Goal: Task Accomplishment & Management: Manage account settings

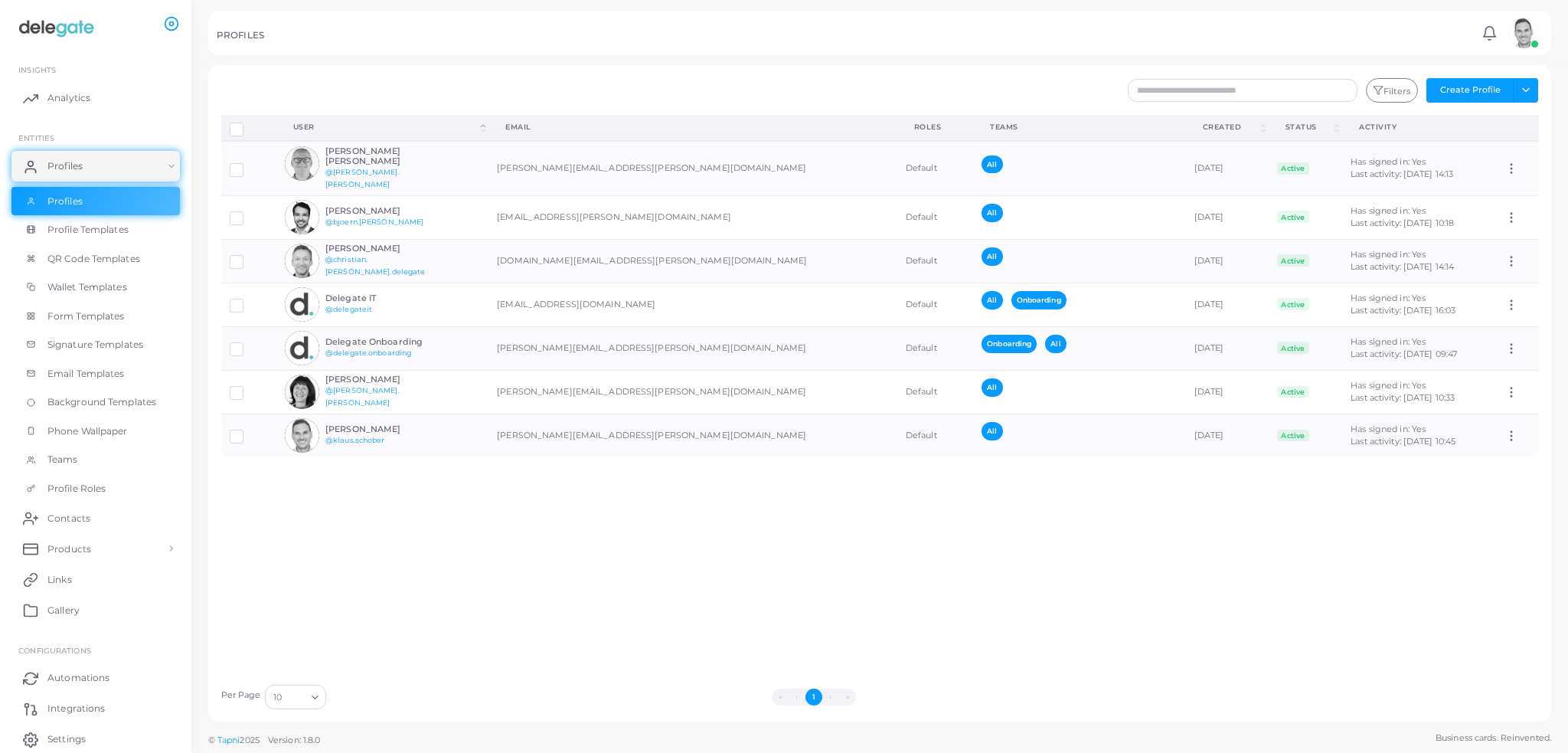
click at [661, 473] on div "Disconnect Profiles Delete Profile Show Selections Download QRs User (Click to …" at bounding box center [880, 396] width 1335 height 561
click at [545, 623] on div "Disconnect Profiles Delete Profile Show Selections Download QRs User (Click to …" at bounding box center [880, 396] width 1335 height 561
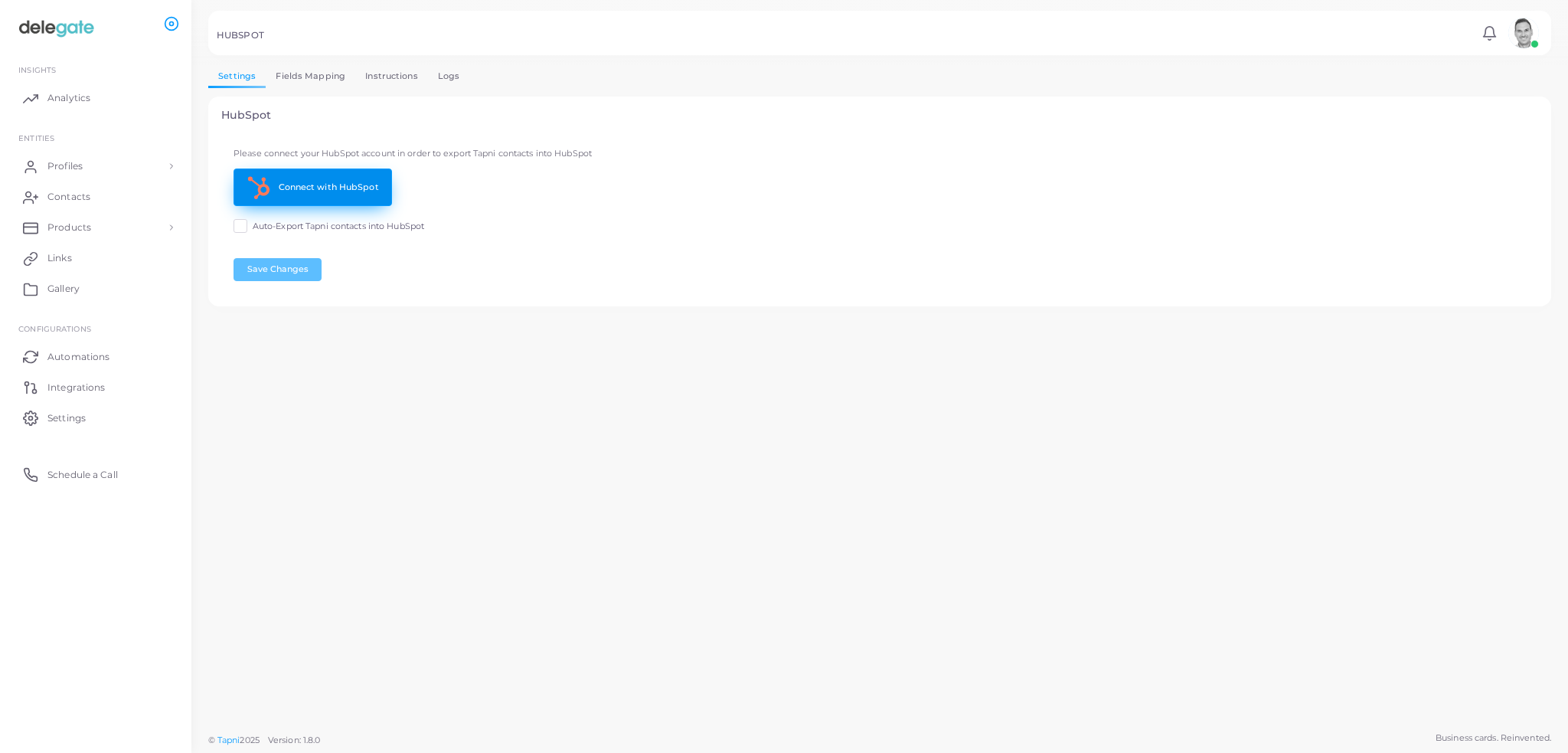
click at [351, 186] on link "Connect with HubSpot" at bounding box center [313, 187] width 159 height 37
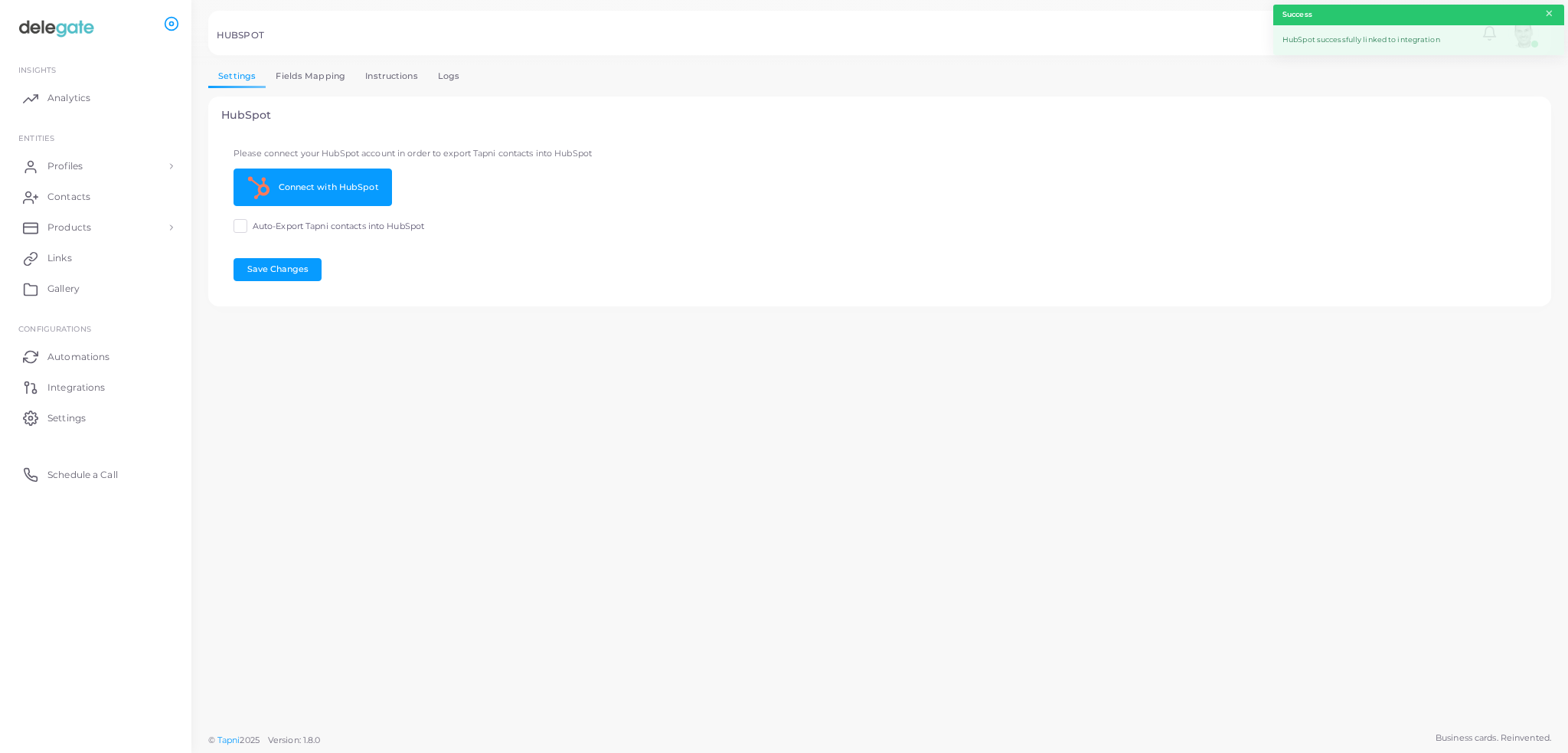
click at [1547, 11] on button "×" at bounding box center [1550, 14] width 10 height 17
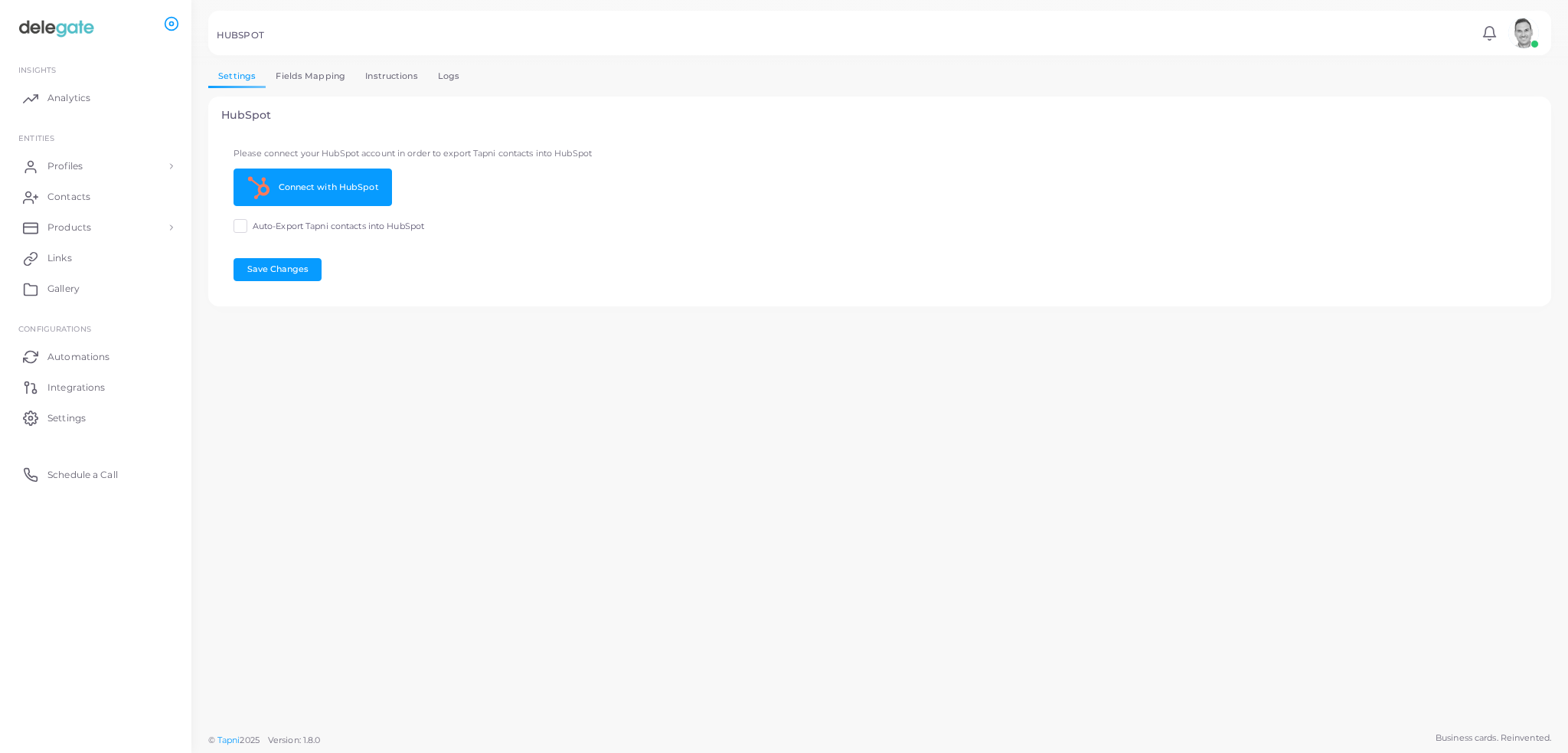
click at [289, 228] on span "Auto-Export Tapni contacts into HubSpot" at bounding box center [338, 226] width 171 height 11
click at [285, 266] on button "Save Changes" at bounding box center [277, 269] width 88 height 23
click at [66, 169] on span "Profiles" at bounding box center [69, 166] width 35 height 14
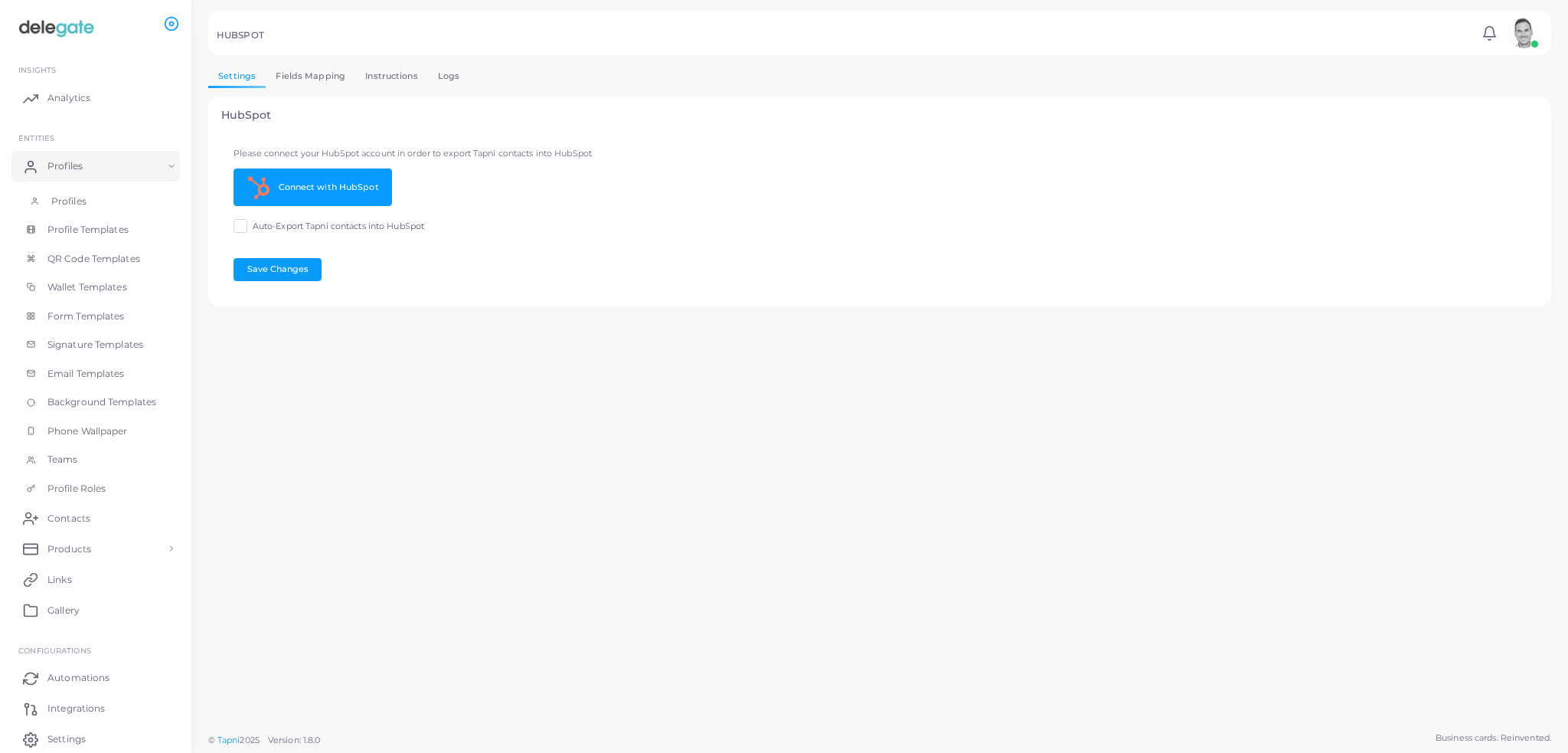
click at [68, 192] on link "Profiles" at bounding box center [95, 201] width 168 height 29
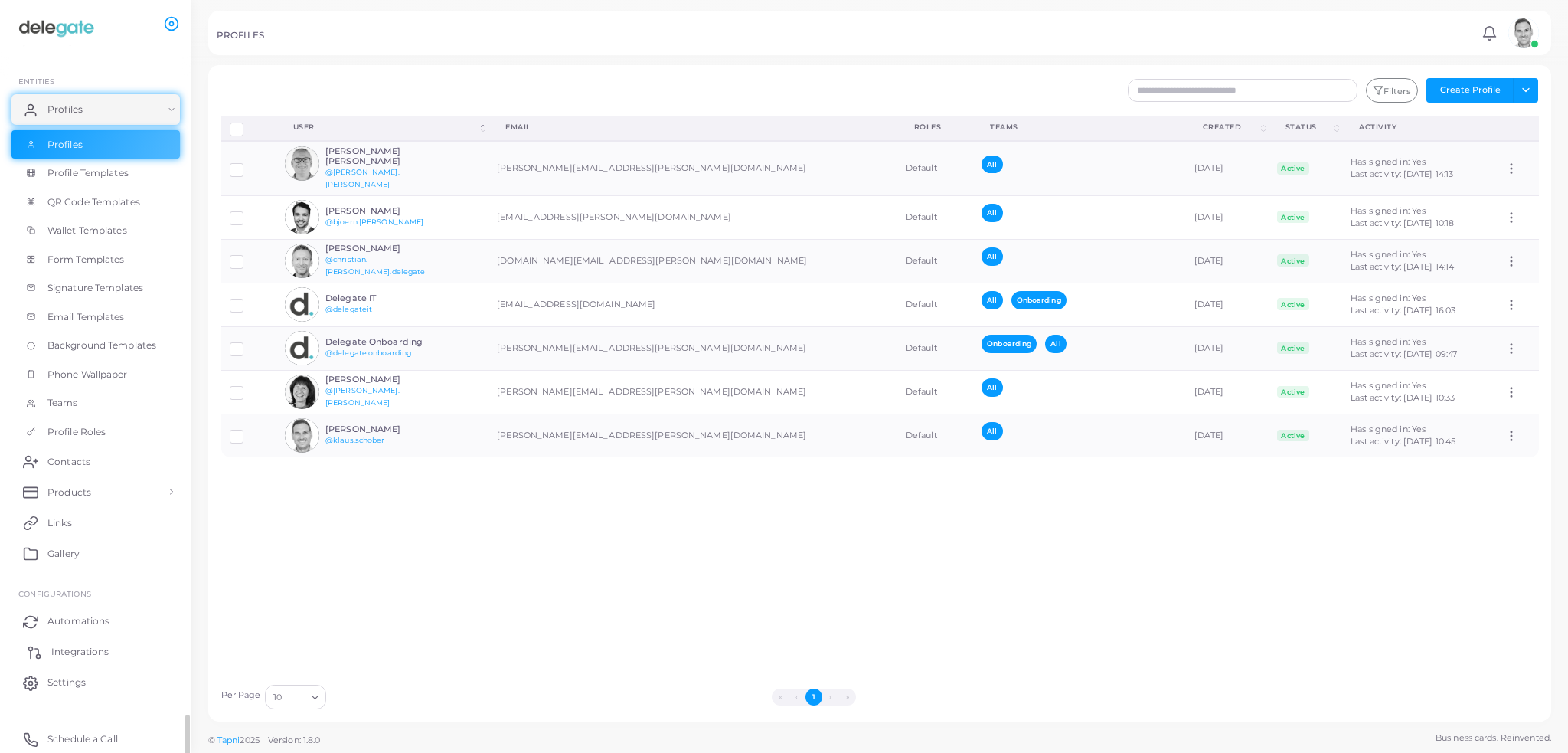
click at [83, 647] on span "Integrations" at bounding box center [80, 651] width 57 height 14
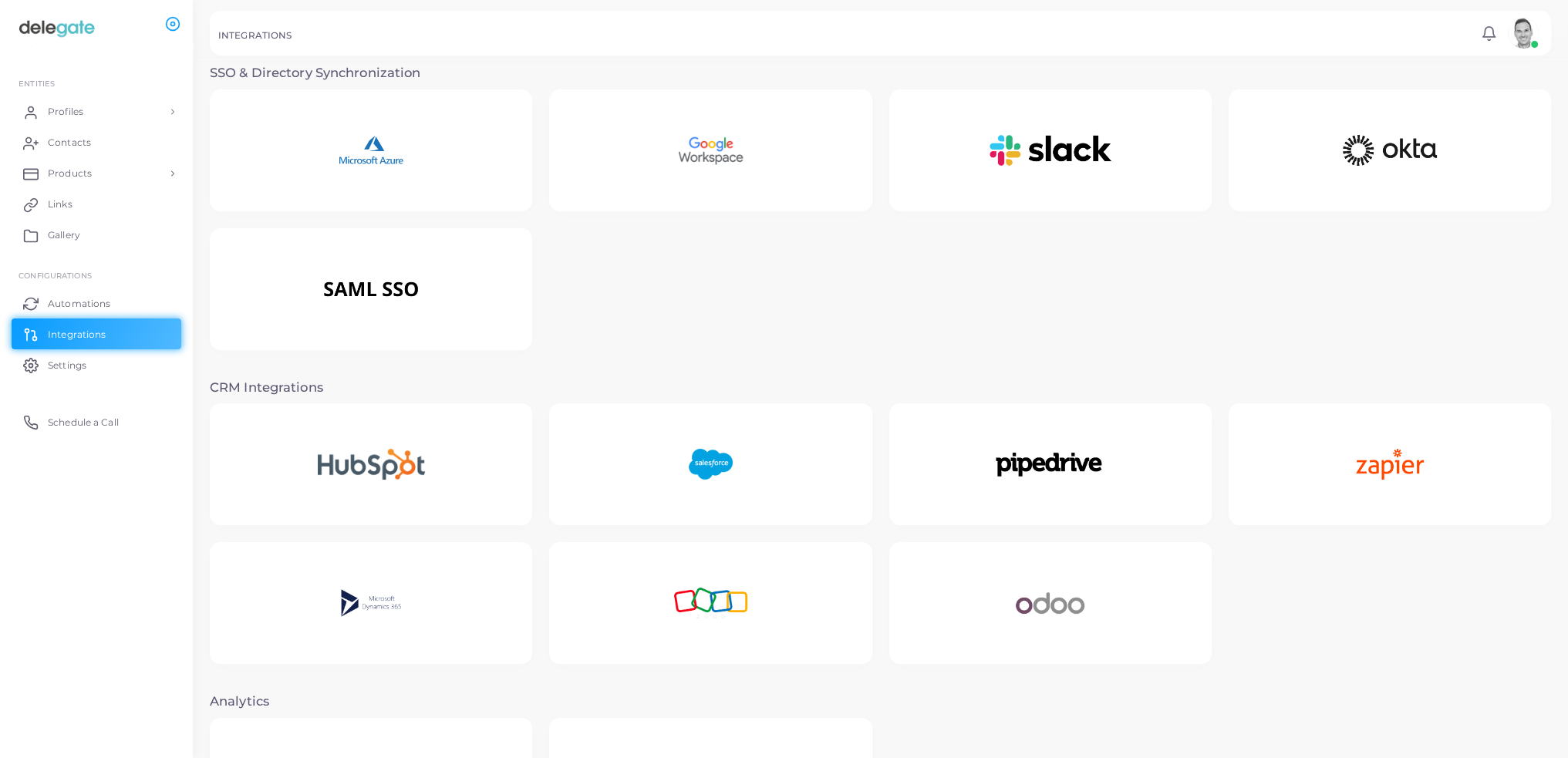
click at [417, 472] on img at bounding box center [371, 465] width 173 height 97
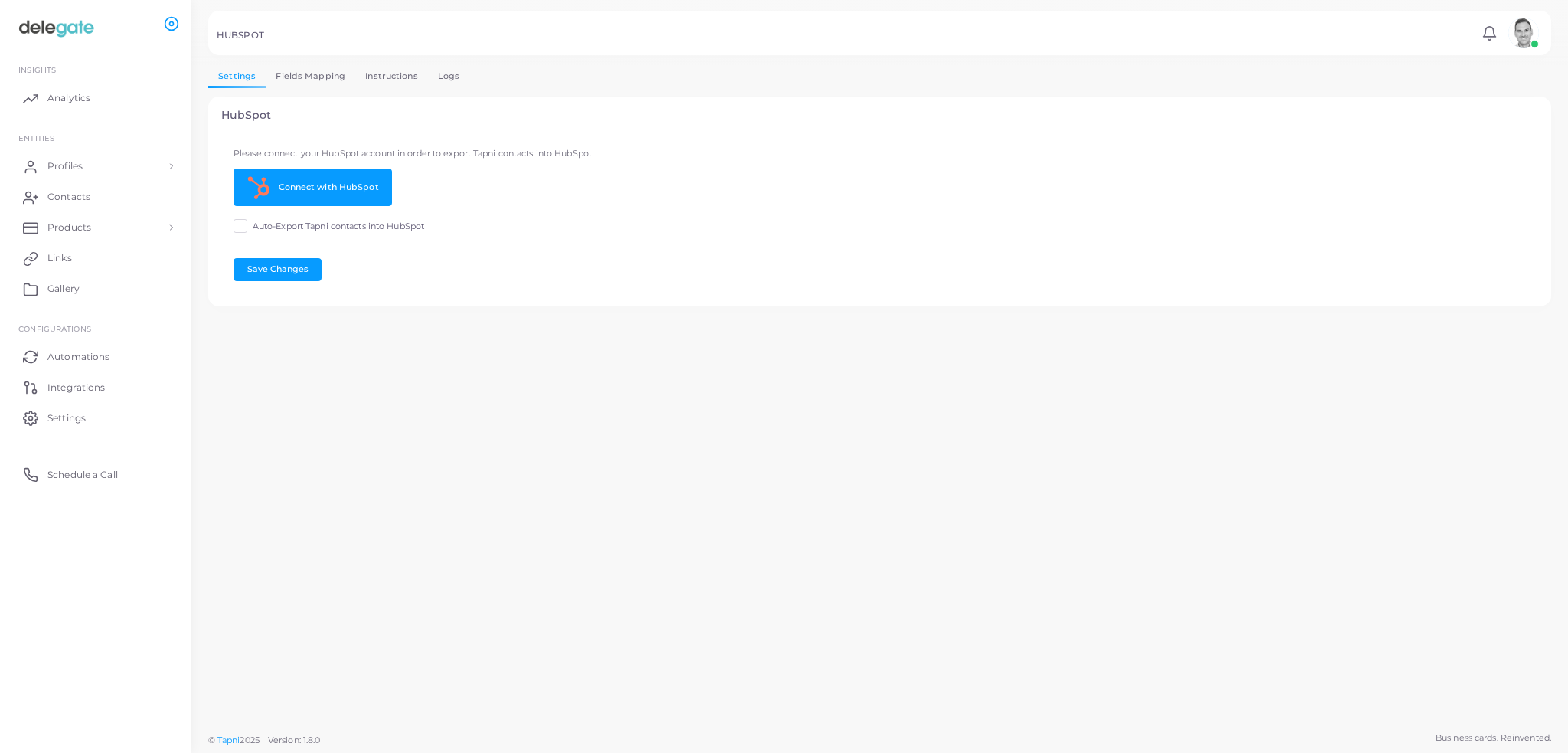
click at [314, 71] on link "Fields Mapping" at bounding box center [310, 76] width 90 height 22
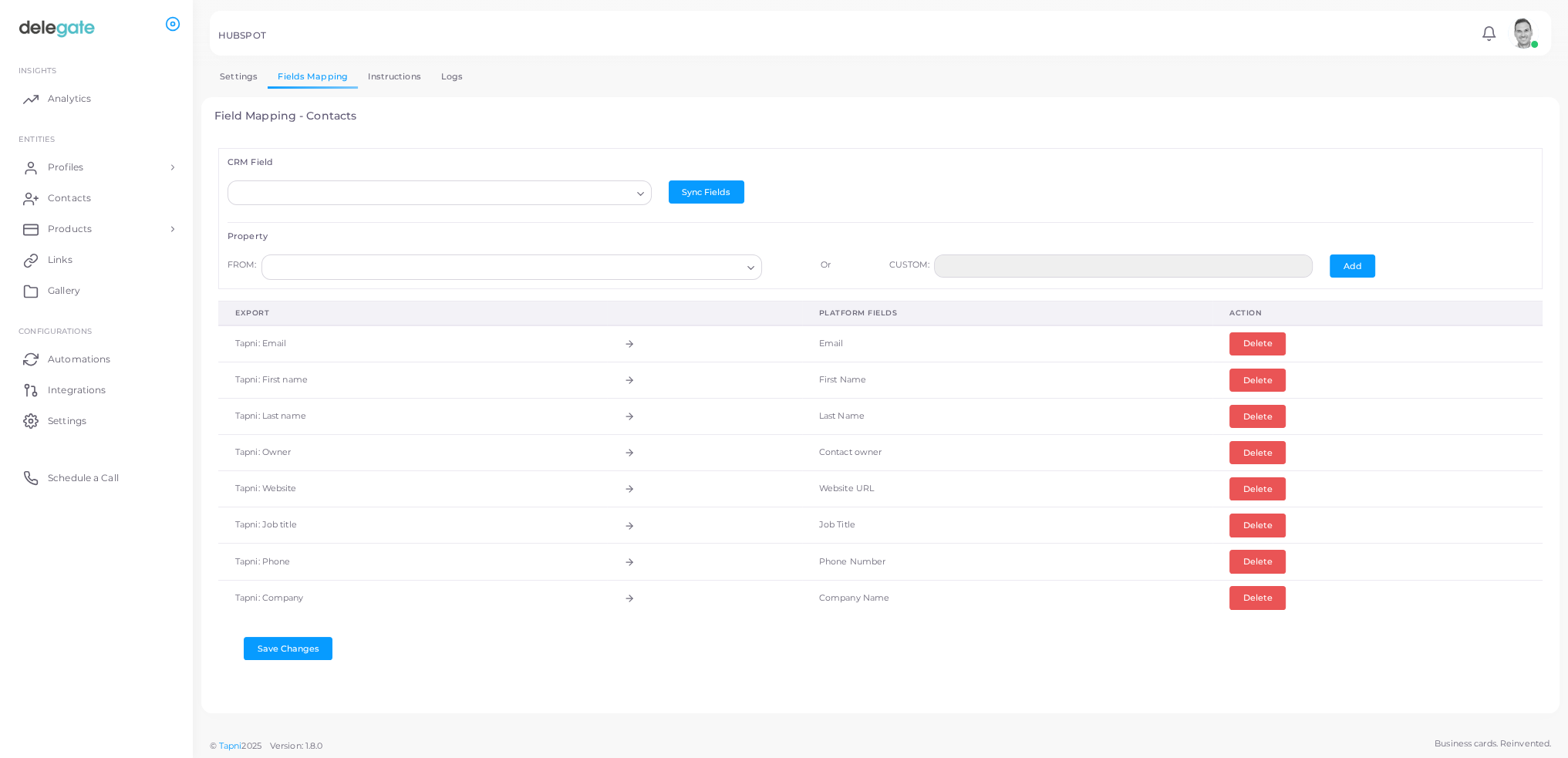
click at [382, 70] on link "Instructions" at bounding box center [395, 77] width 74 height 22
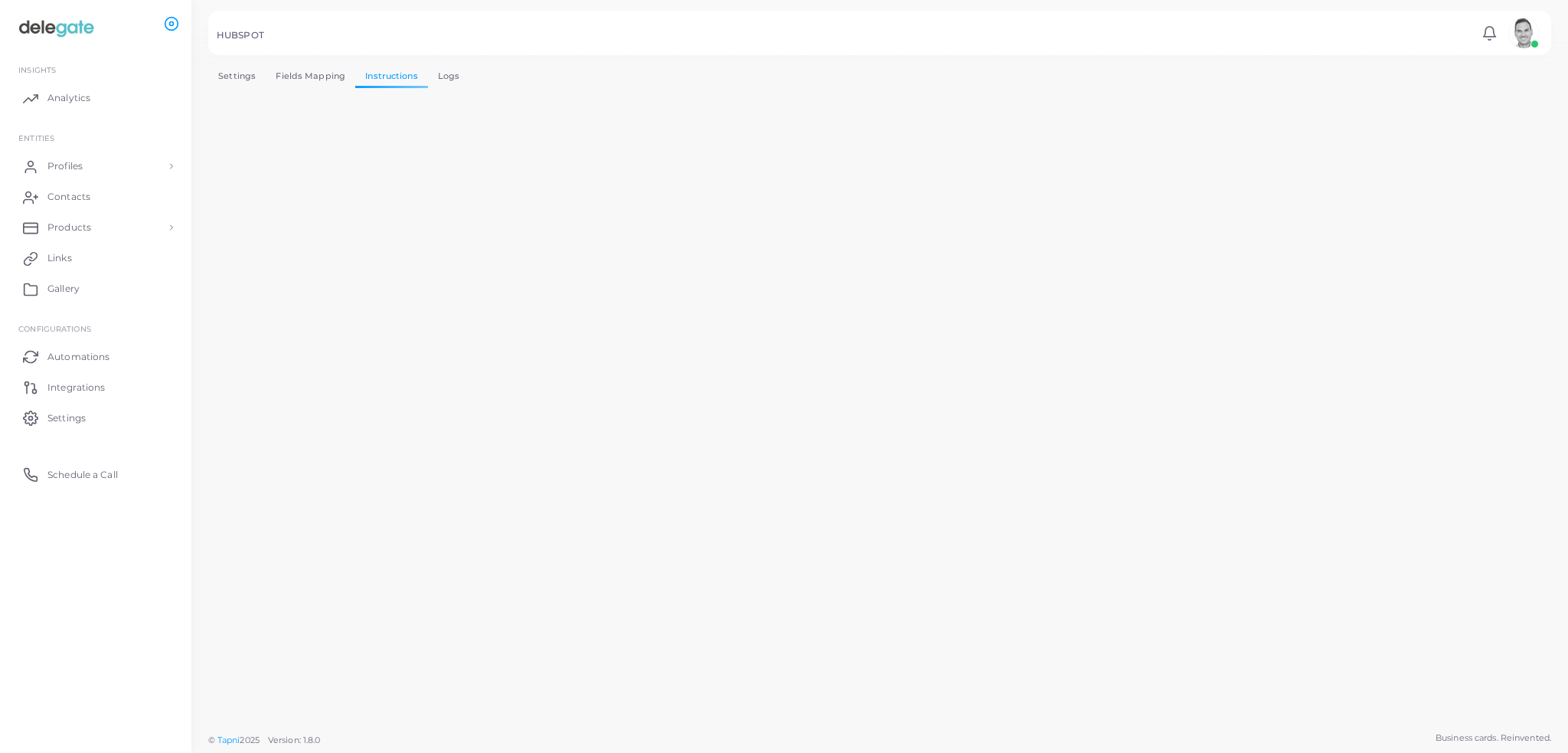
click at [451, 82] on link "Logs" at bounding box center [449, 76] width 42 height 22
click at [307, 75] on link "Fields Mapping" at bounding box center [310, 76] width 90 height 22
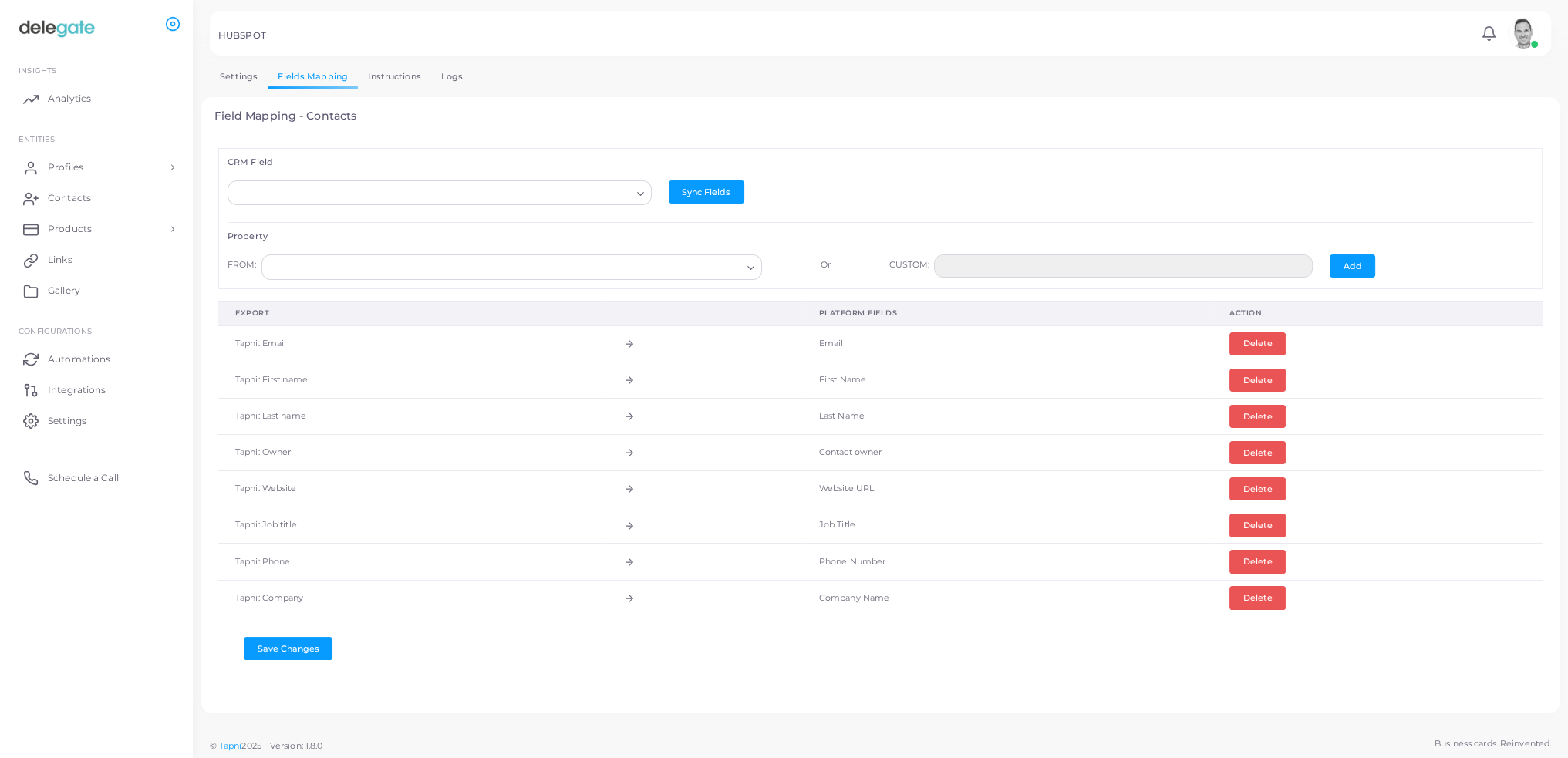
click at [257, 76] on link "Settings" at bounding box center [238, 77] width 58 height 22
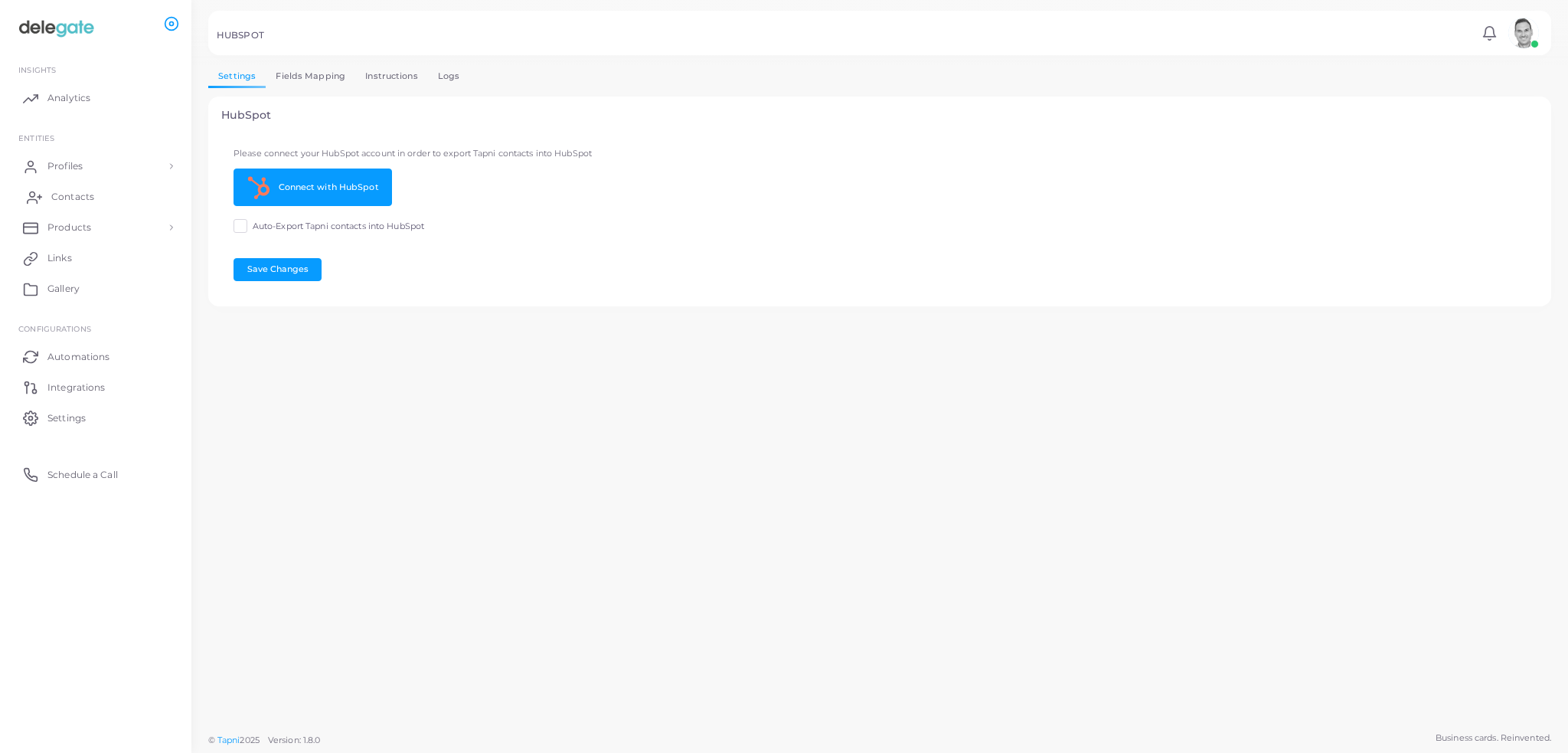
click at [94, 195] on link "Contacts" at bounding box center [95, 197] width 168 height 31
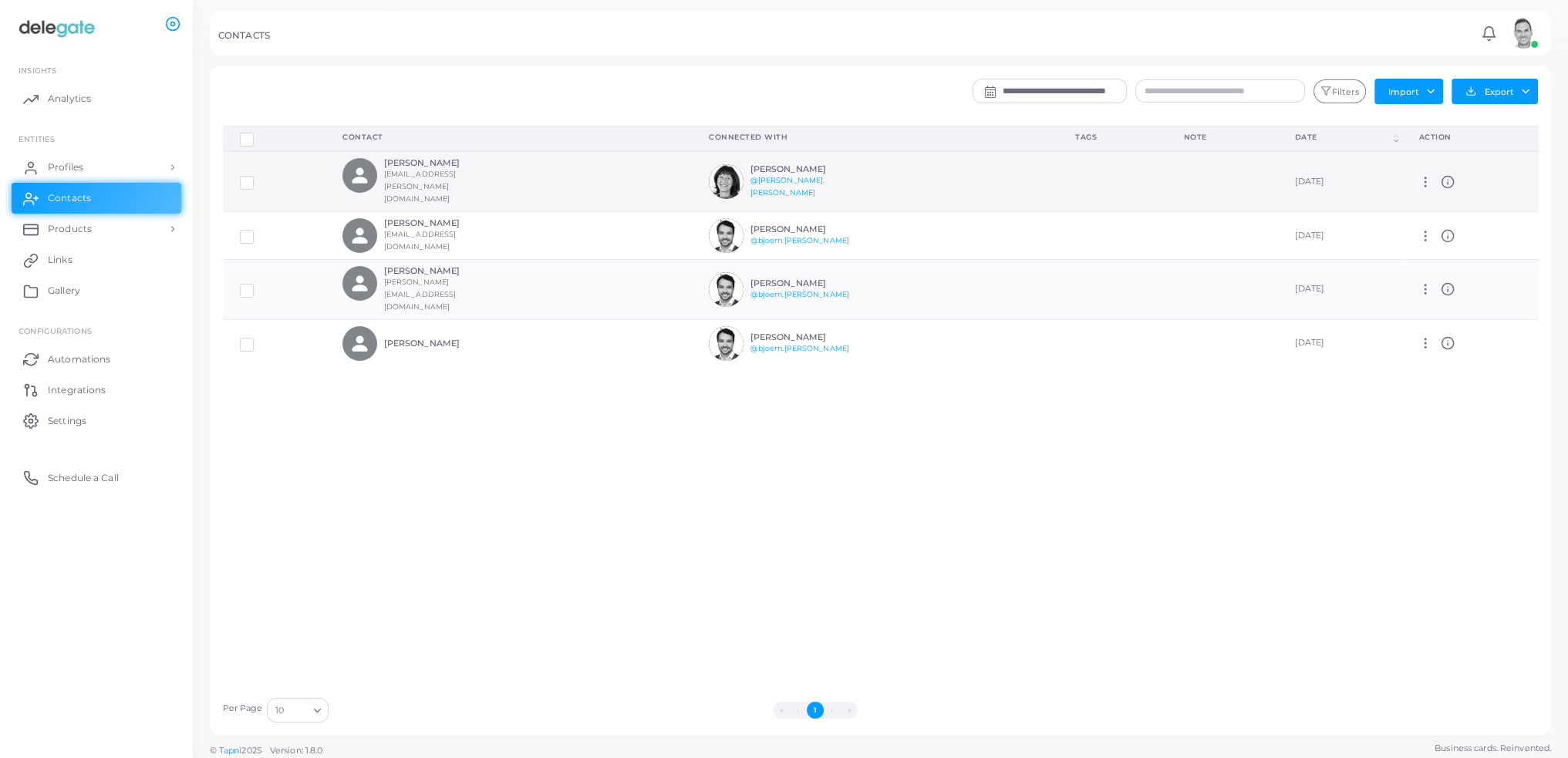
click at [258, 178] on label at bounding box center [258, 178] width 0 height 0
click at [1434, 175] on div "Manage Delete" at bounding box center [1470, 182] width 102 height 14
click at [1444, 176] on circle at bounding box center [1448, 182] width 11 height 11
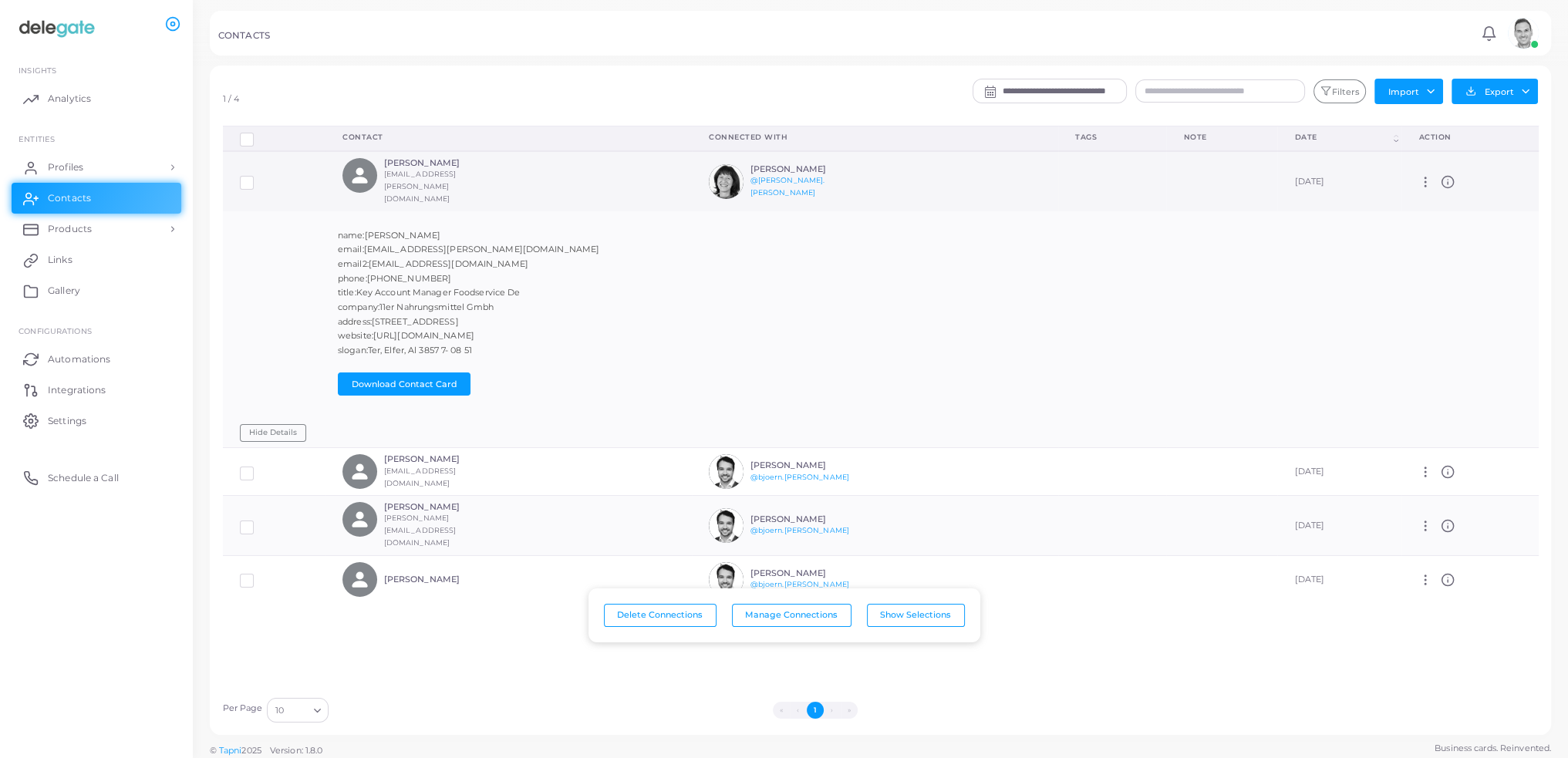
click at [1444, 176] on circle at bounding box center [1448, 182] width 11 height 11
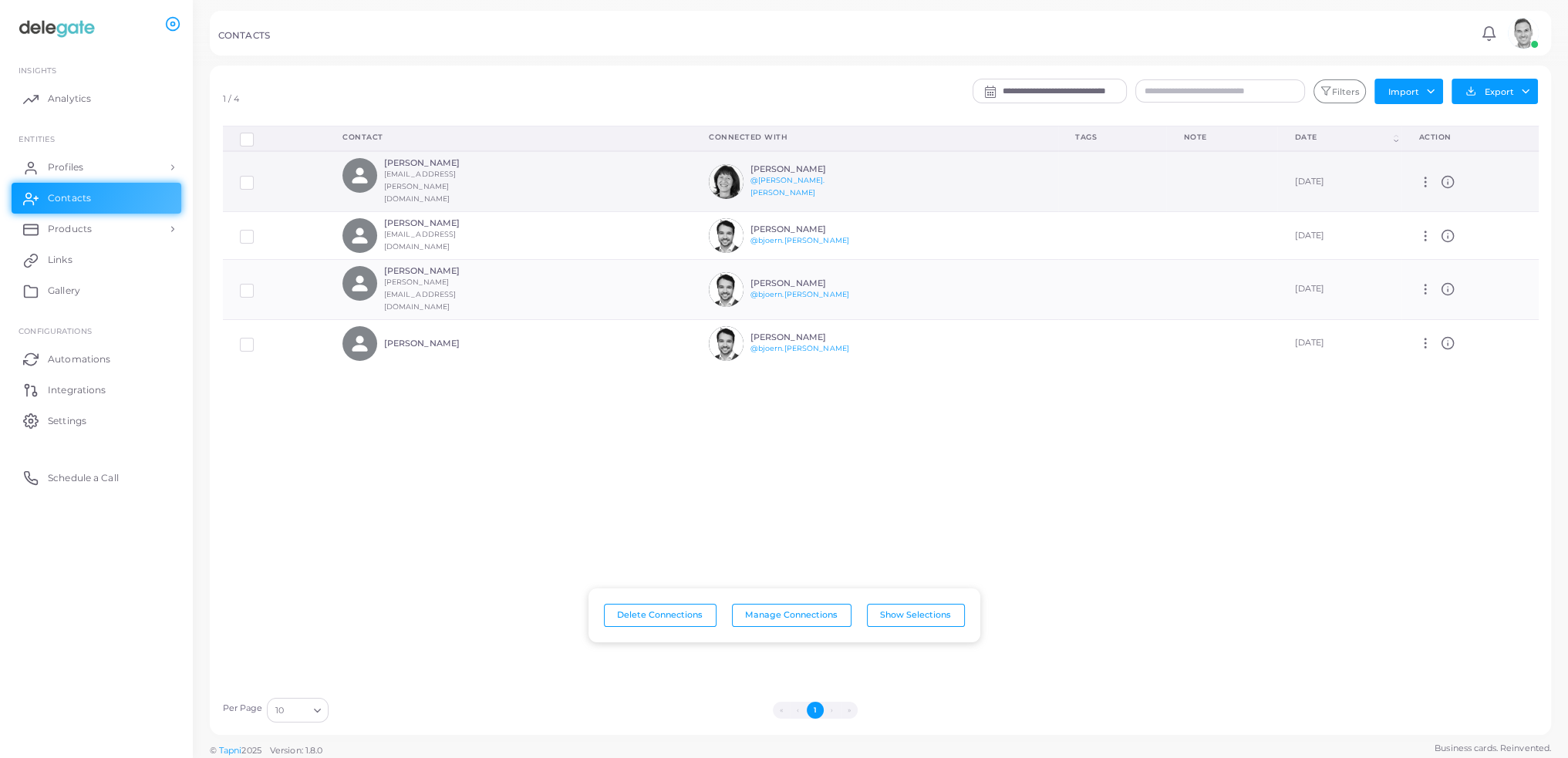
click at [1421, 175] on icon at bounding box center [1425, 182] width 14 height 14
click at [1131, 481] on div "Delete Connections Manage Connections Show Selections Contact Connected With Ta…" at bounding box center [880, 407] width 1333 height 564
click at [1526, 83] on button "Export" at bounding box center [1494, 91] width 86 height 26
click at [1505, 152] on link "Export to HubSpot" at bounding box center [1490, 147] width 147 height 23
click at [429, 164] on h6 "[PERSON_NAME]" at bounding box center [441, 163] width 114 height 10
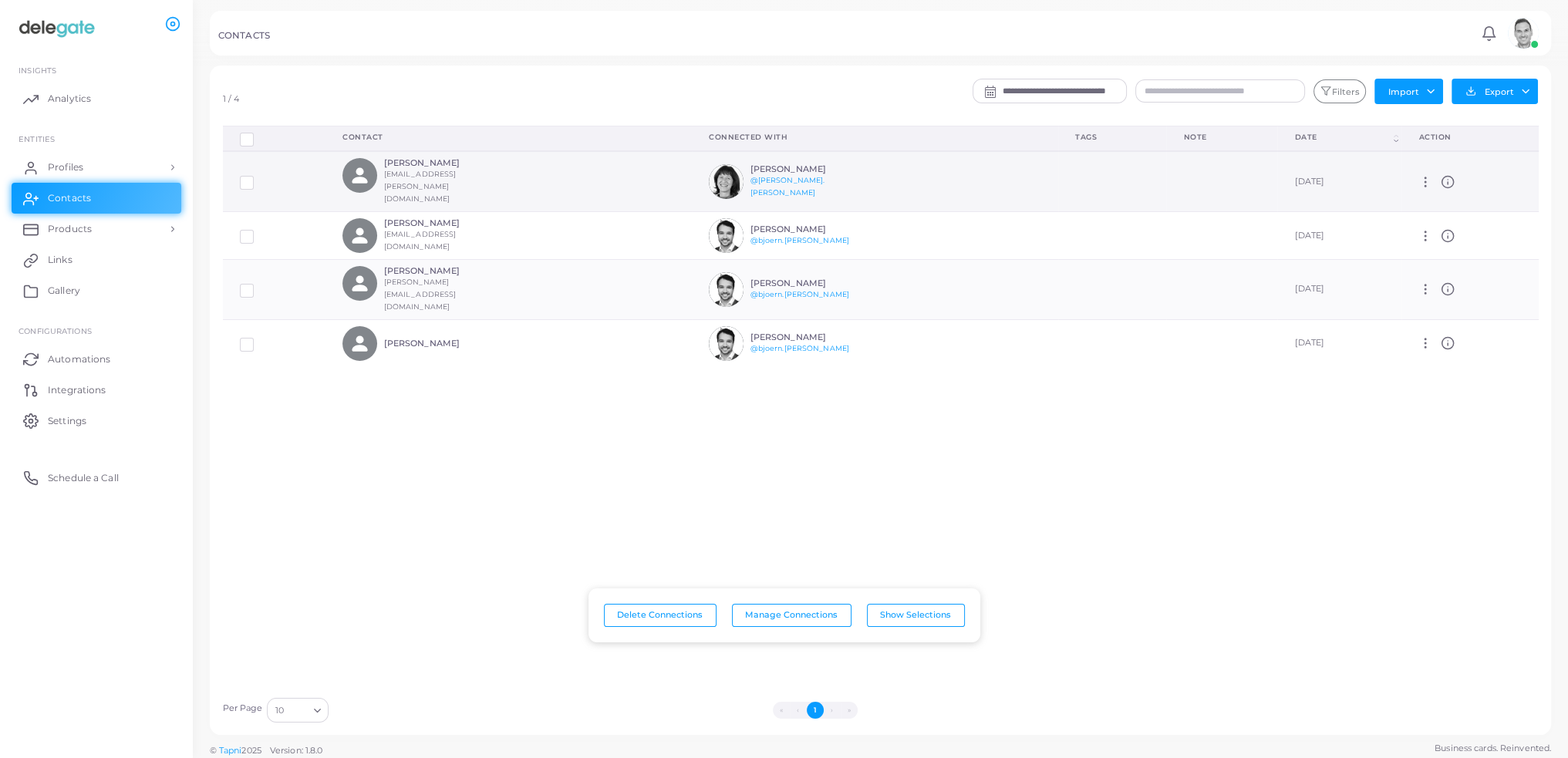
click at [423, 175] on small "[EMAIL_ADDRESS][PERSON_NAME][DOMAIN_NAME]" at bounding box center [420, 186] width 73 height 33
click at [1451, 166] on td "Manage Delete" at bounding box center [1470, 181] width 137 height 60
click at [1450, 176] on icon at bounding box center [1447, 182] width 14 height 14
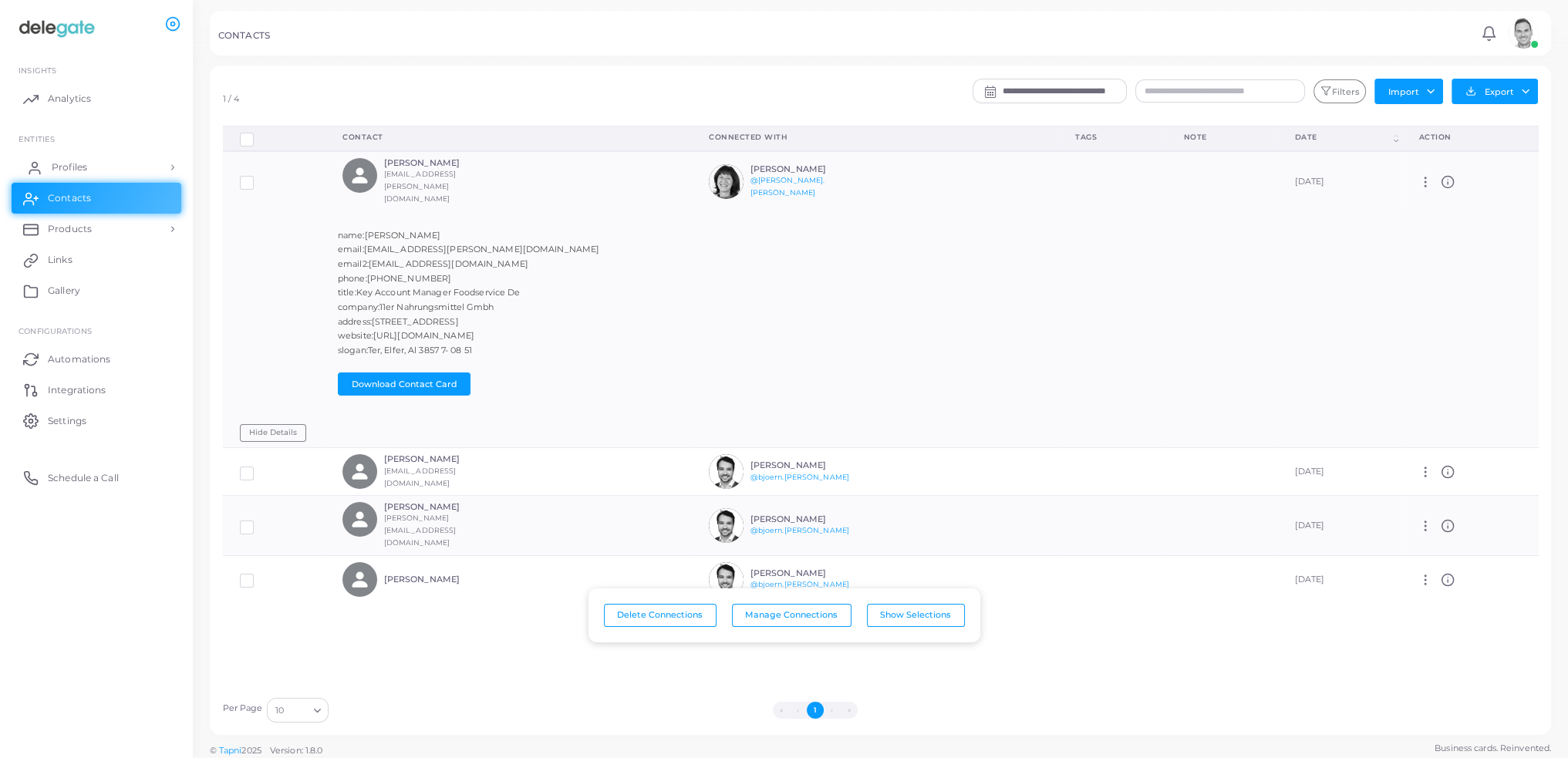
click at [72, 163] on span "Profiles" at bounding box center [70, 167] width 35 height 14
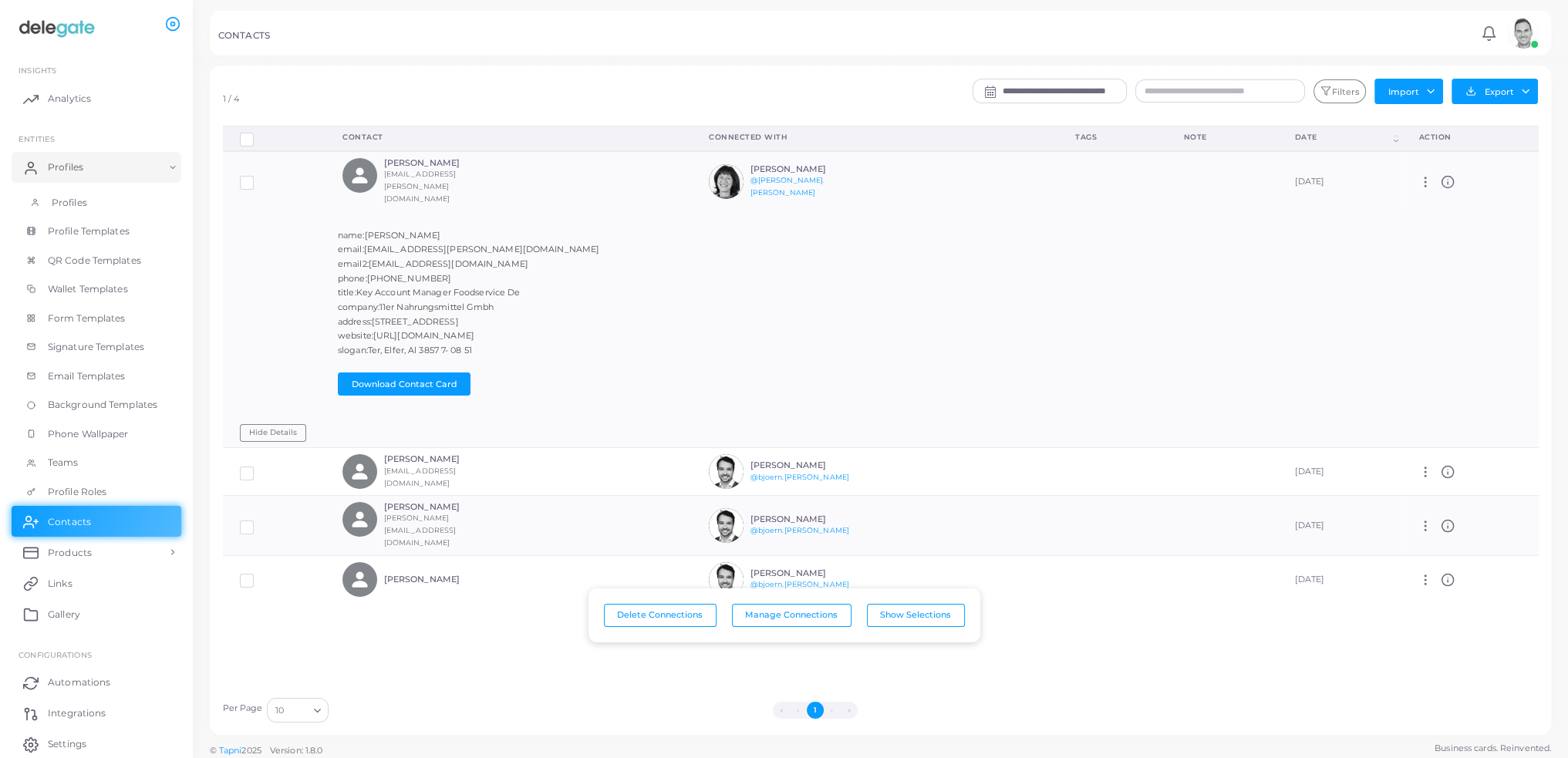
click at [86, 209] on link "Profiles" at bounding box center [96, 202] width 170 height 30
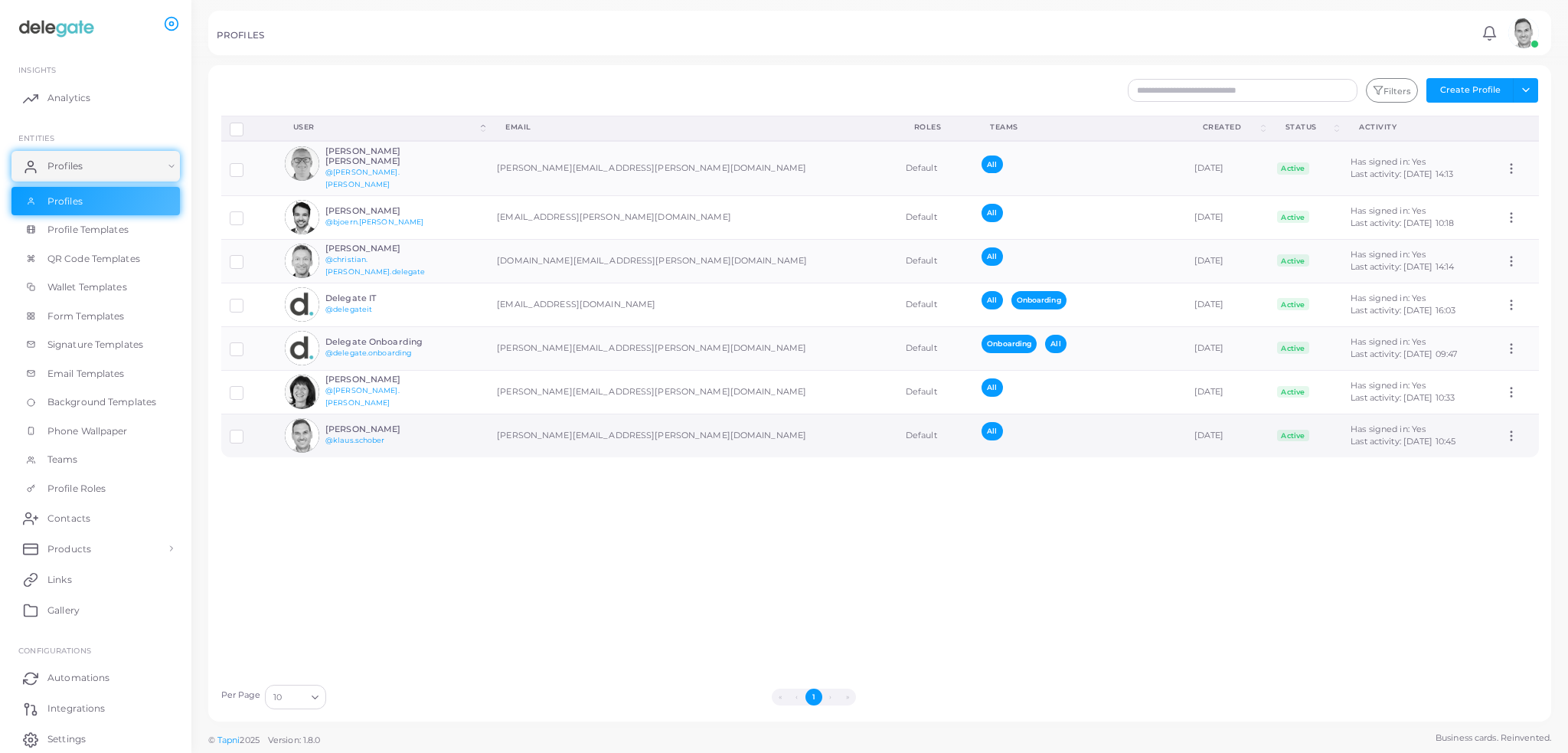
click at [376, 424] on h6 "[PERSON_NAME]" at bounding box center [382, 429] width 113 height 10
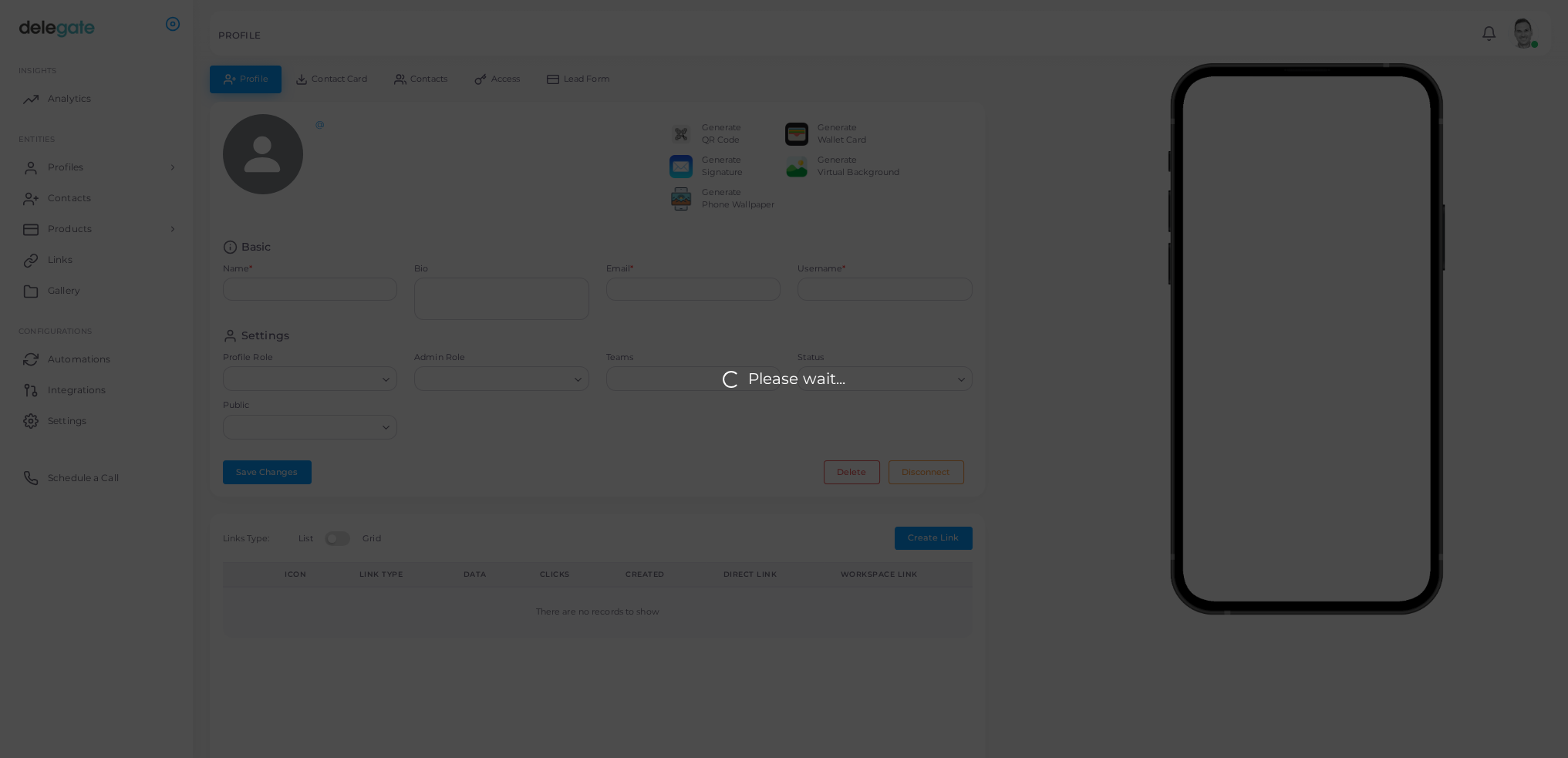
type input "**********"
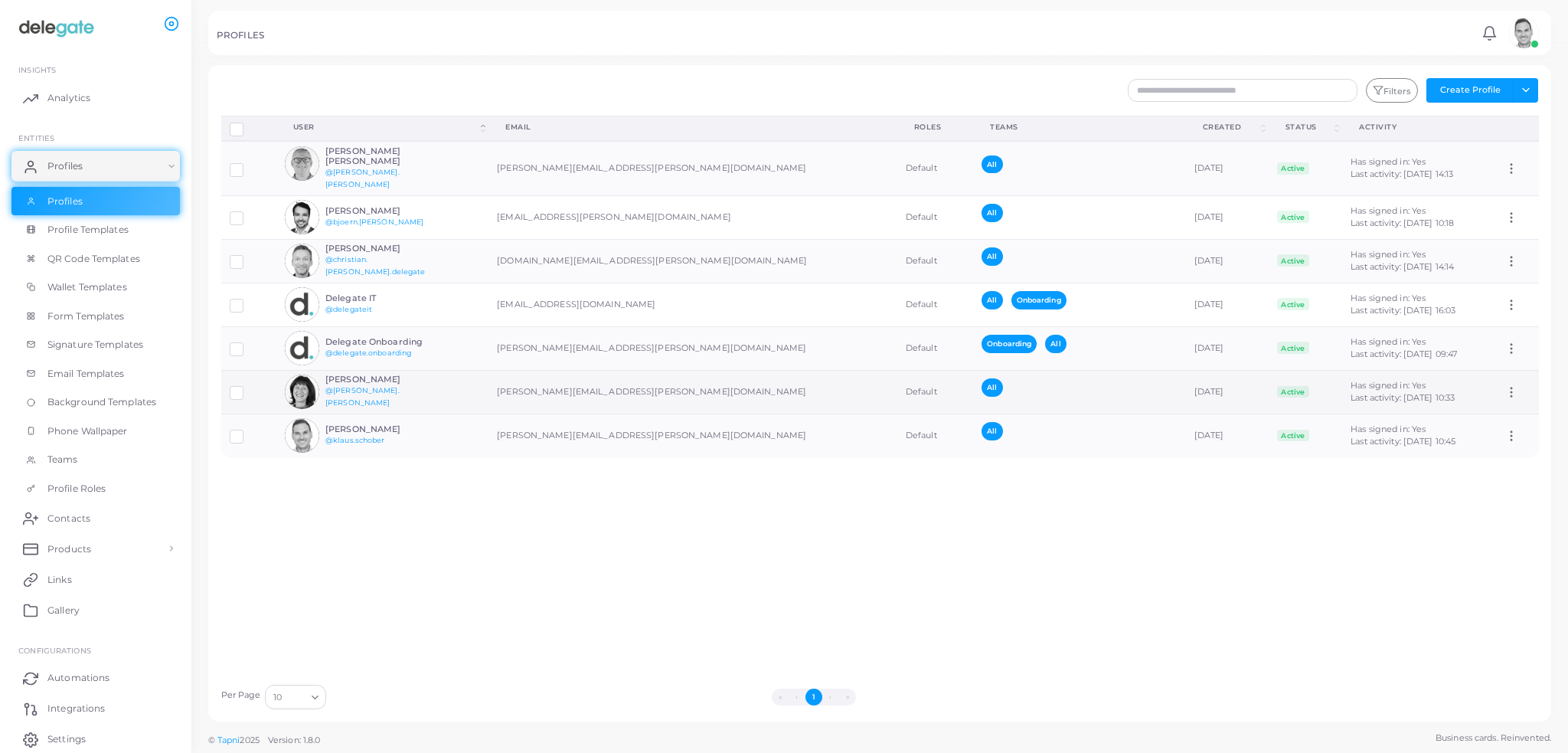
click at [364, 375] on h6 "[PERSON_NAME]" at bounding box center [382, 380] width 113 height 10
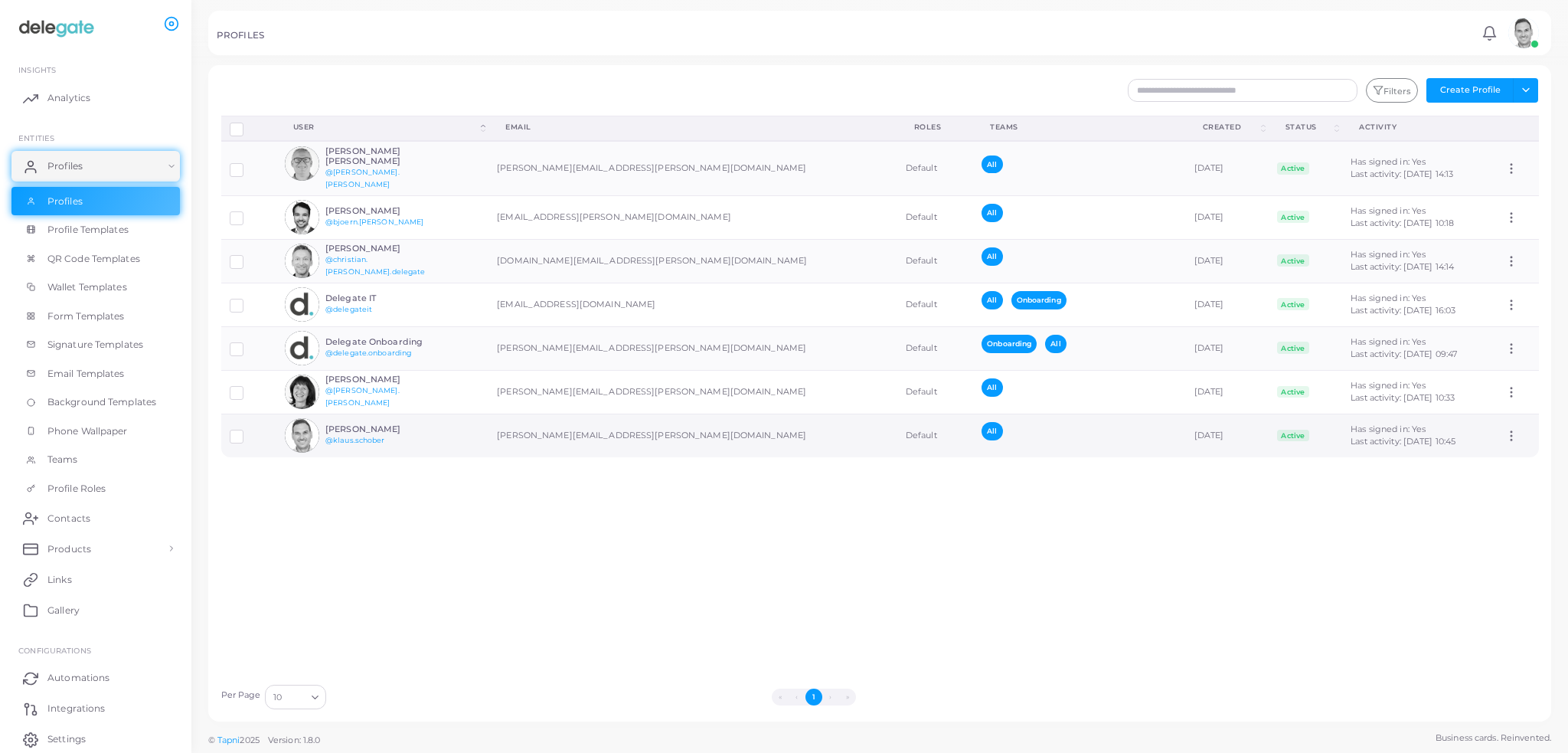
click at [383, 424] on h6 "[PERSON_NAME]" at bounding box center [382, 429] width 113 height 10
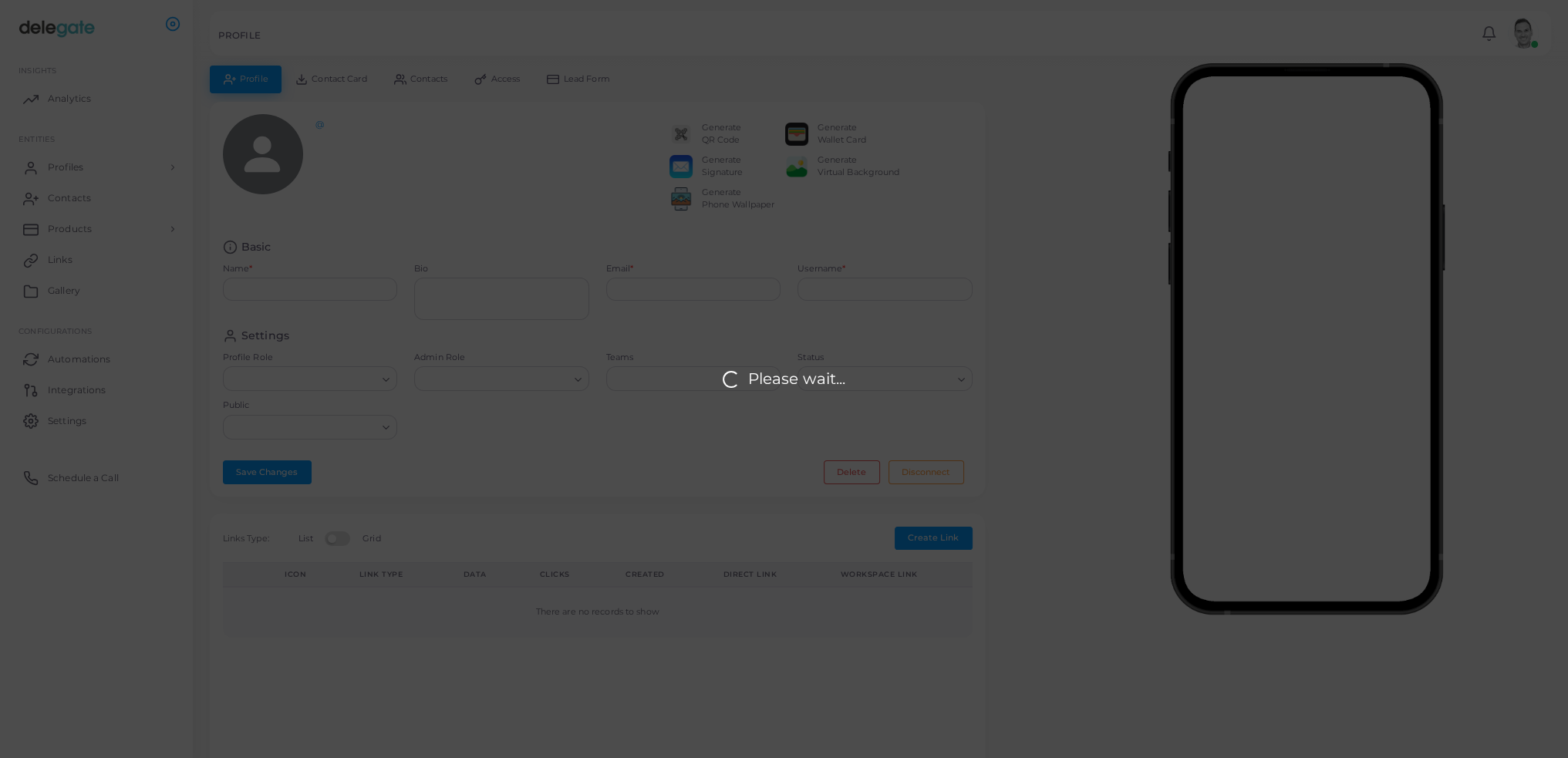
type input "**********"
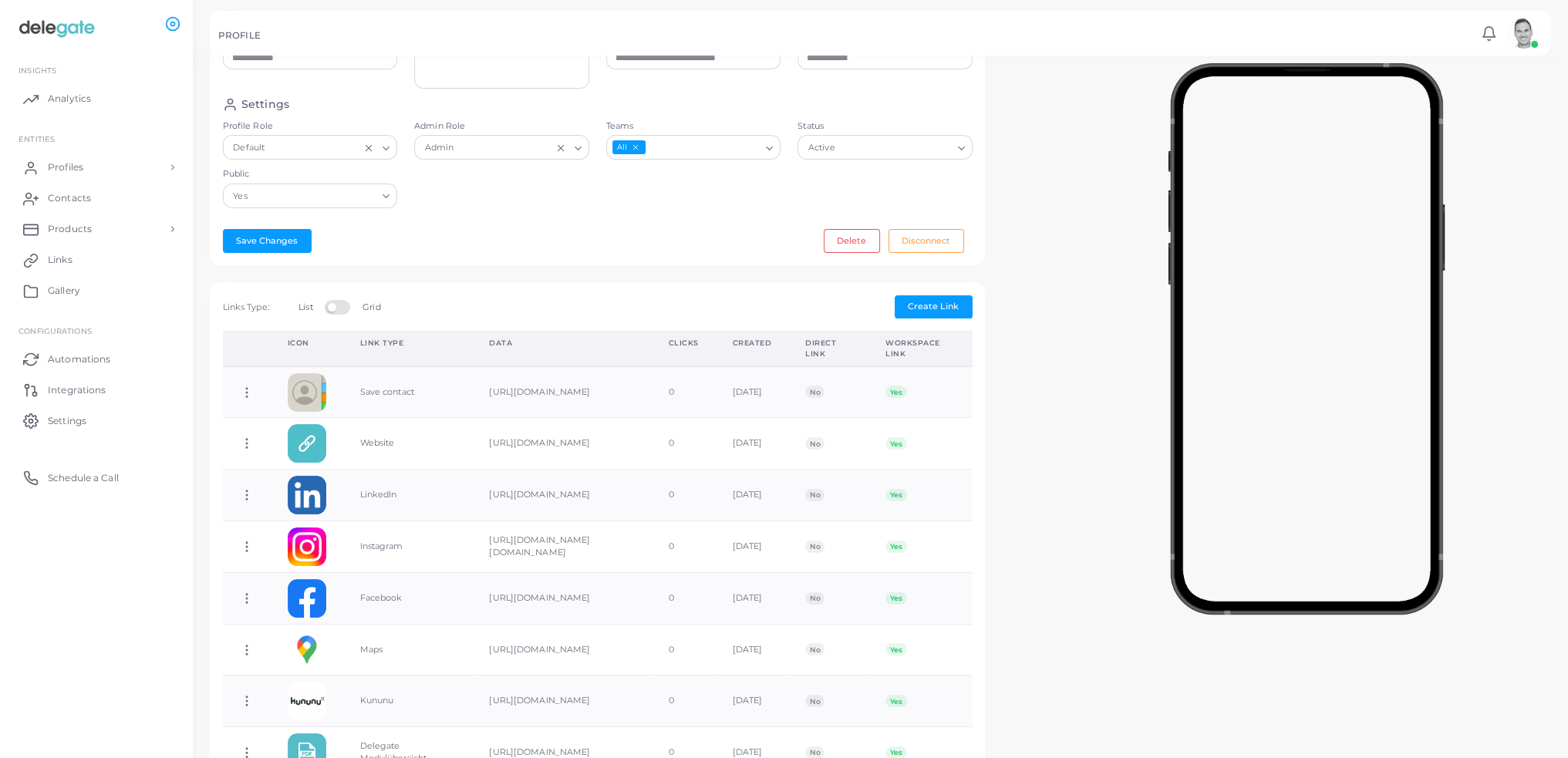
scroll to position [445, 0]
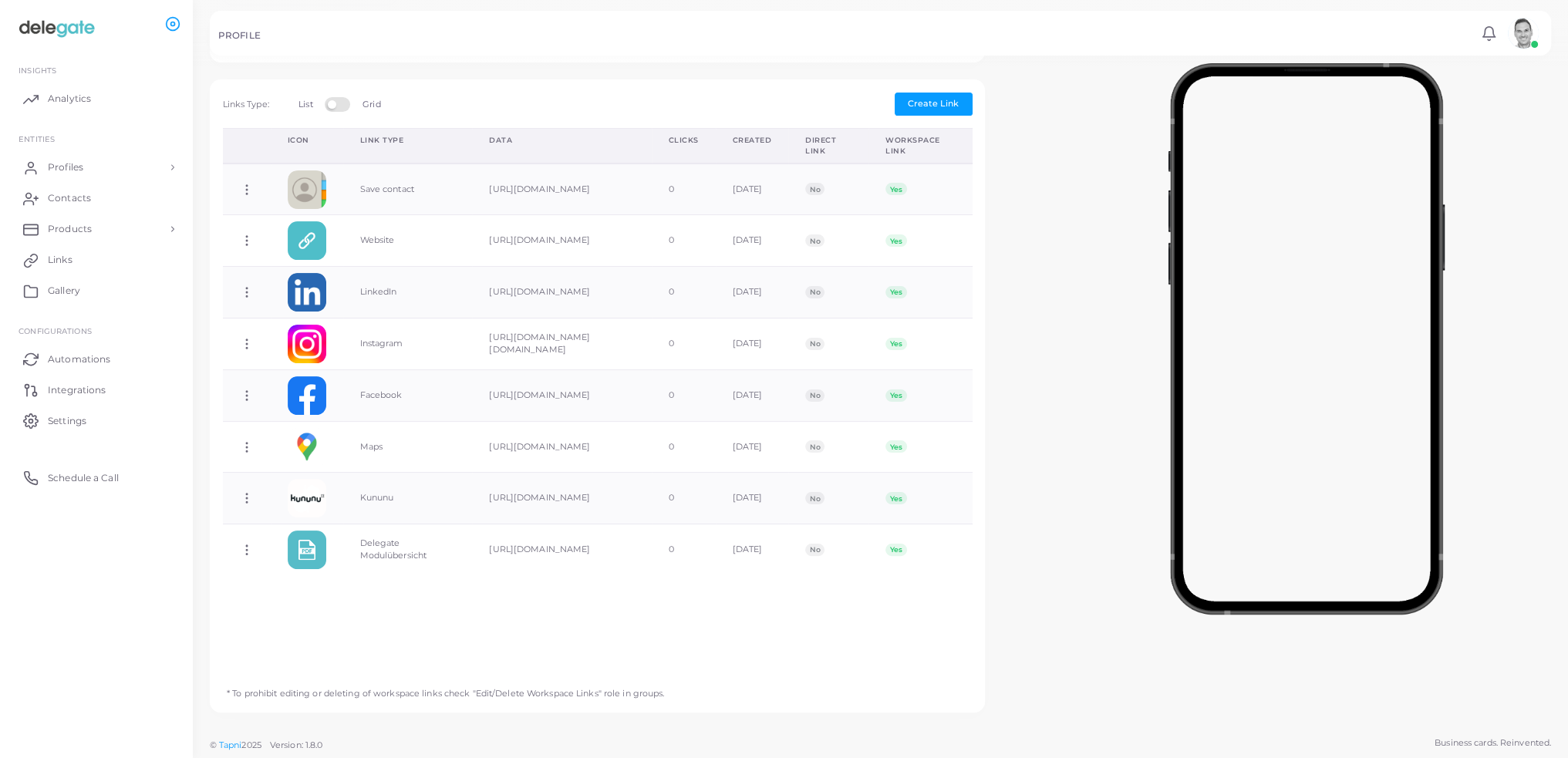
click at [330, 107] on label at bounding box center [340, 103] width 30 height 12
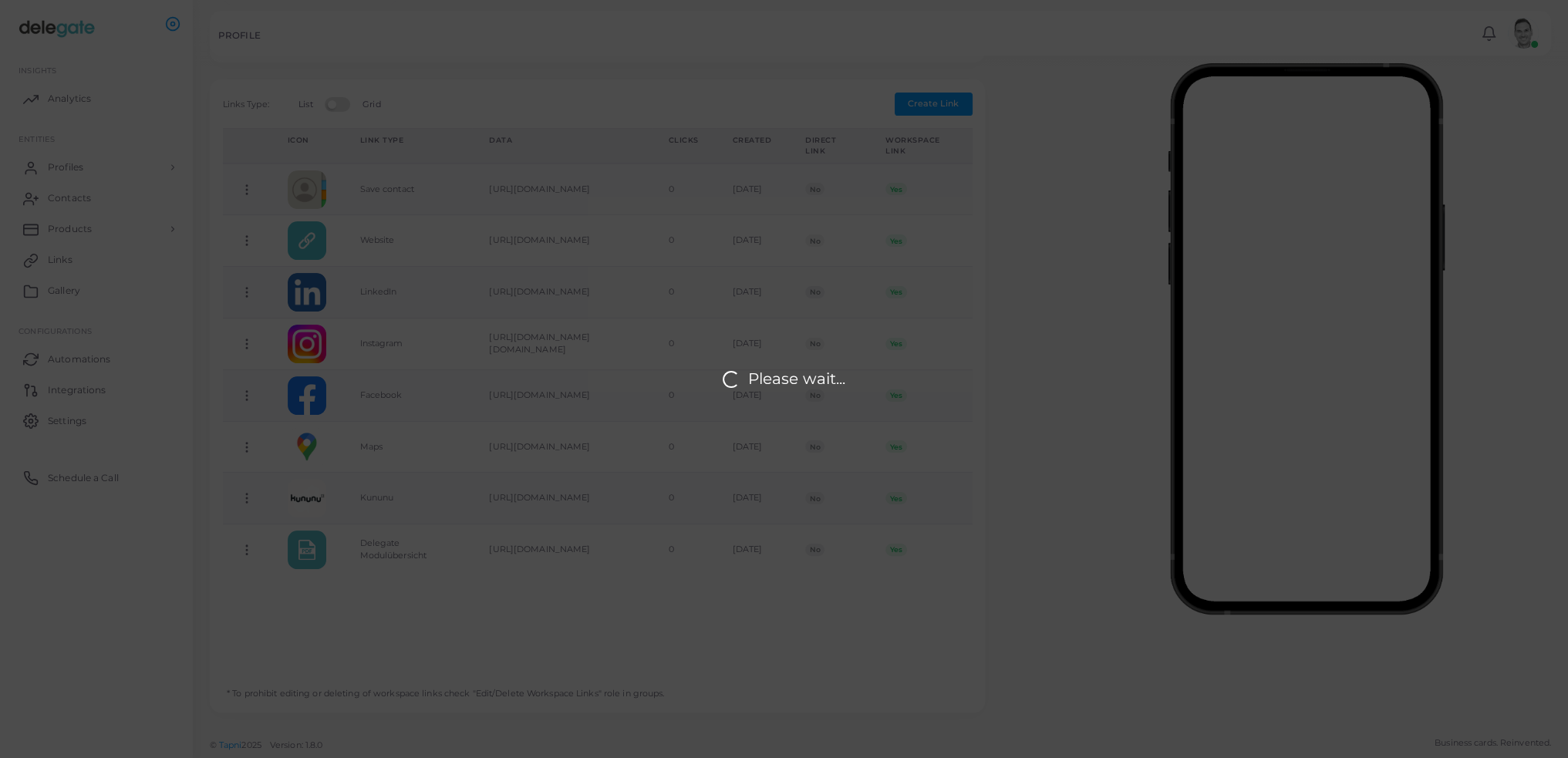
click at [331, 107] on label at bounding box center [340, 103] width 30 height 12
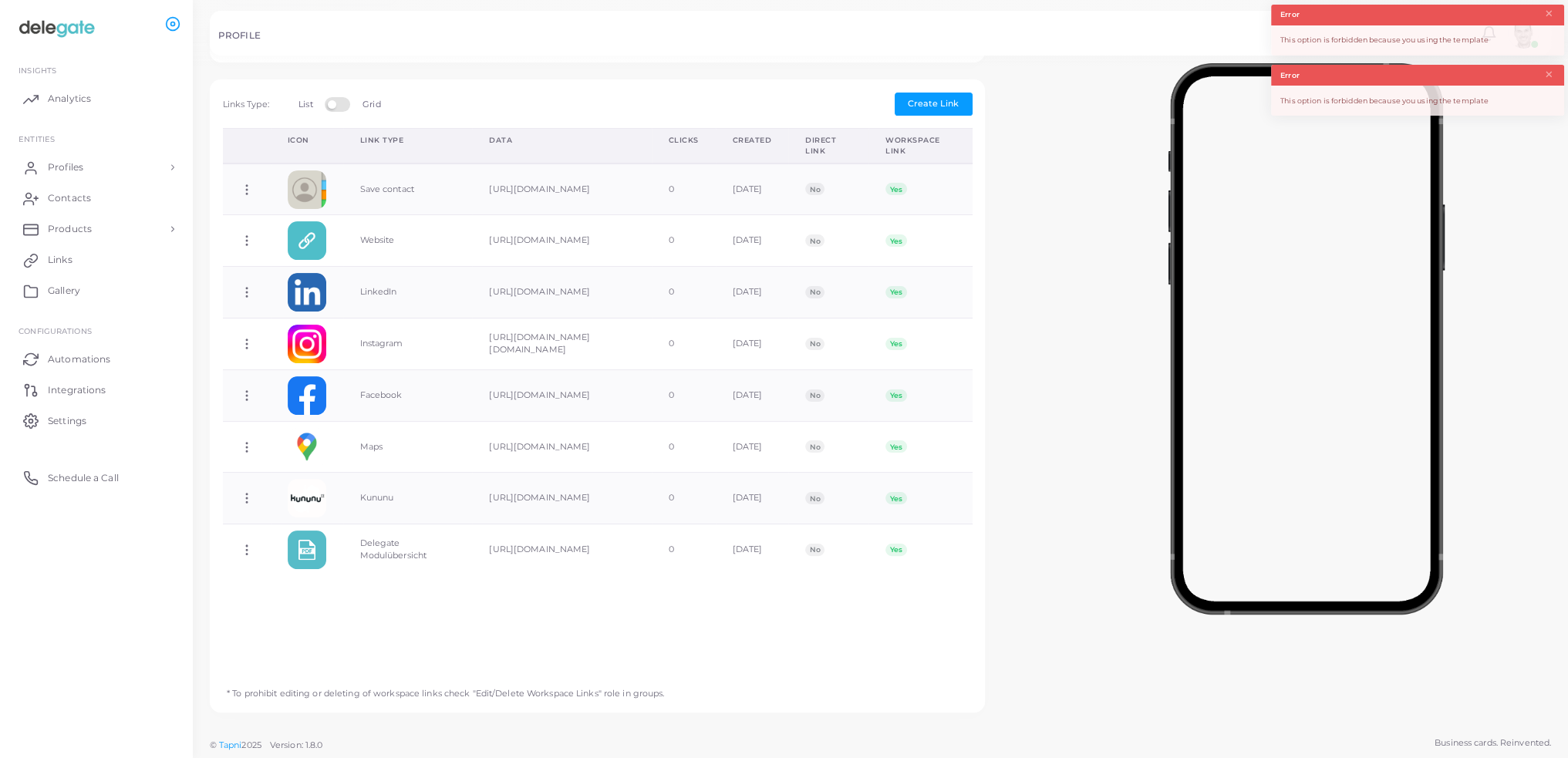
click at [331, 107] on label at bounding box center [340, 103] width 30 height 12
click at [351, 119] on div "Create New Link Choose Link * Loading... Text * * Direct Link Add Cancel Links …" at bounding box center [596, 396] width 775 height 633
click at [348, 102] on label at bounding box center [340, 103] width 30 height 12
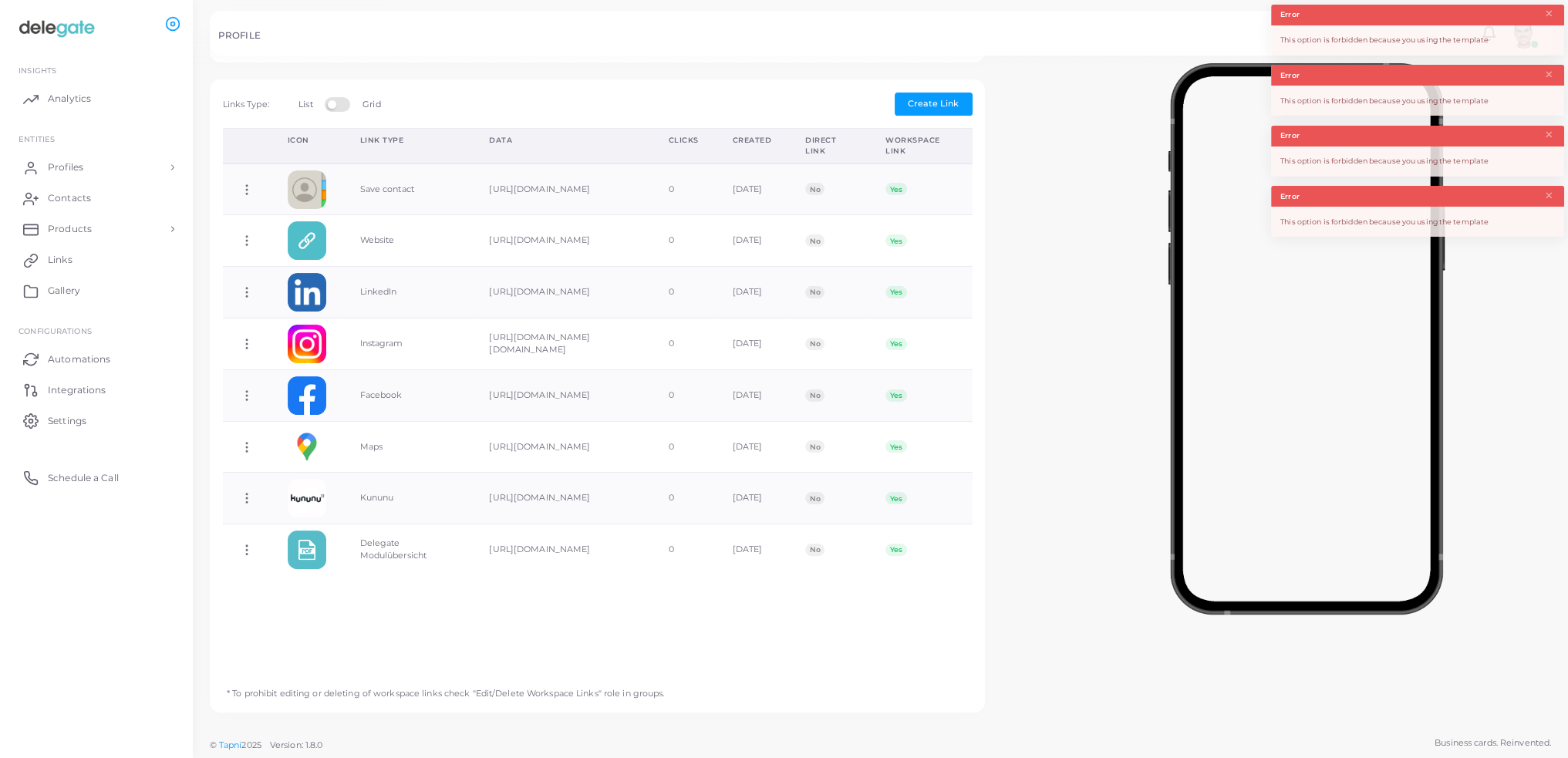
click at [348, 102] on label at bounding box center [340, 103] width 30 height 12
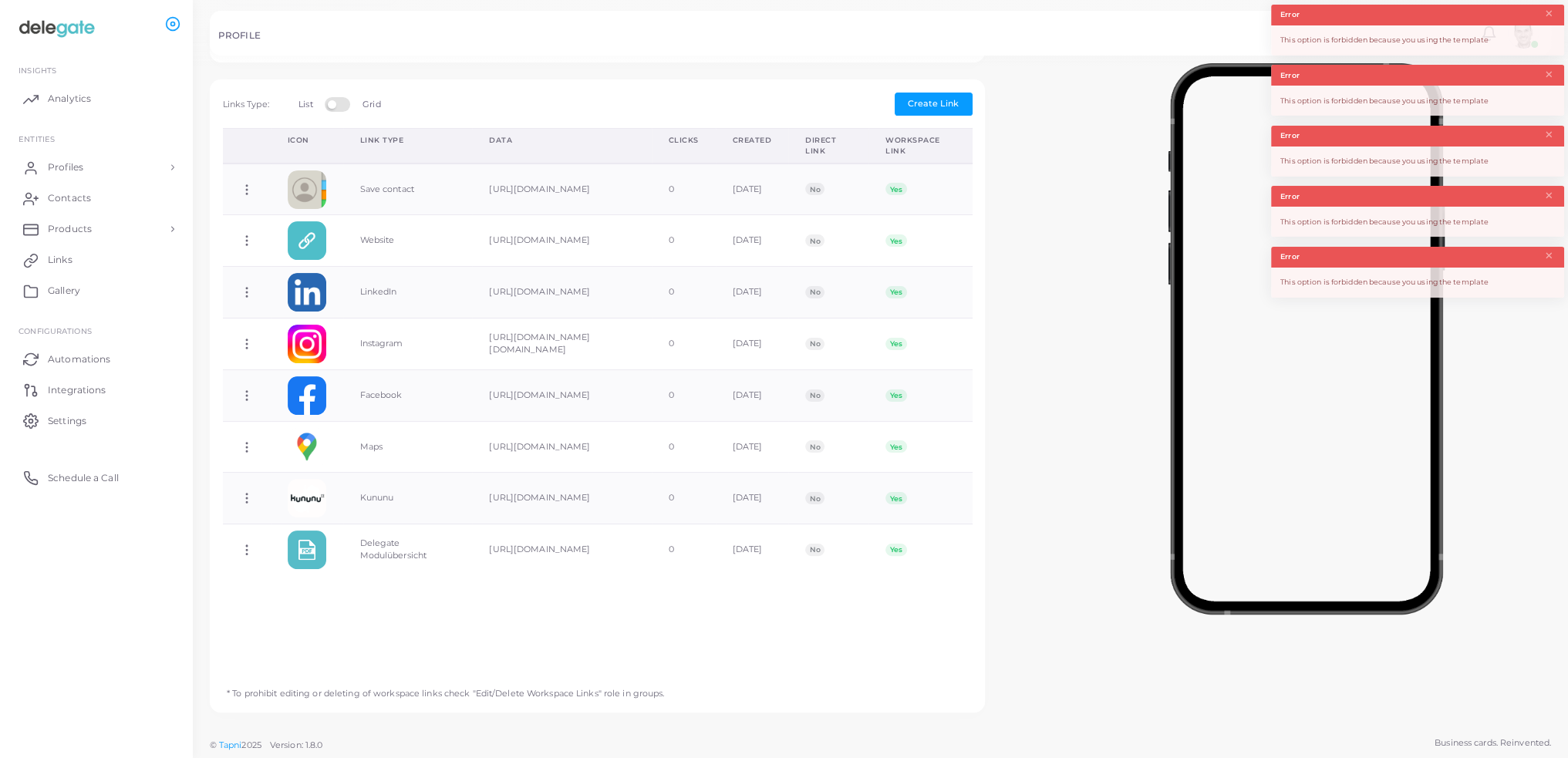
click at [1094, 314] on div at bounding box center [1307, 335] width 523 height 540
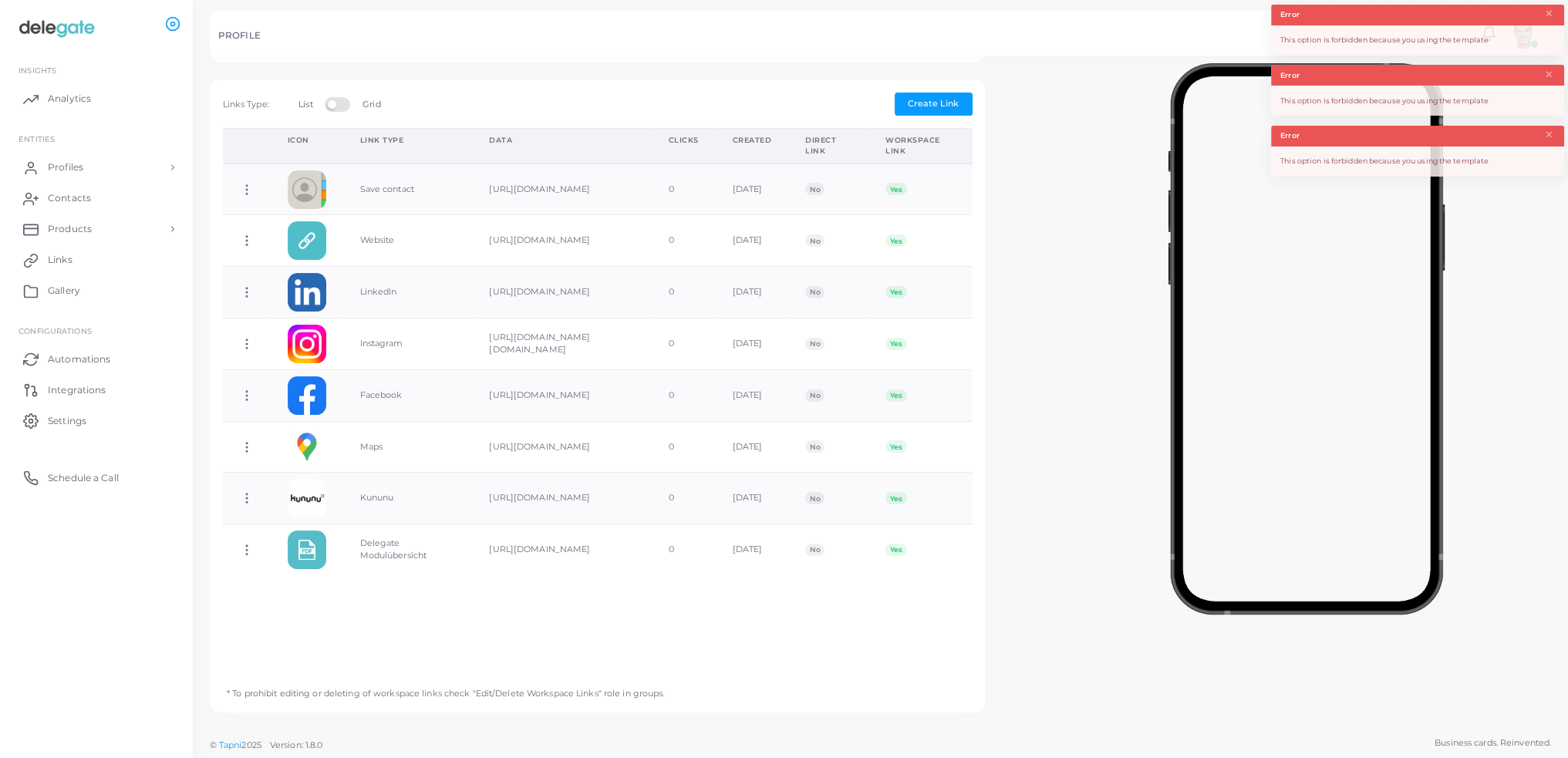
scroll to position [0, 0]
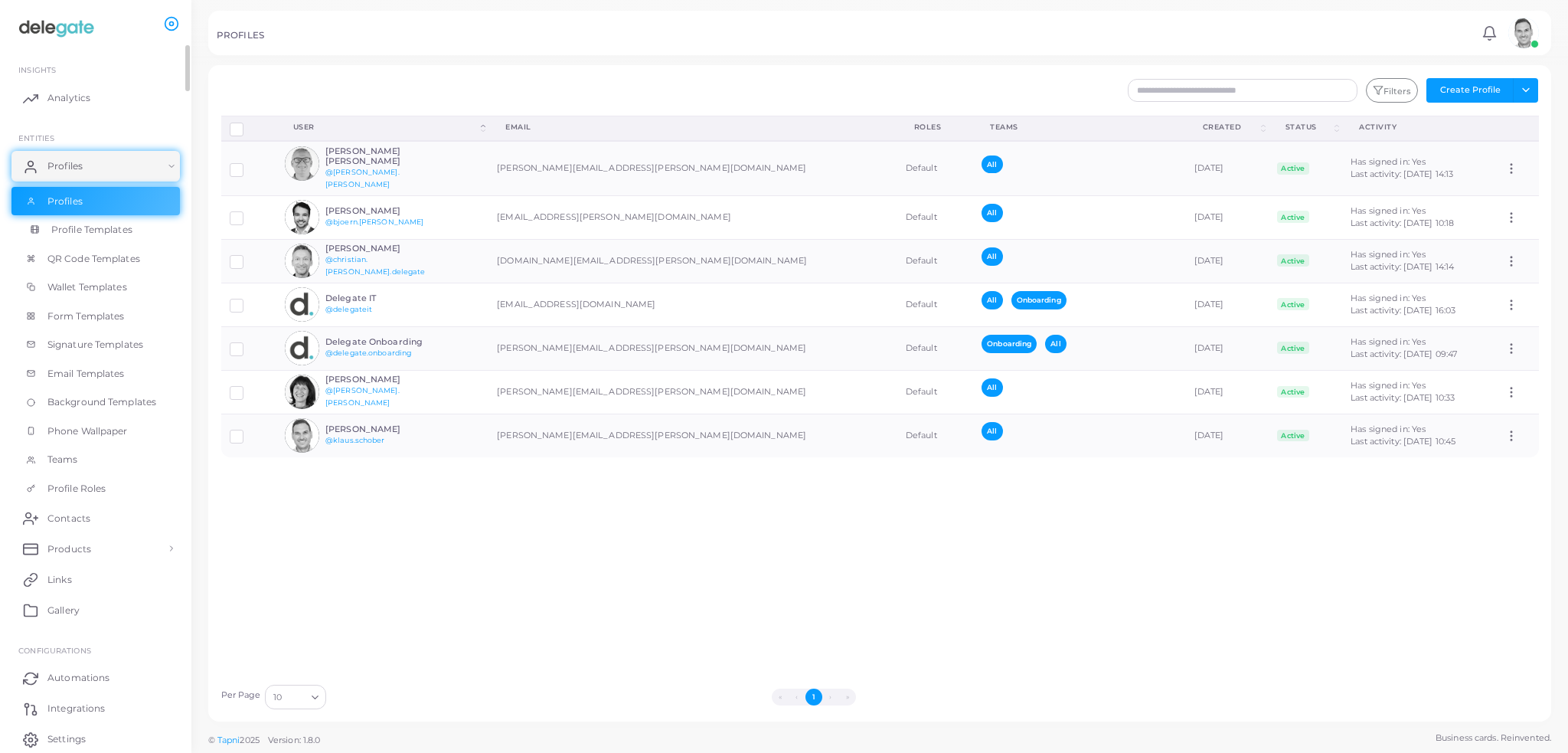
click at [104, 229] on span "Profile Templates" at bounding box center [92, 230] width 81 height 14
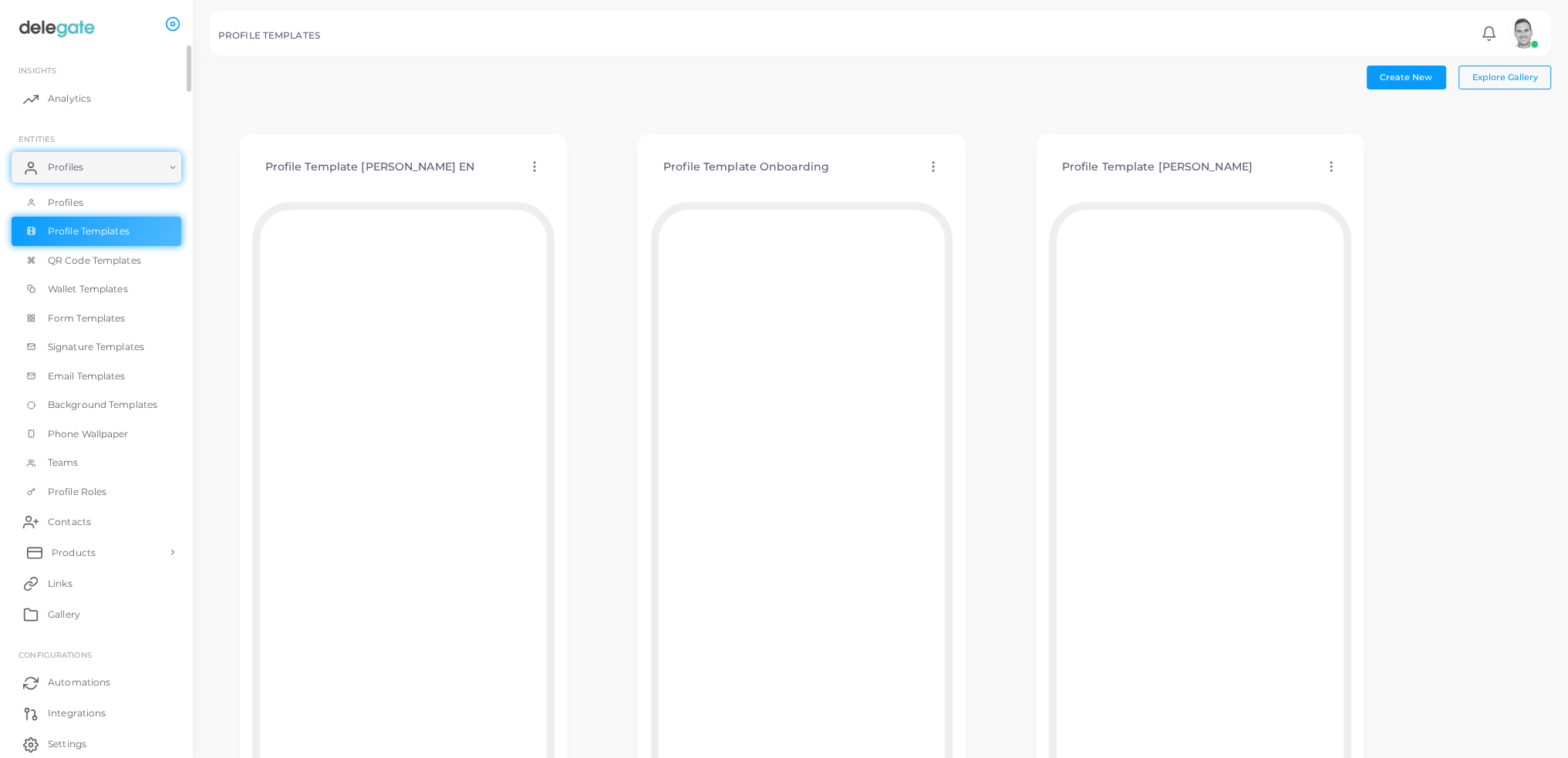
click at [67, 552] on span "Products" at bounding box center [74, 553] width 44 height 14
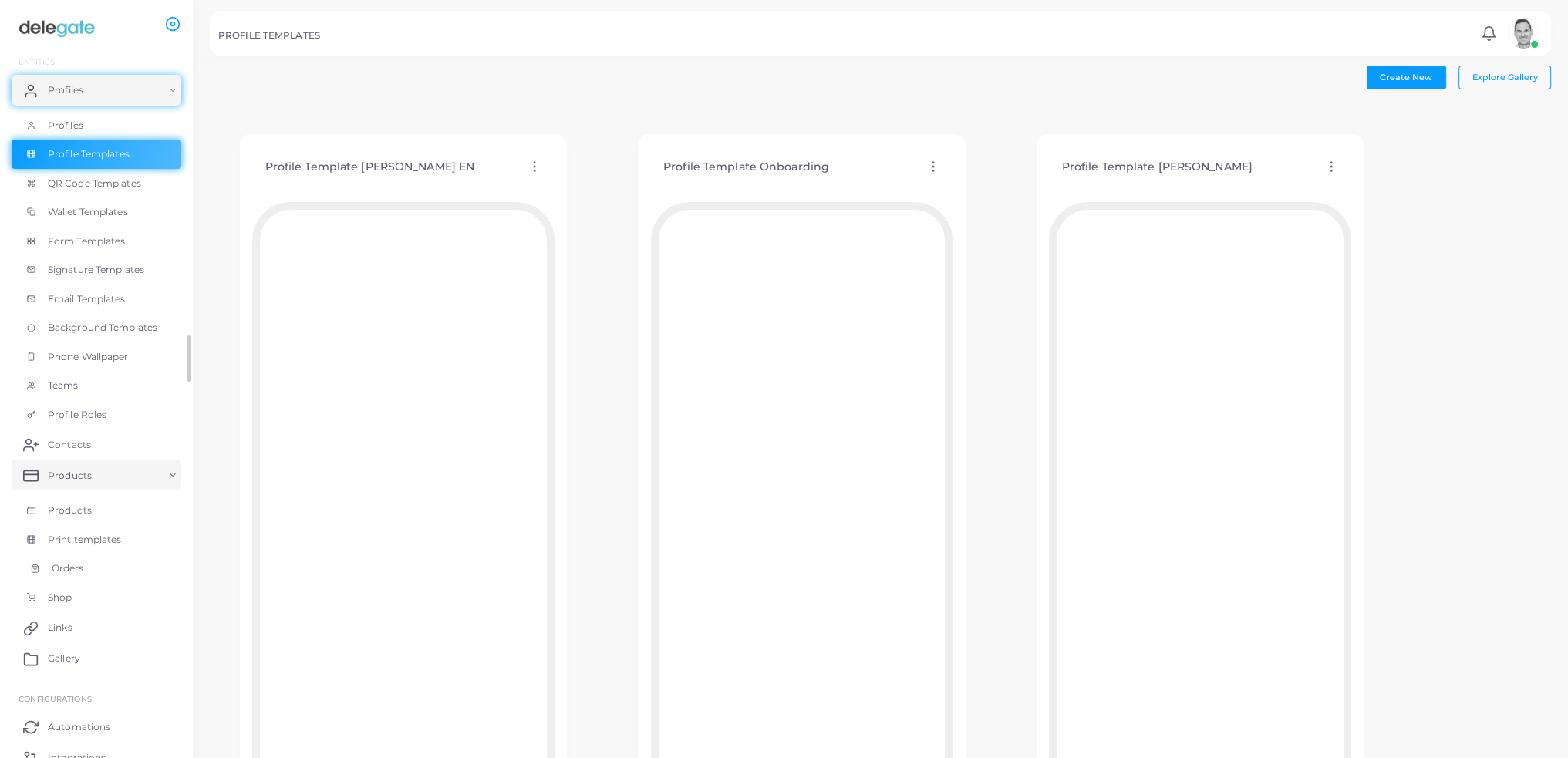
click at [75, 576] on link "Orders" at bounding box center [96, 568] width 170 height 30
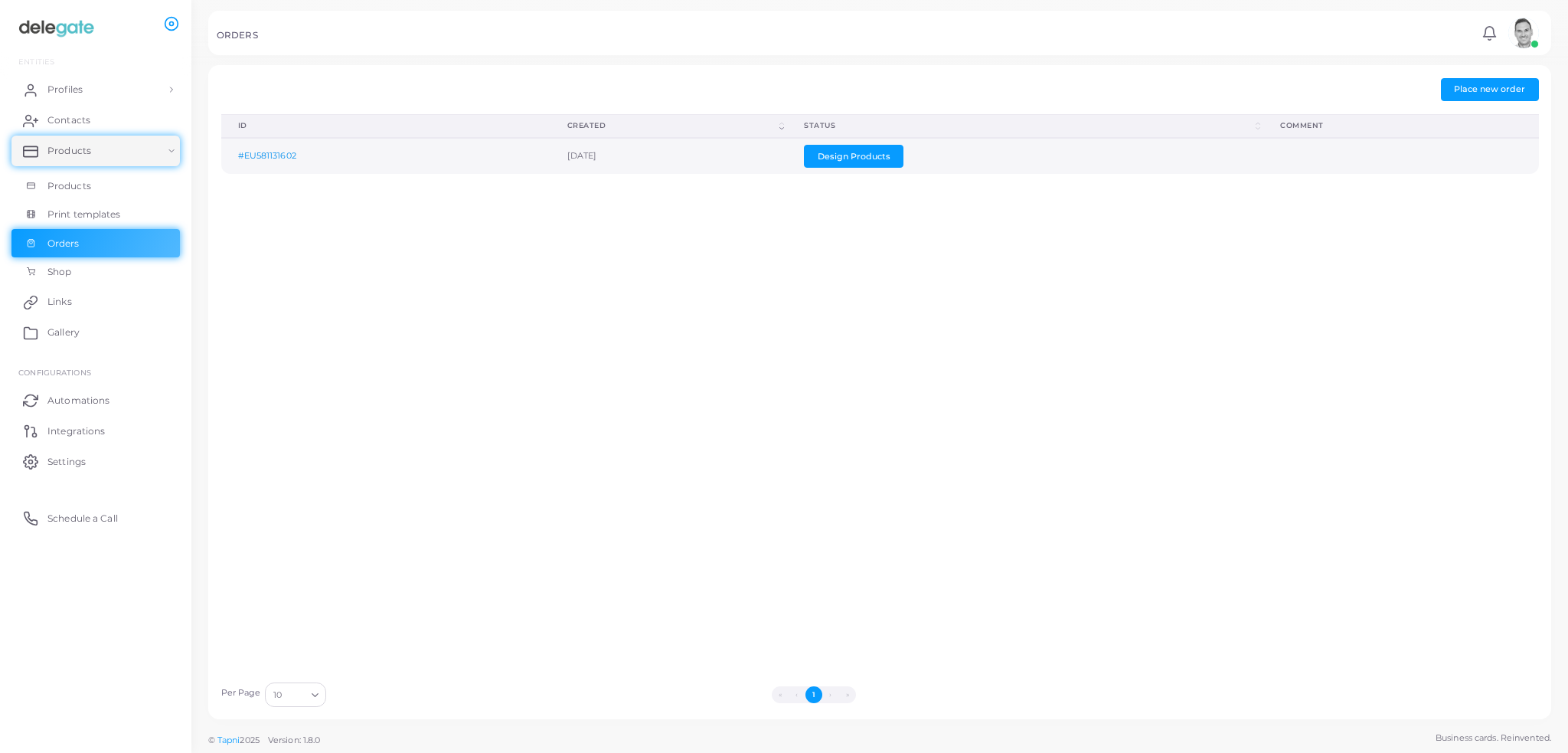
click at [288, 150] on link "#EU581131602" at bounding box center [267, 156] width 58 height 11
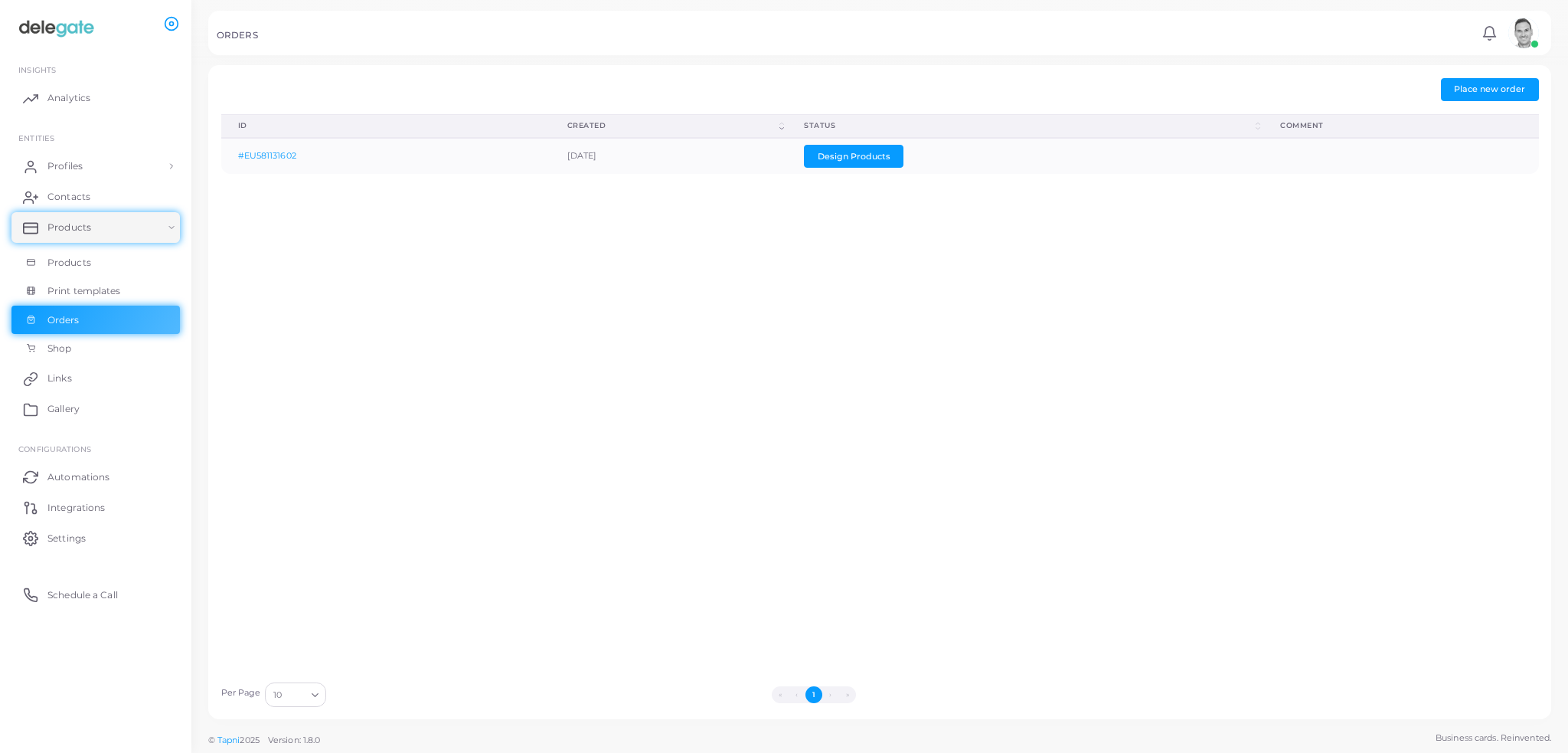
click at [51, 33] on img at bounding box center [56, 29] width 85 height 29
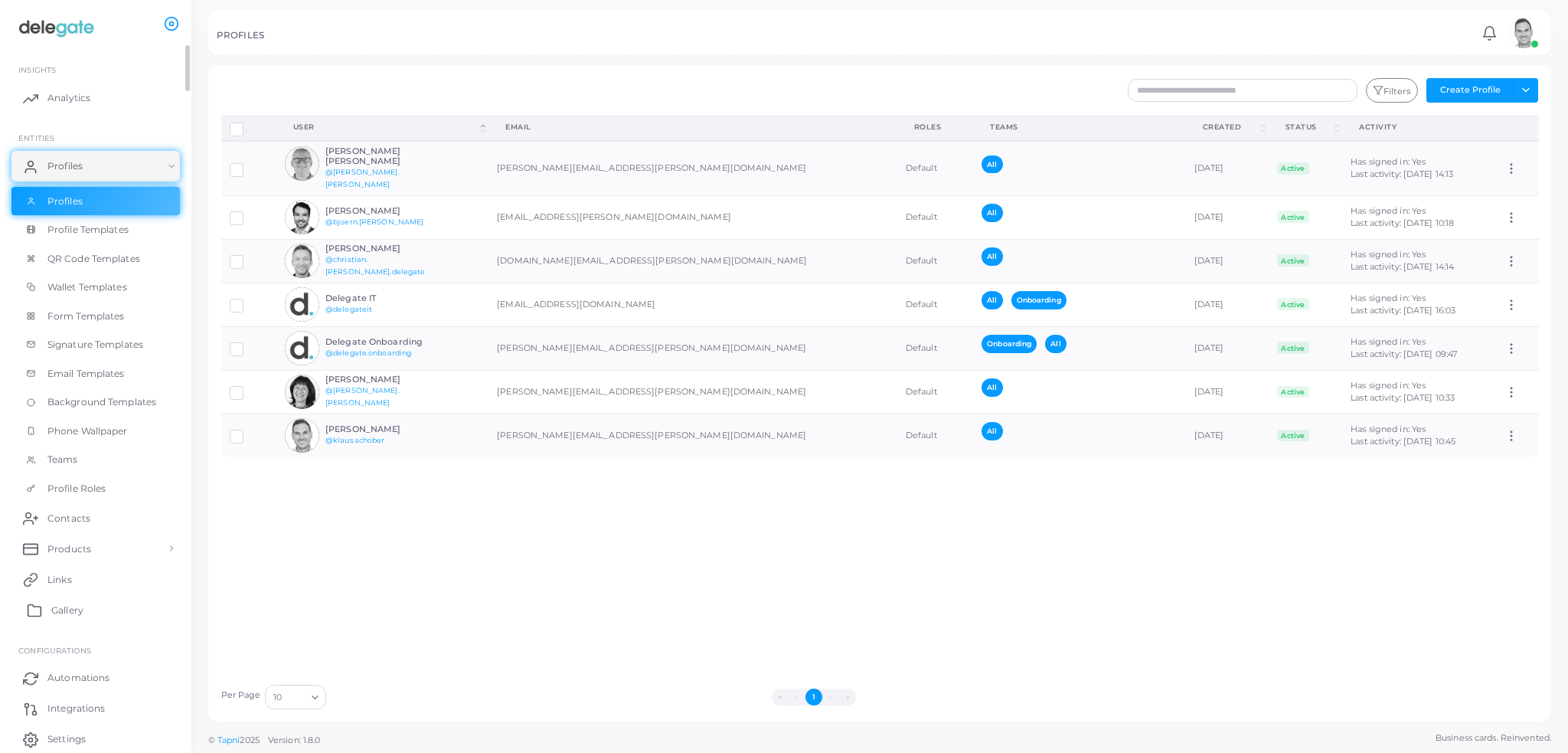
click at [91, 617] on link "Gallery" at bounding box center [95, 610] width 168 height 31
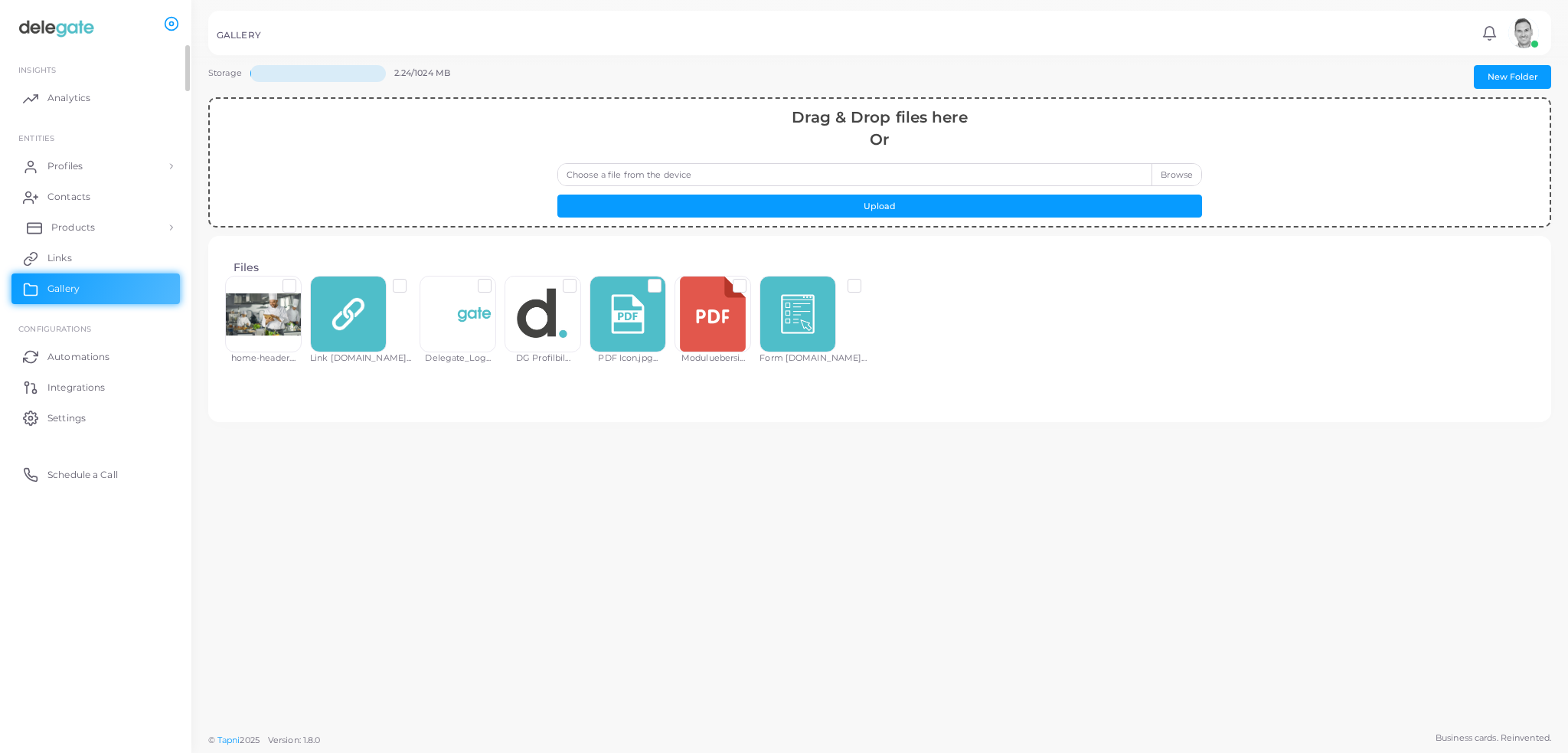
click at [82, 218] on link "Products" at bounding box center [95, 227] width 168 height 31
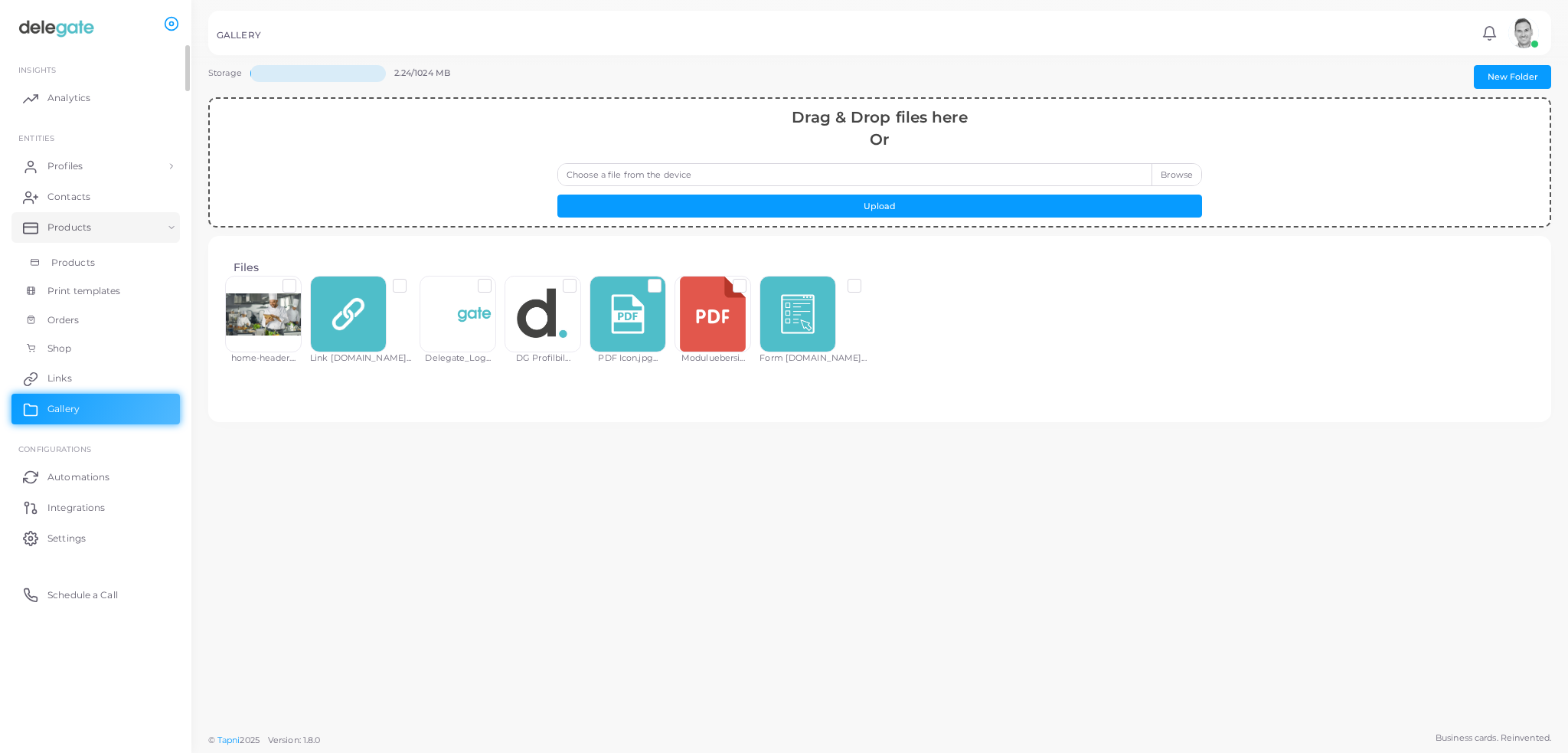
click at [73, 265] on span "Products" at bounding box center [73, 262] width 44 height 14
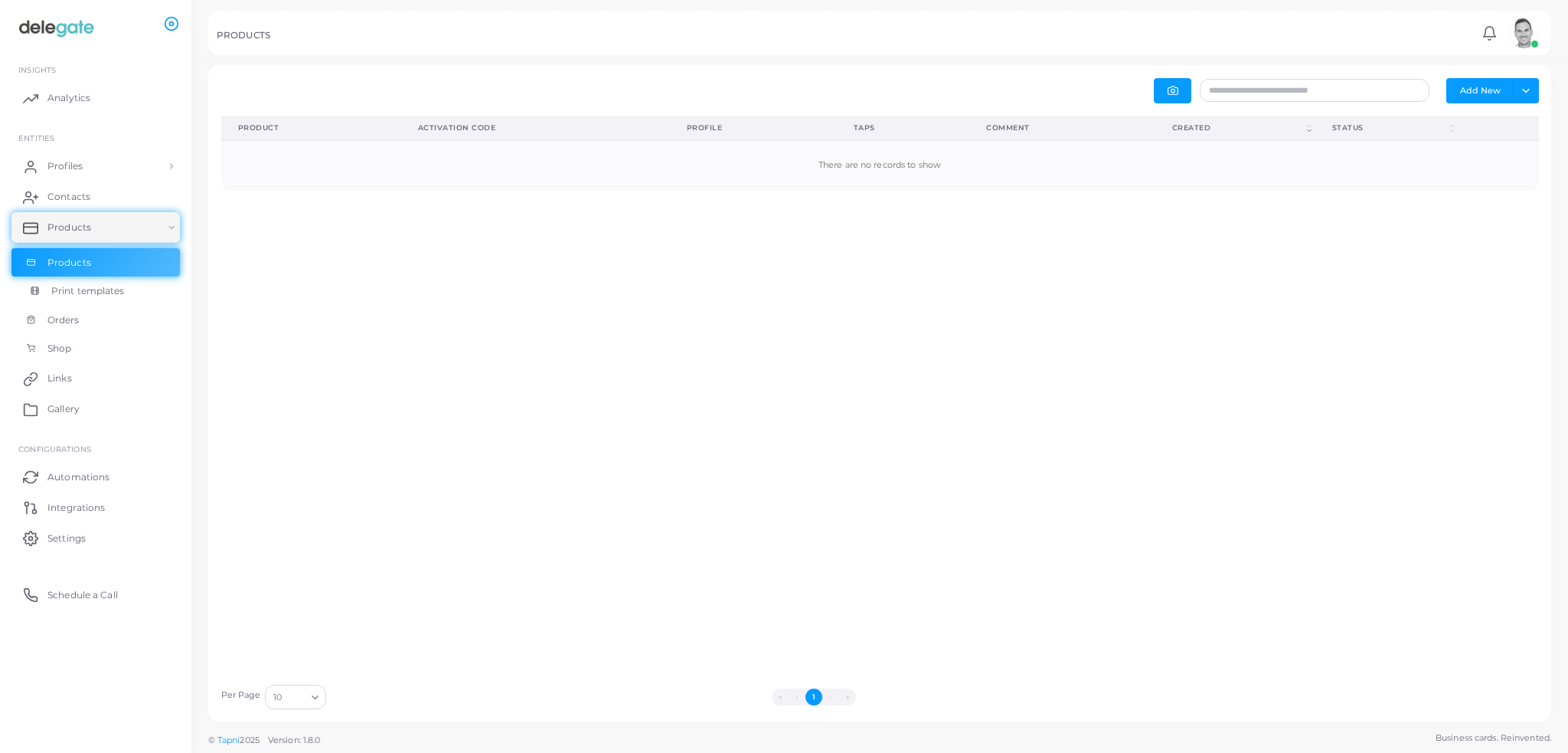
click at [74, 292] on span "Print templates" at bounding box center [88, 291] width 74 height 14
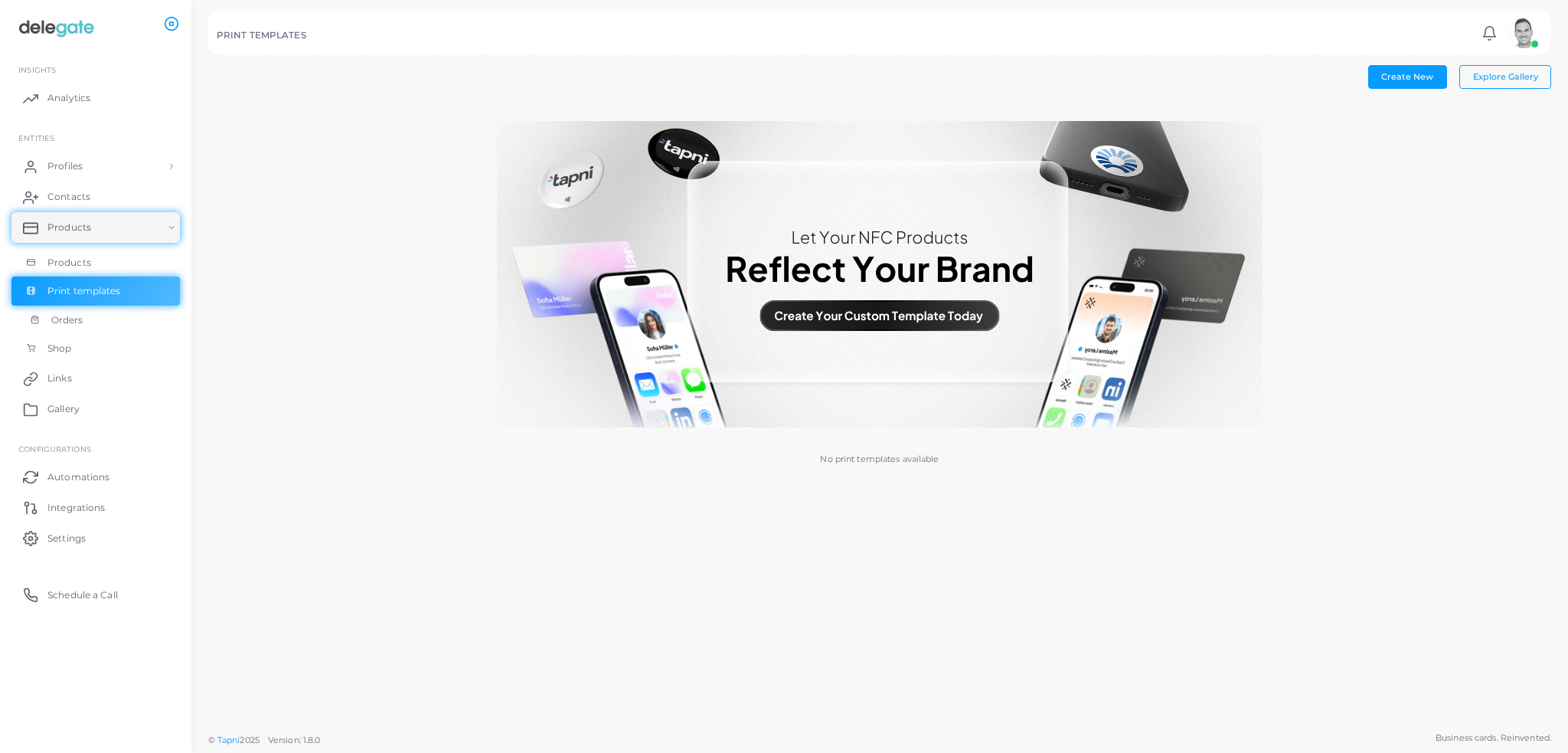
click at [62, 332] on link "Orders" at bounding box center [95, 320] width 168 height 29
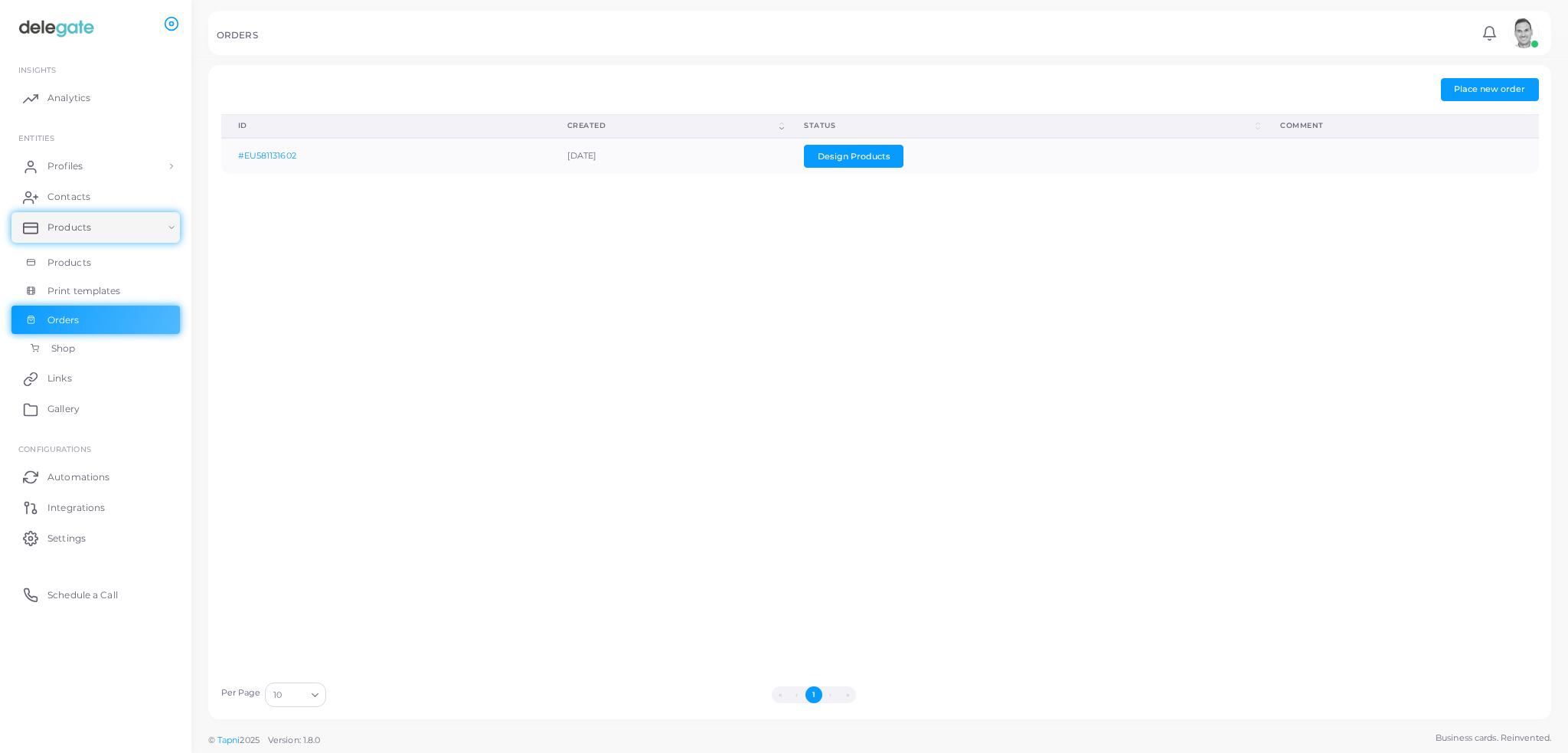
click at [68, 355] on span "Shop" at bounding box center [64, 348] width 24 height 14
click at [66, 380] on span "Links" at bounding box center [64, 378] width 25 height 14
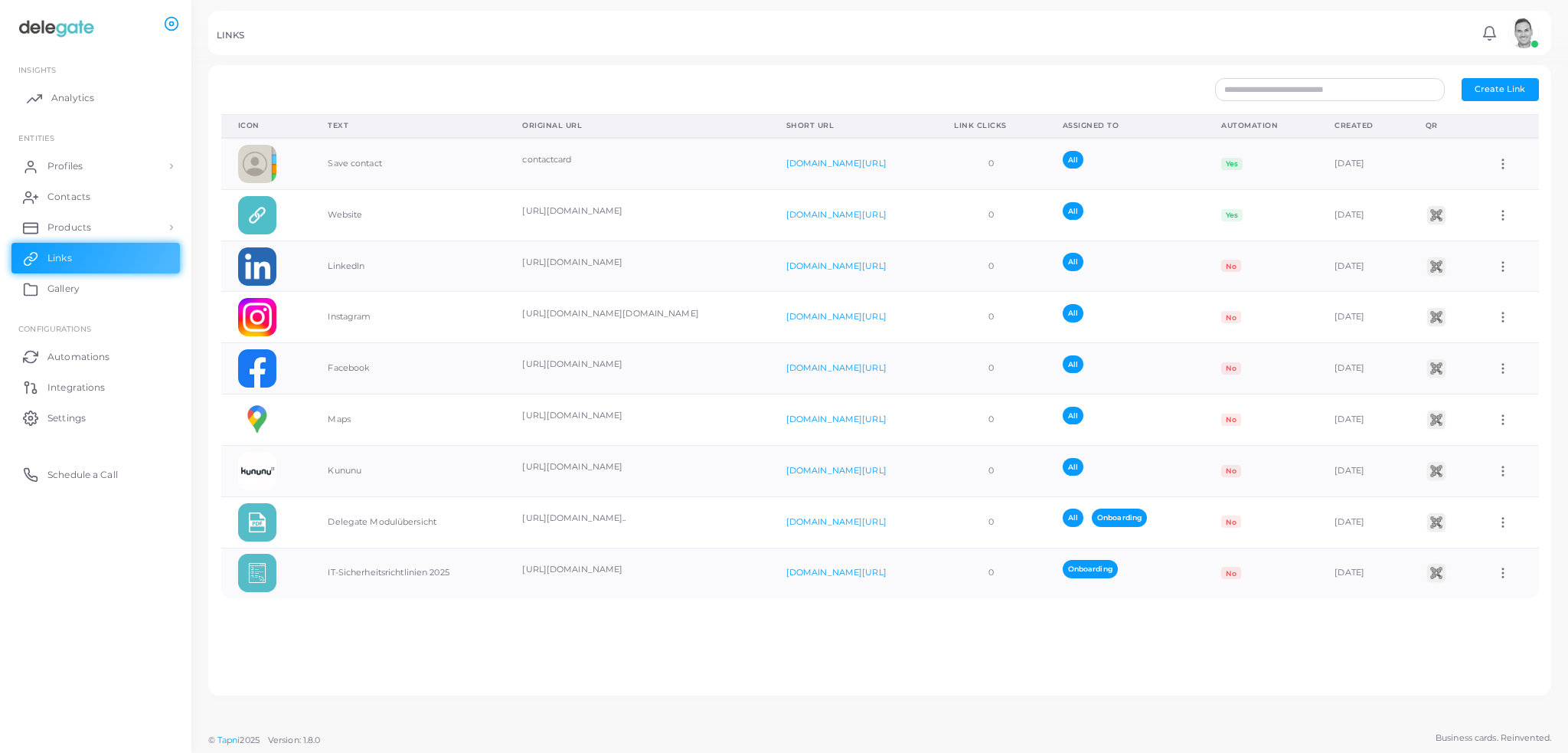
click at [66, 98] on span "Analytics" at bounding box center [73, 98] width 43 height 14
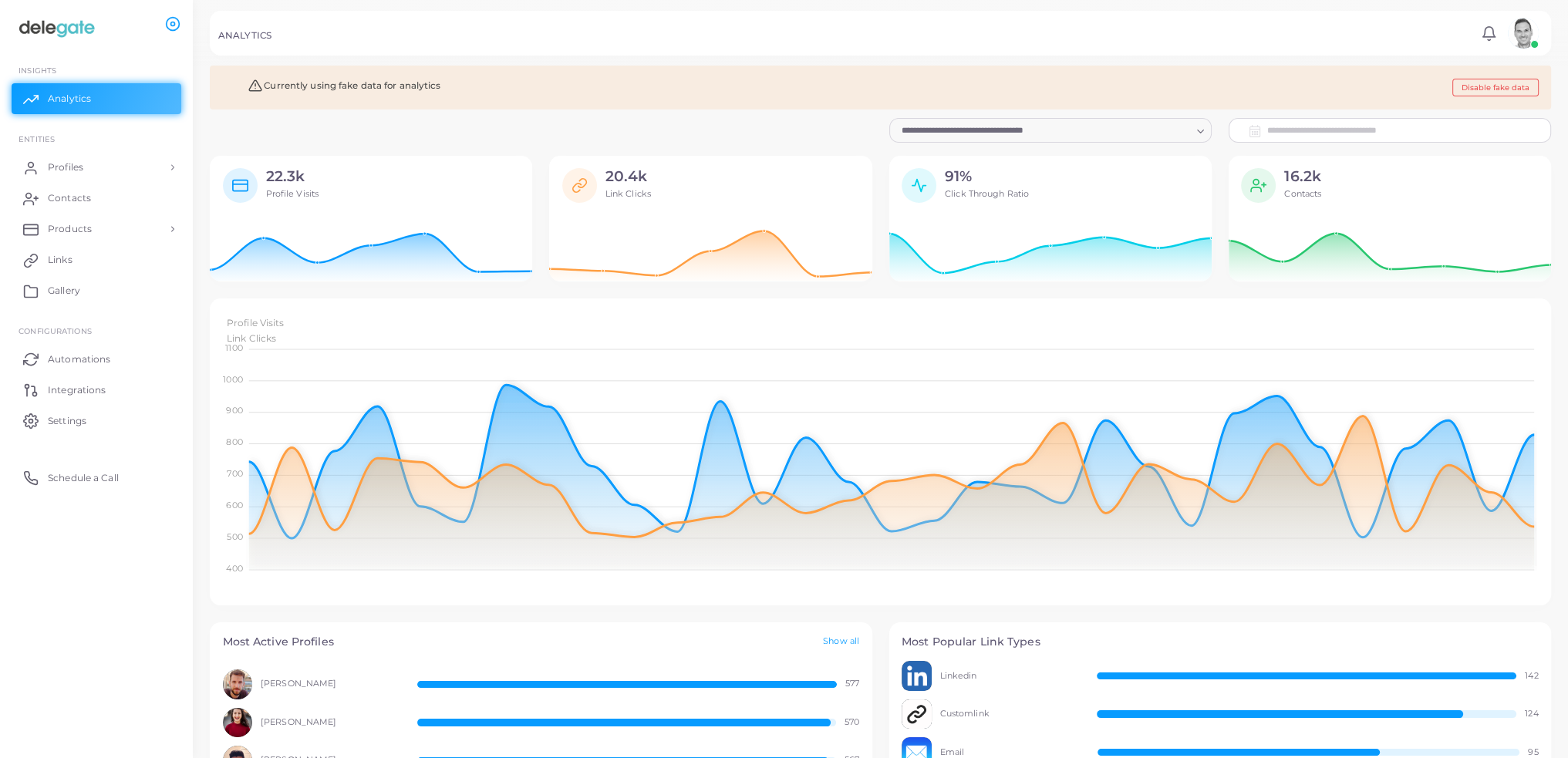
click at [1494, 34] on icon at bounding box center [1489, 34] width 16 height 16
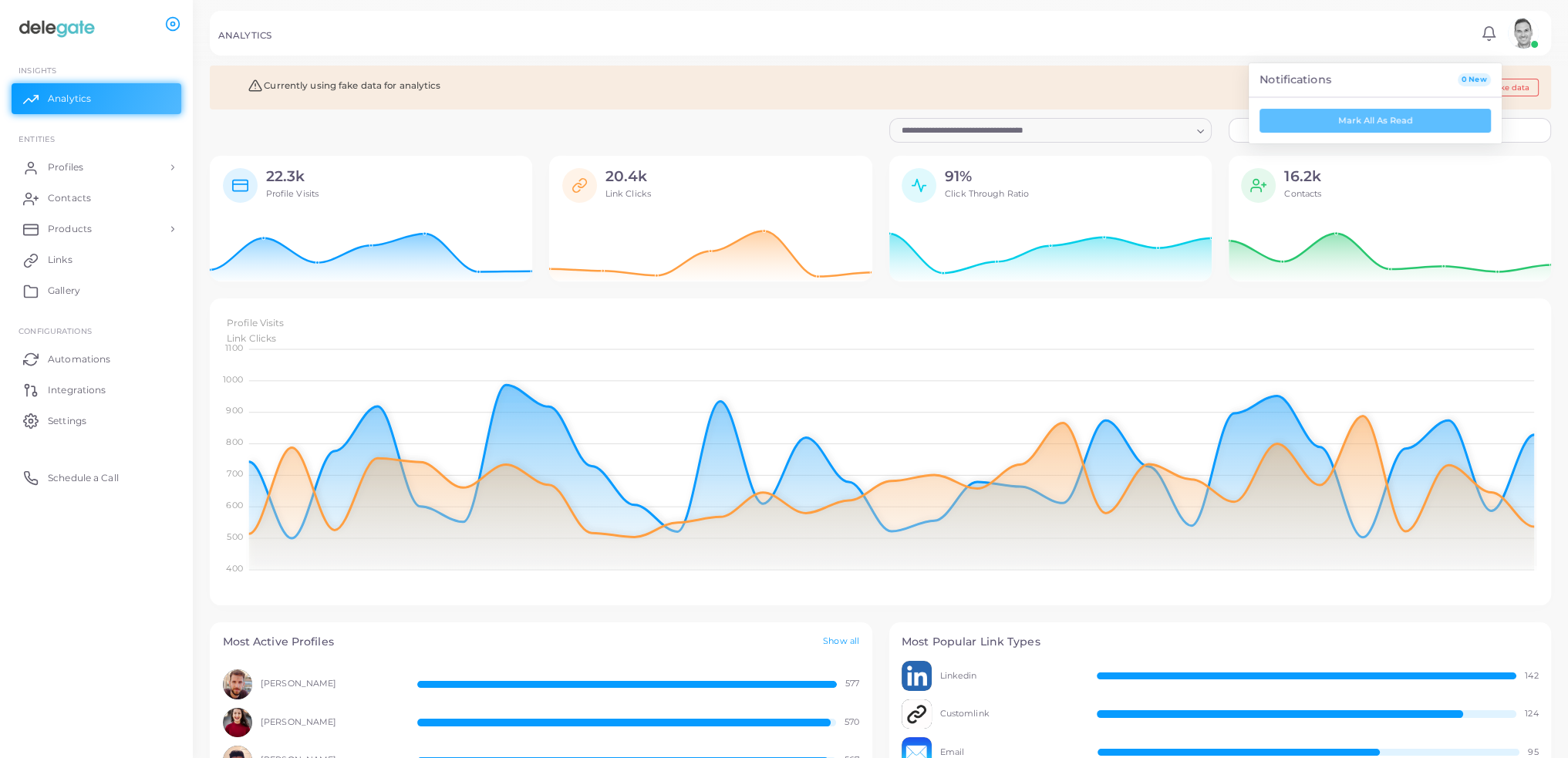
click at [1494, 34] on icon at bounding box center [1489, 34] width 16 height 16
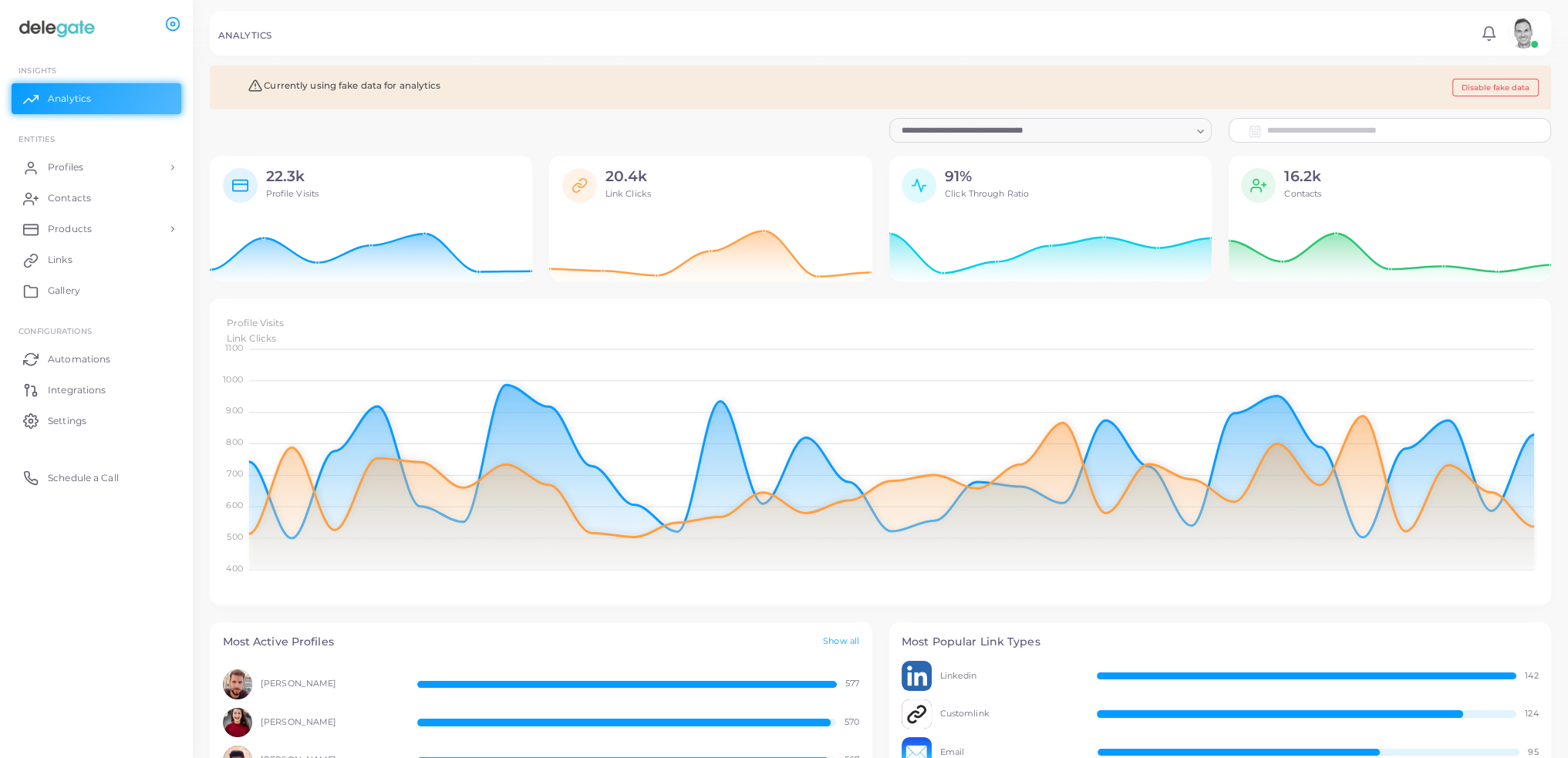
click at [1527, 28] on img at bounding box center [1523, 33] width 31 height 31
click at [860, 84] on div "Currently using fake data for analytics Disable fake data" at bounding box center [880, 87] width 1341 height 44
click at [55, 420] on span "Settings" at bounding box center [71, 421] width 38 height 14
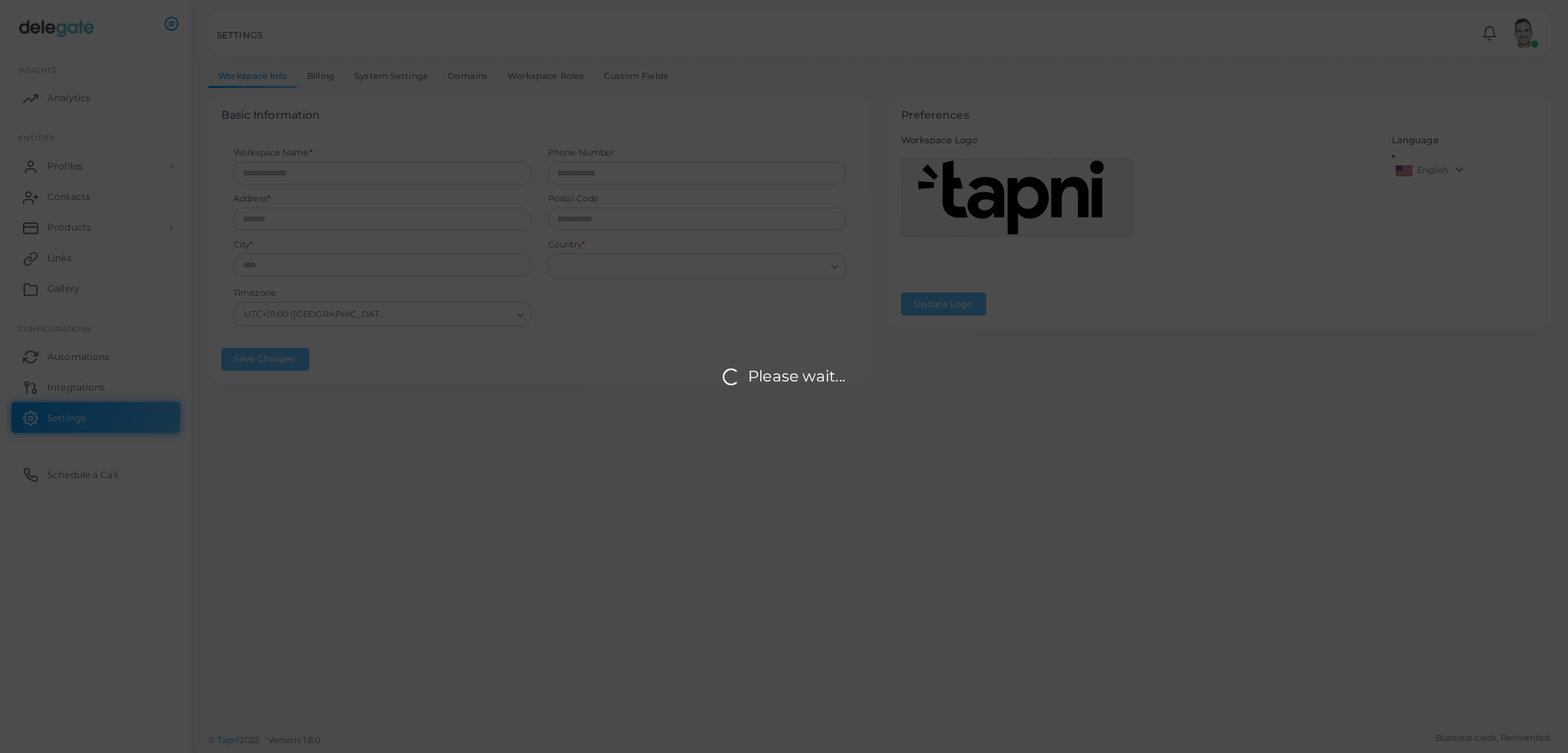
type input "**********"
type input "****"
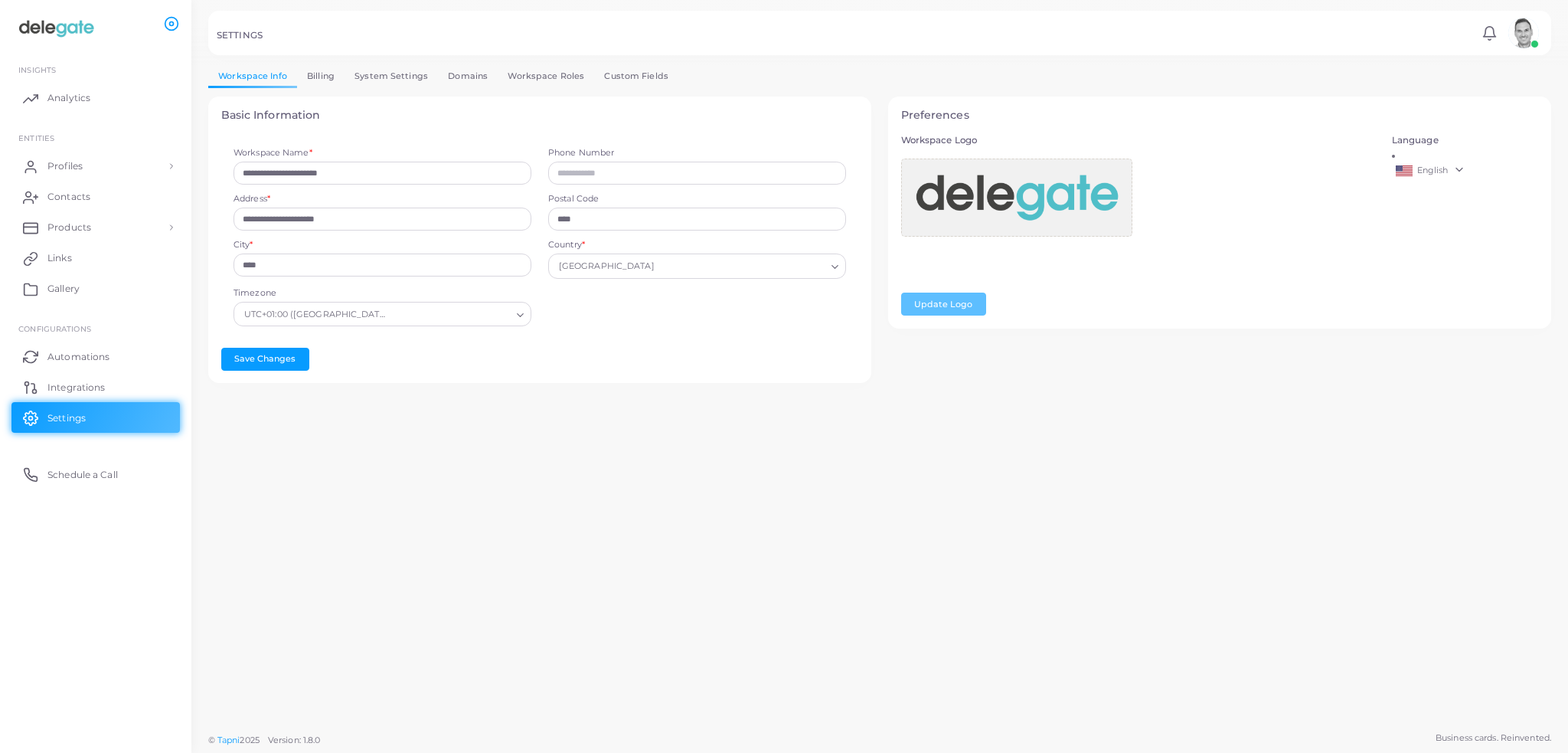
click at [393, 79] on link "System Settings" at bounding box center [391, 76] width 94 height 22
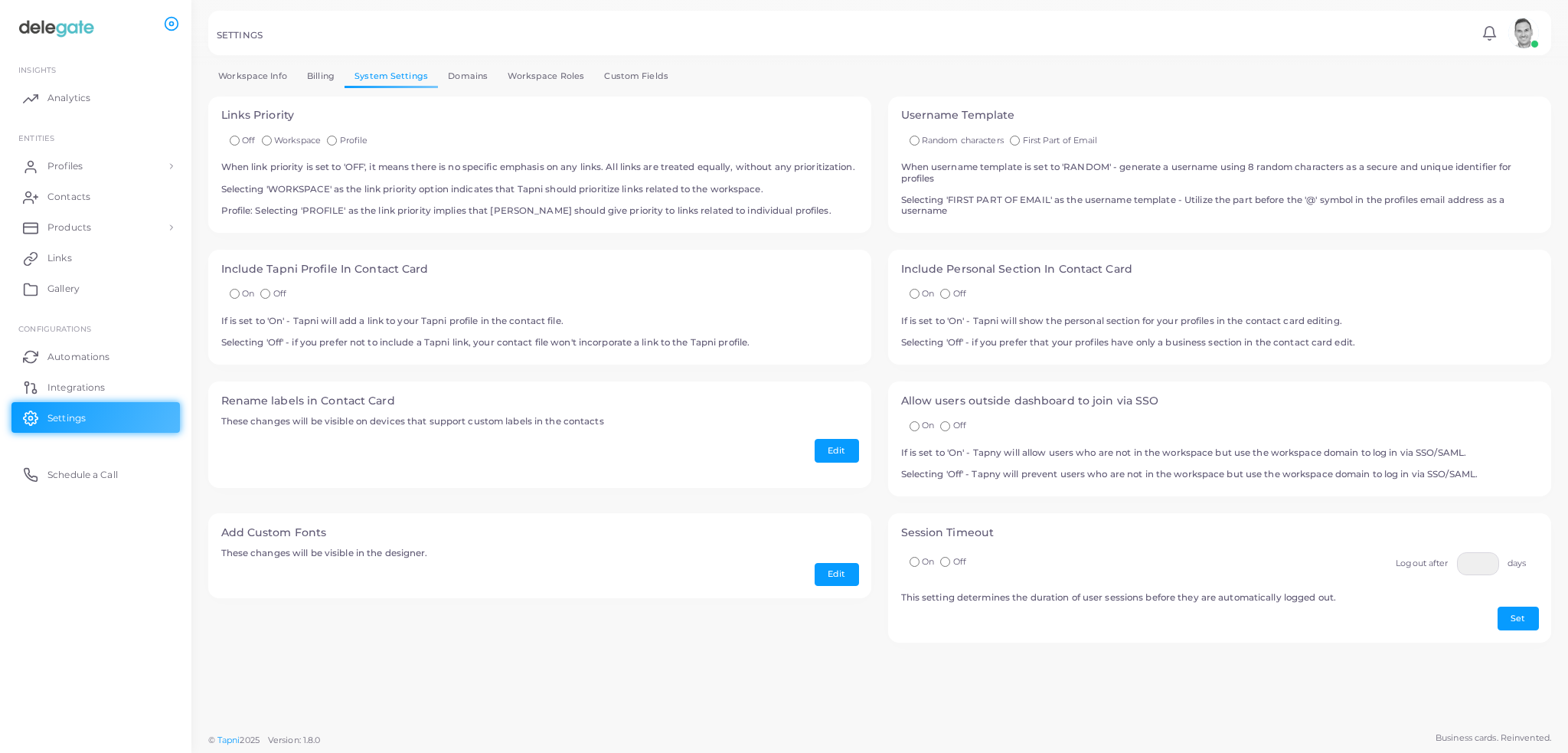
click at [1117, 407] on h4 "Allow users outside dashboard to join via SSO" at bounding box center [1220, 401] width 638 height 13
click at [1001, 459] on h5 "If is set to 'On' - Tapny will allow users who are not in the workspace but use…" at bounding box center [1220, 463] width 638 height 33
click at [1055, 456] on div "Allow users outside dashboard to join via SSO On Off If is set to 'On' - Tapny …" at bounding box center [1219, 438] width 663 height 115
click at [924, 453] on div "Allow users outside dashboard to join via SSO On Off If is set to 'On' - Tapny …" at bounding box center [1219, 438] width 663 height 115
click at [935, 407] on h4 "Allow users outside dashboard to join via SSO" at bounding box center [1220, 401] width 638 height 13
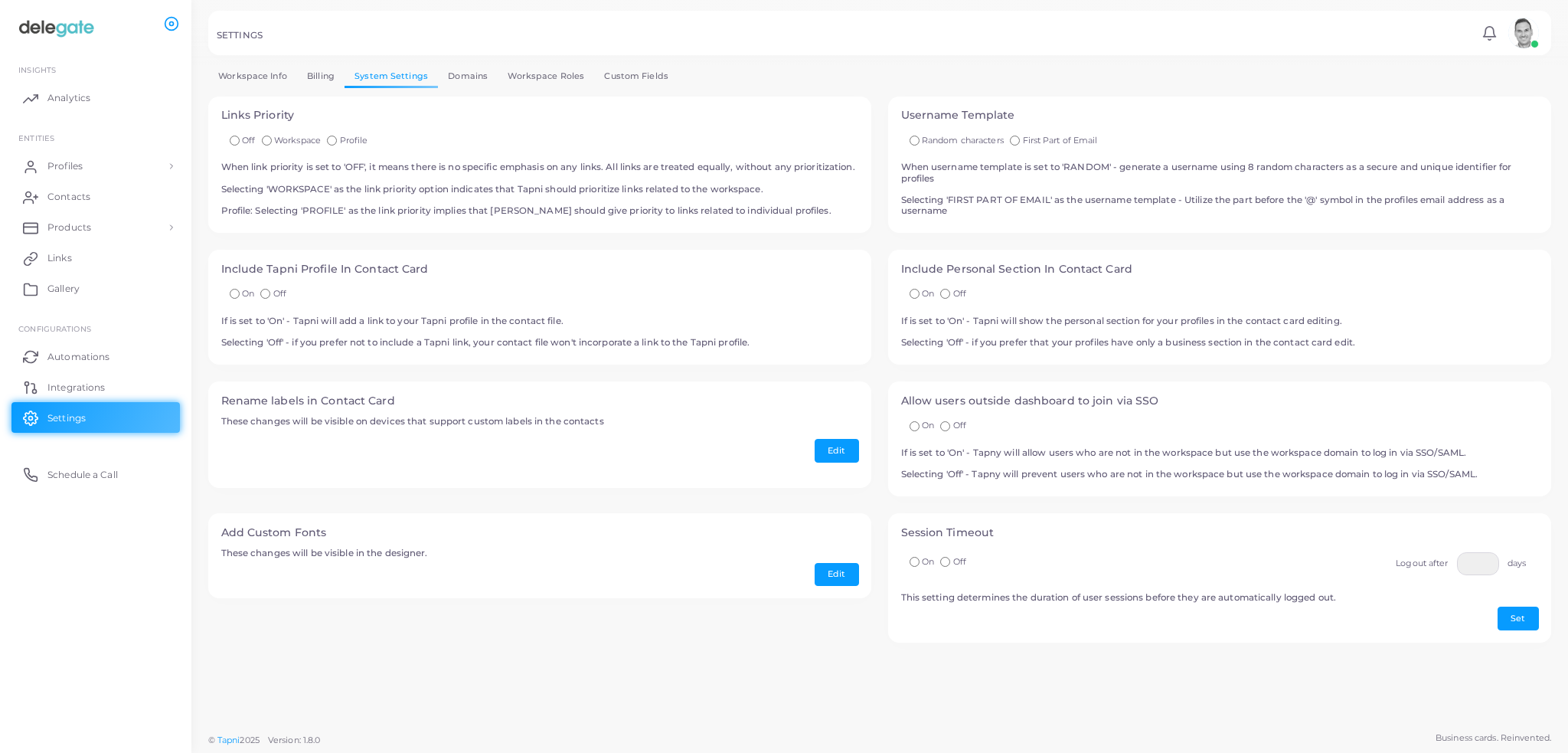
click at [460, 85] on link "Domains" at bounding box center [468, 76] width 60 height 22
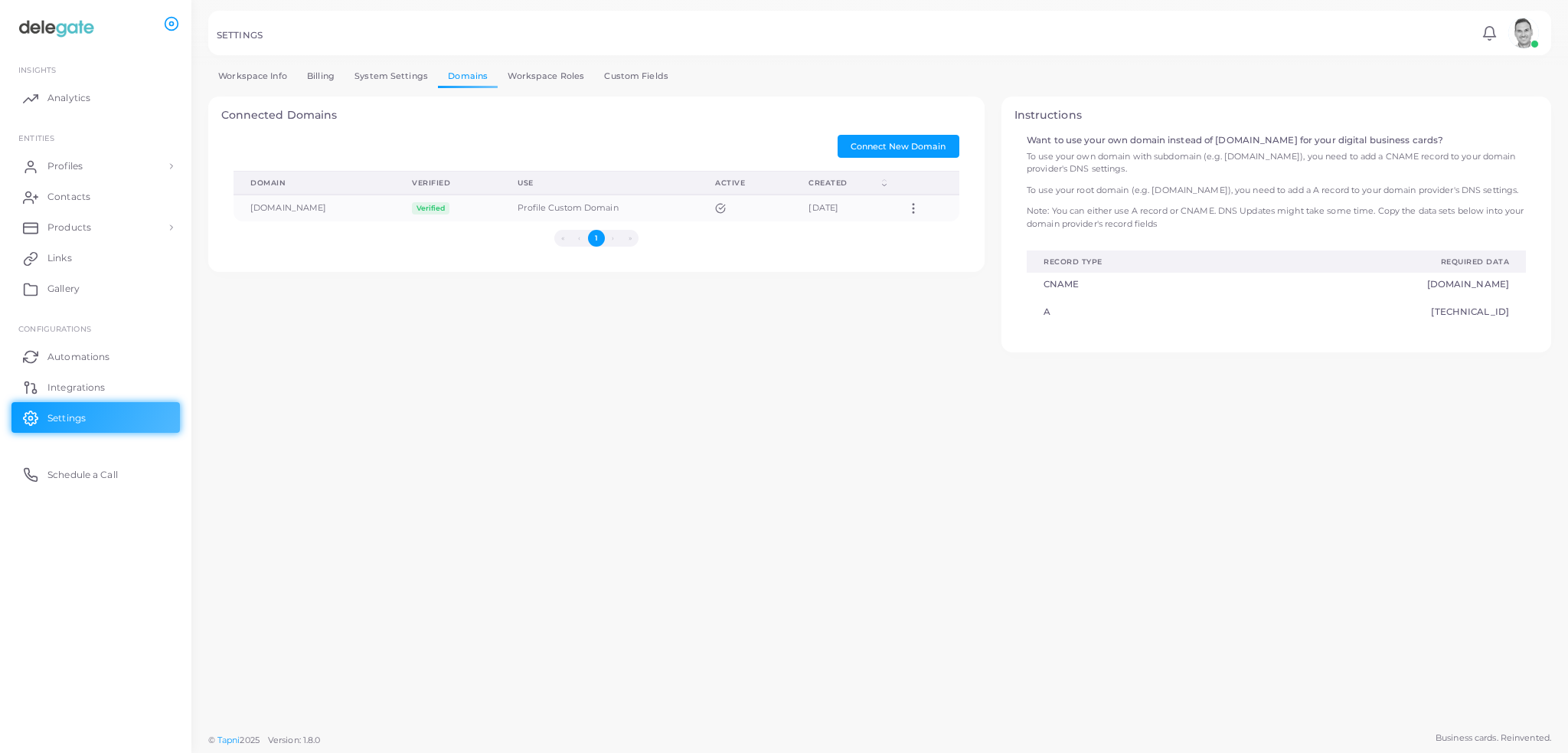
click at [510, 79] on link "Workspace Roles" at bounding box center [546, 76] width 97 height 22
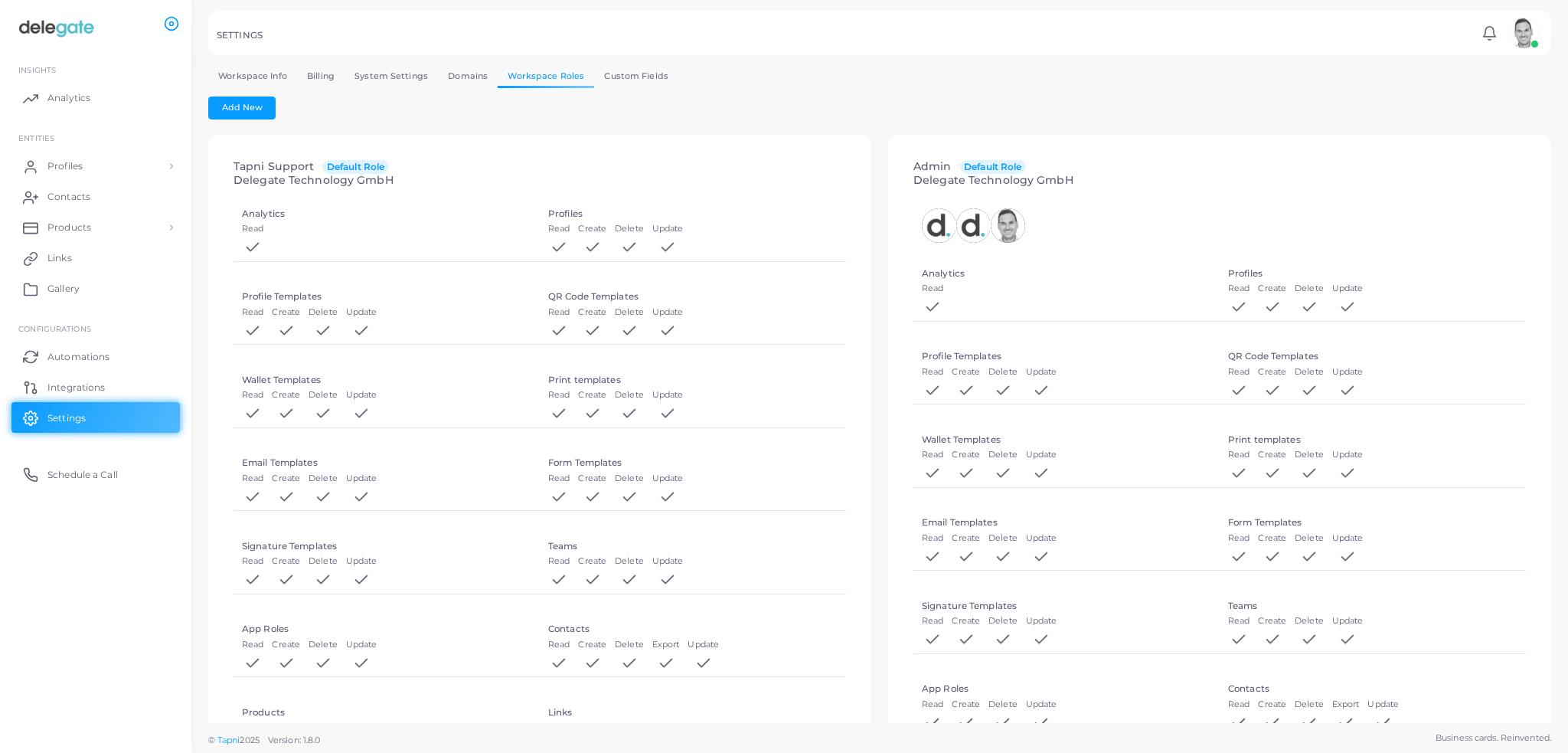
click at [647, 75] on link "Custom Fields" at bounding box center [637, 76] width 84 height 22
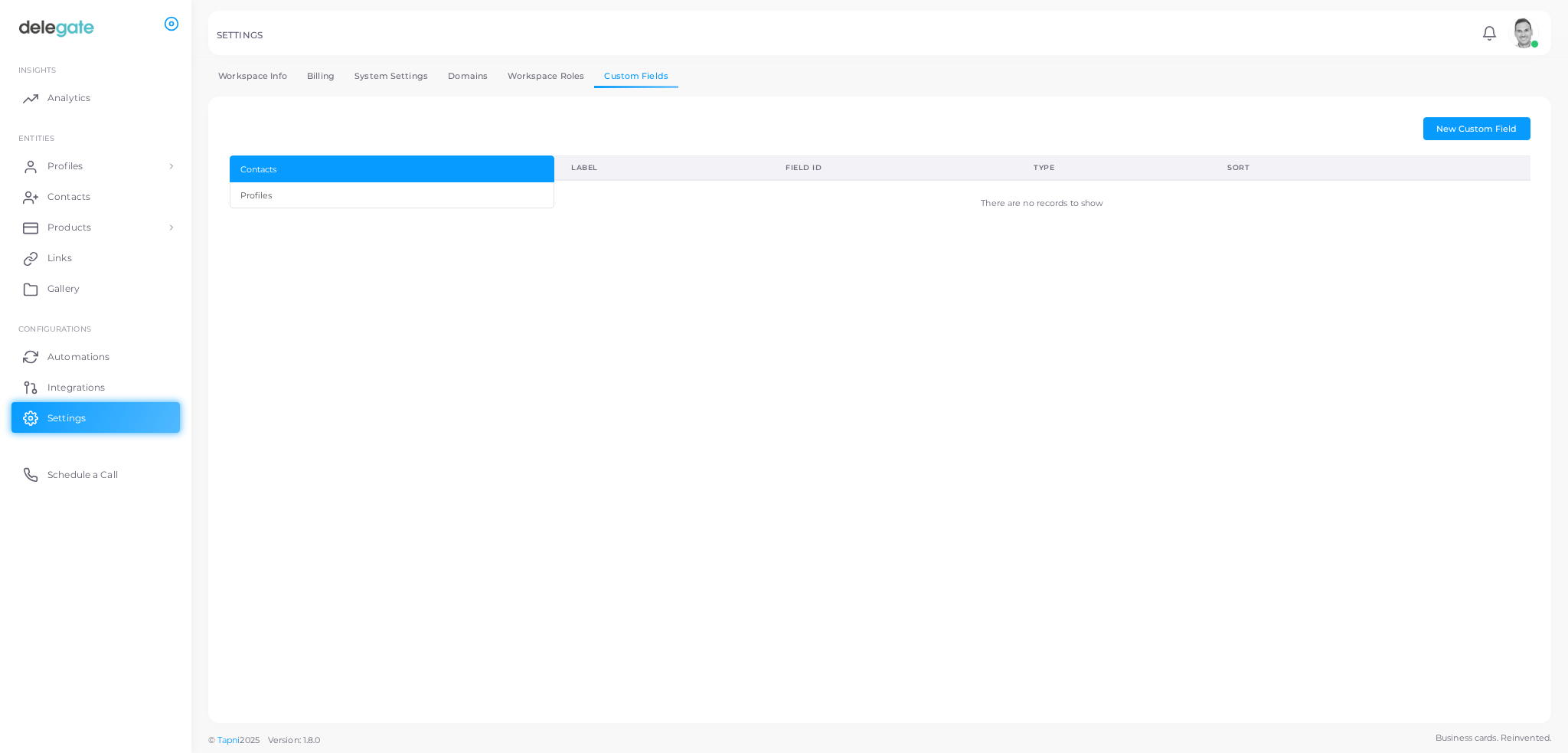
click at [552, 80] on link "Workspace Roles" at bounding box center [546, 76] width 97 height 22
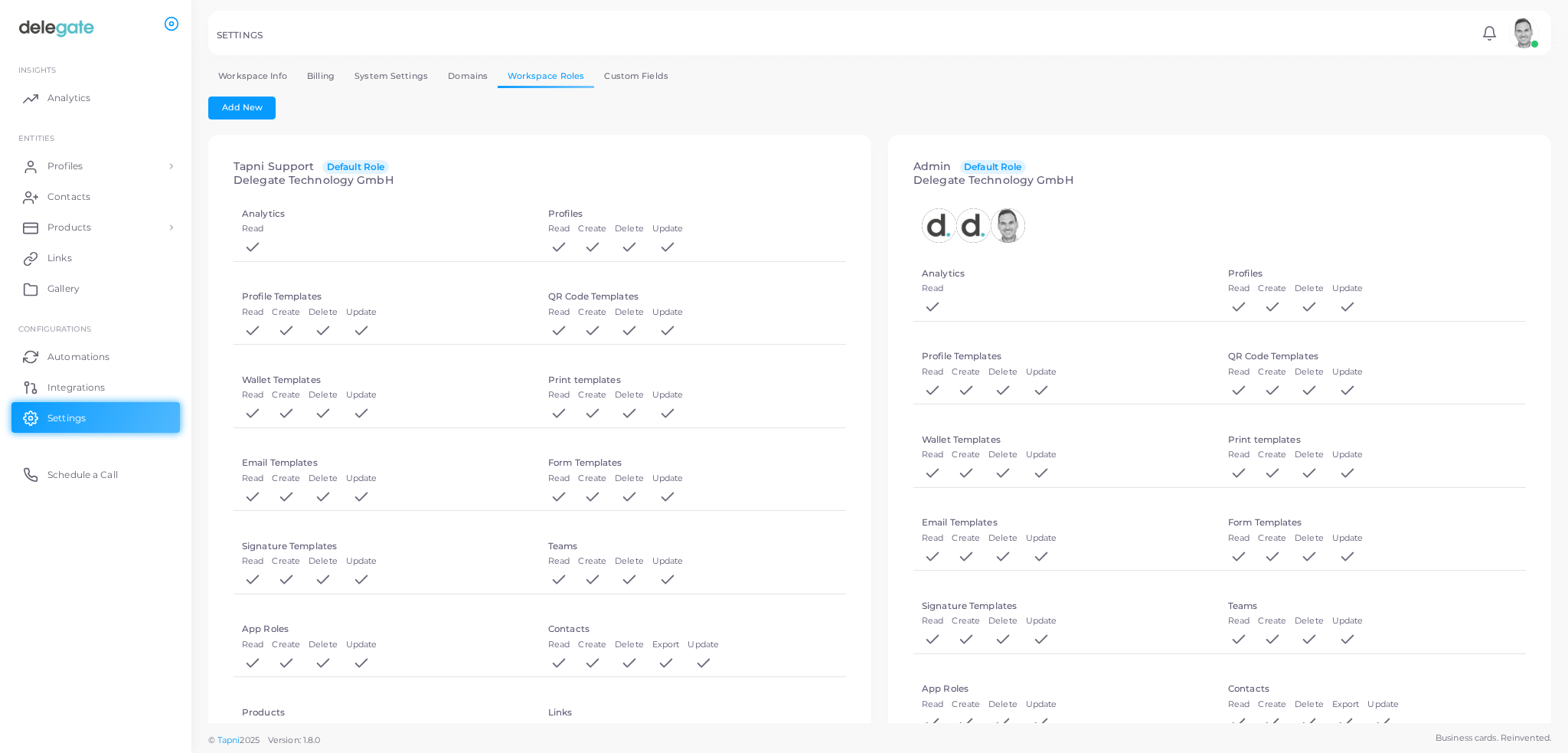
click at [257, 79] on link "Workspace Info" at bounding box center [252, 76] width 89 height 22
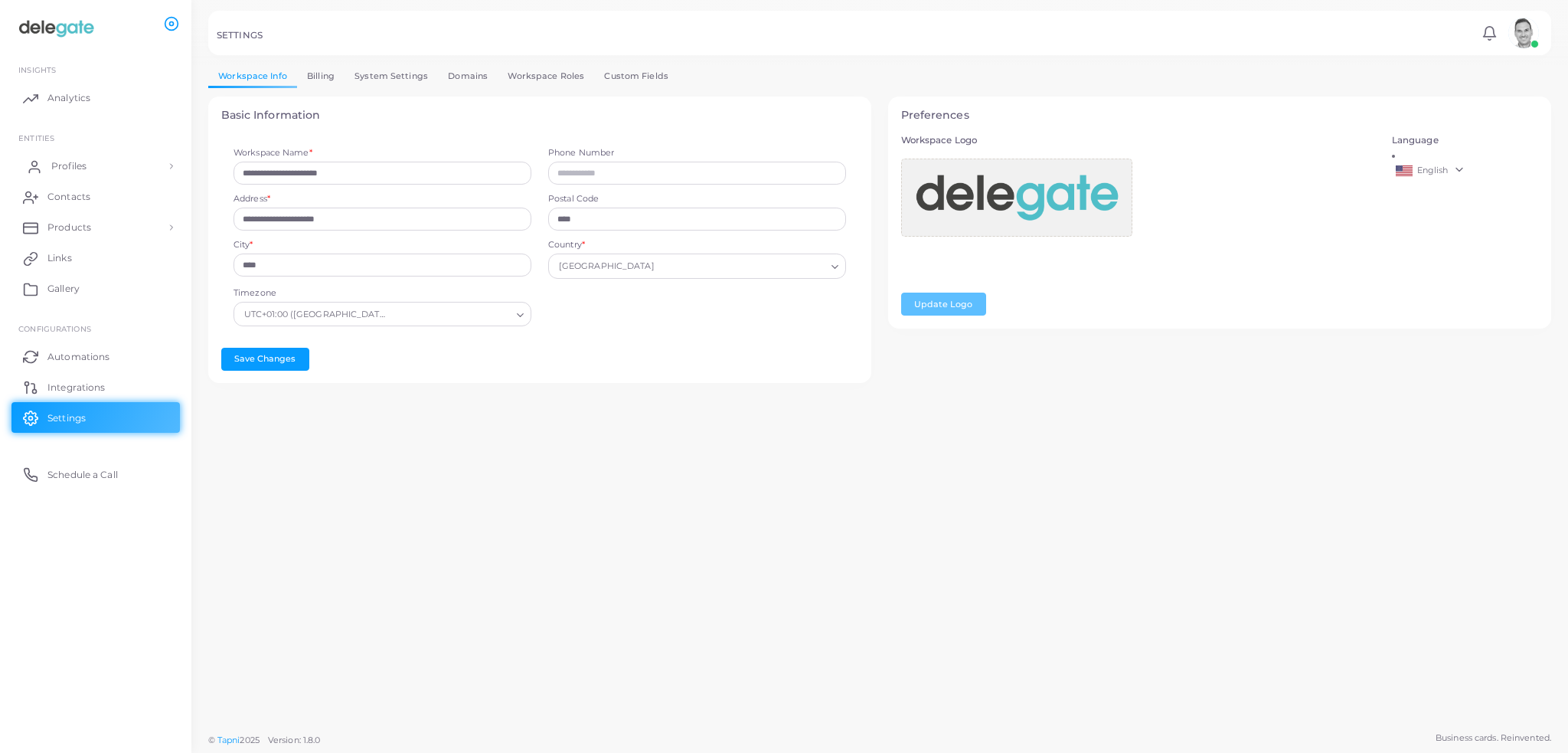
click at [78, 156] on link "Profiles" at bounding box center [95, 166] width 168 height 31
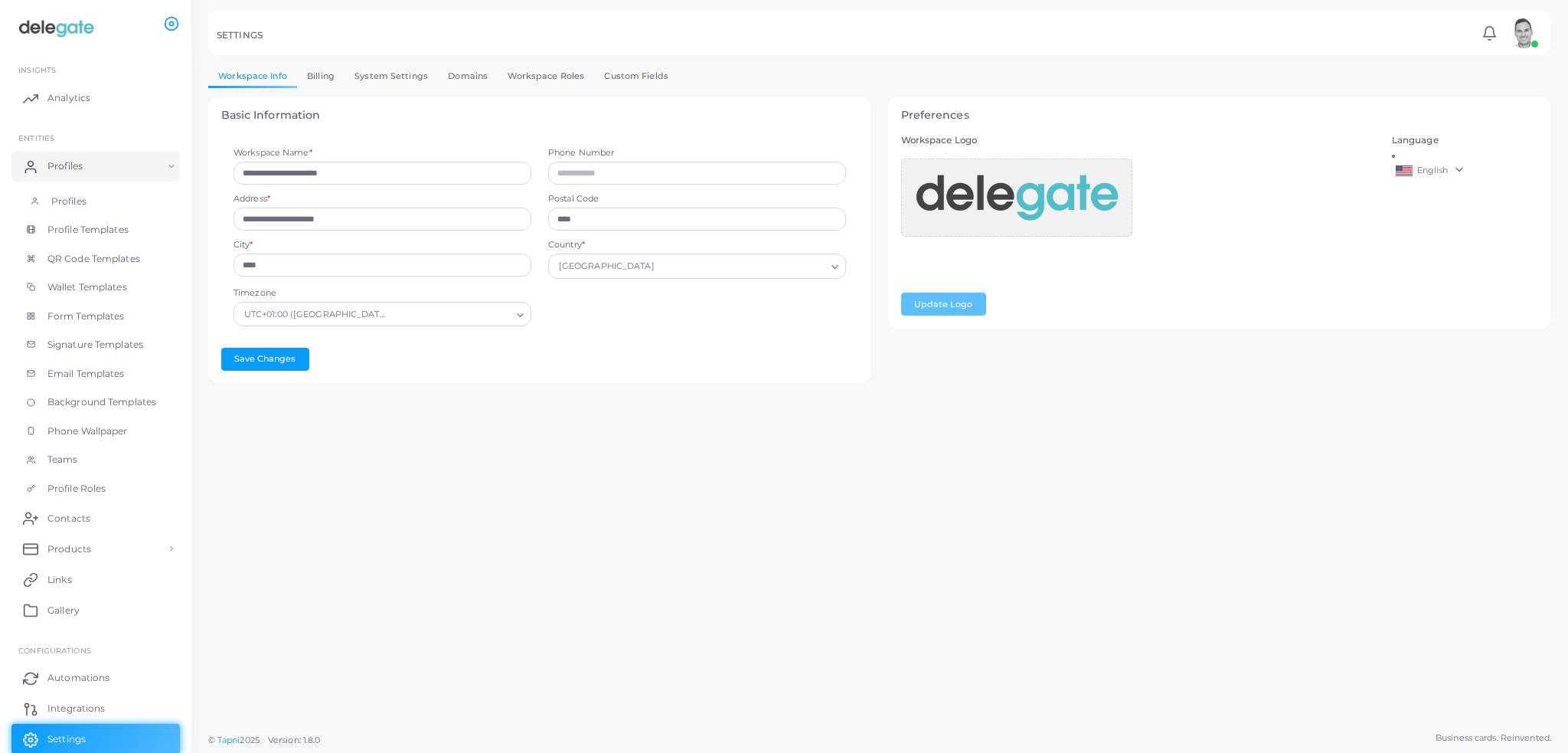
click at [88, 209] on link "Profiles" at bounding box center [95, 201] width 168 height 29
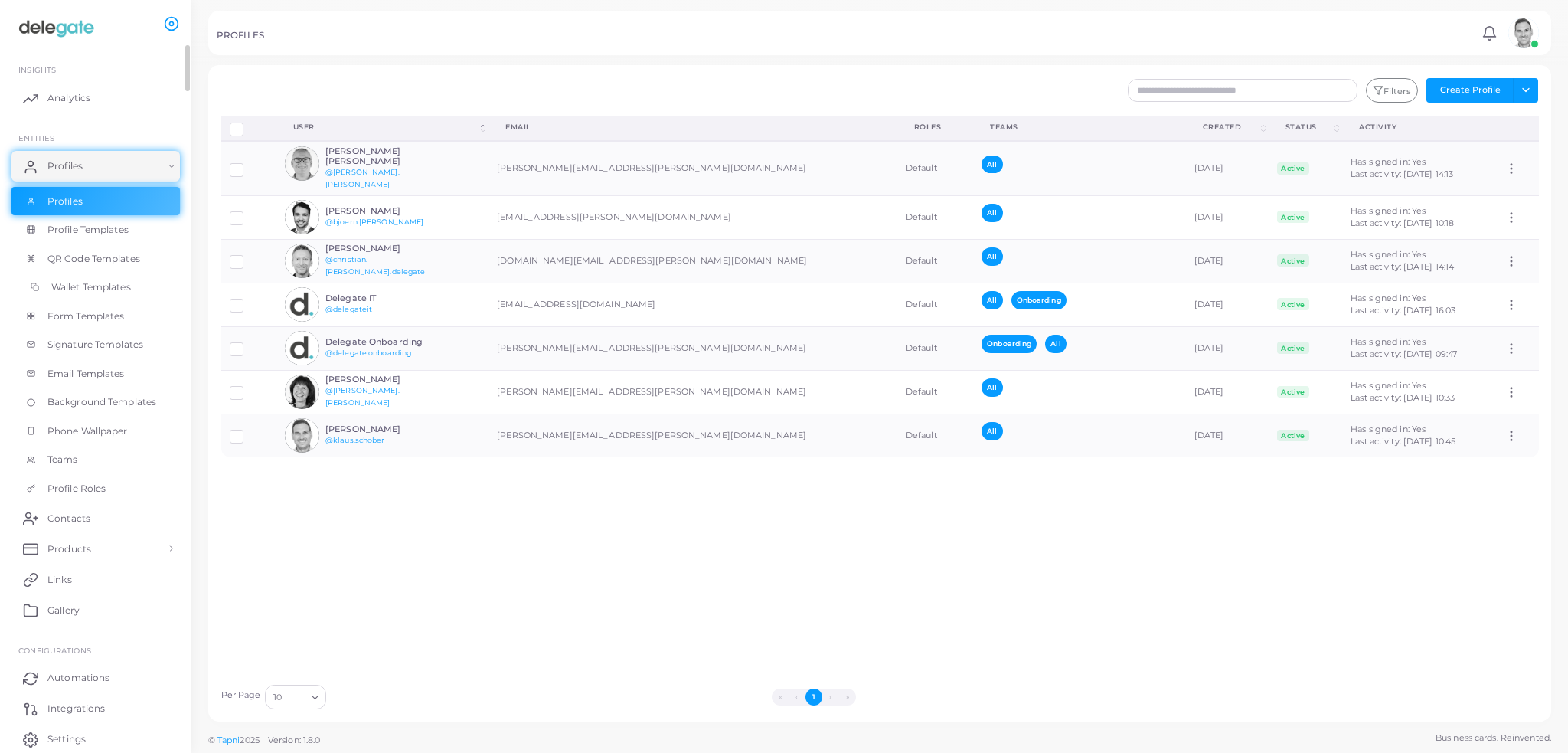
click at [70, 297] on link "Wallet Templates" at bounding box center [95, 287] width 168 height 29
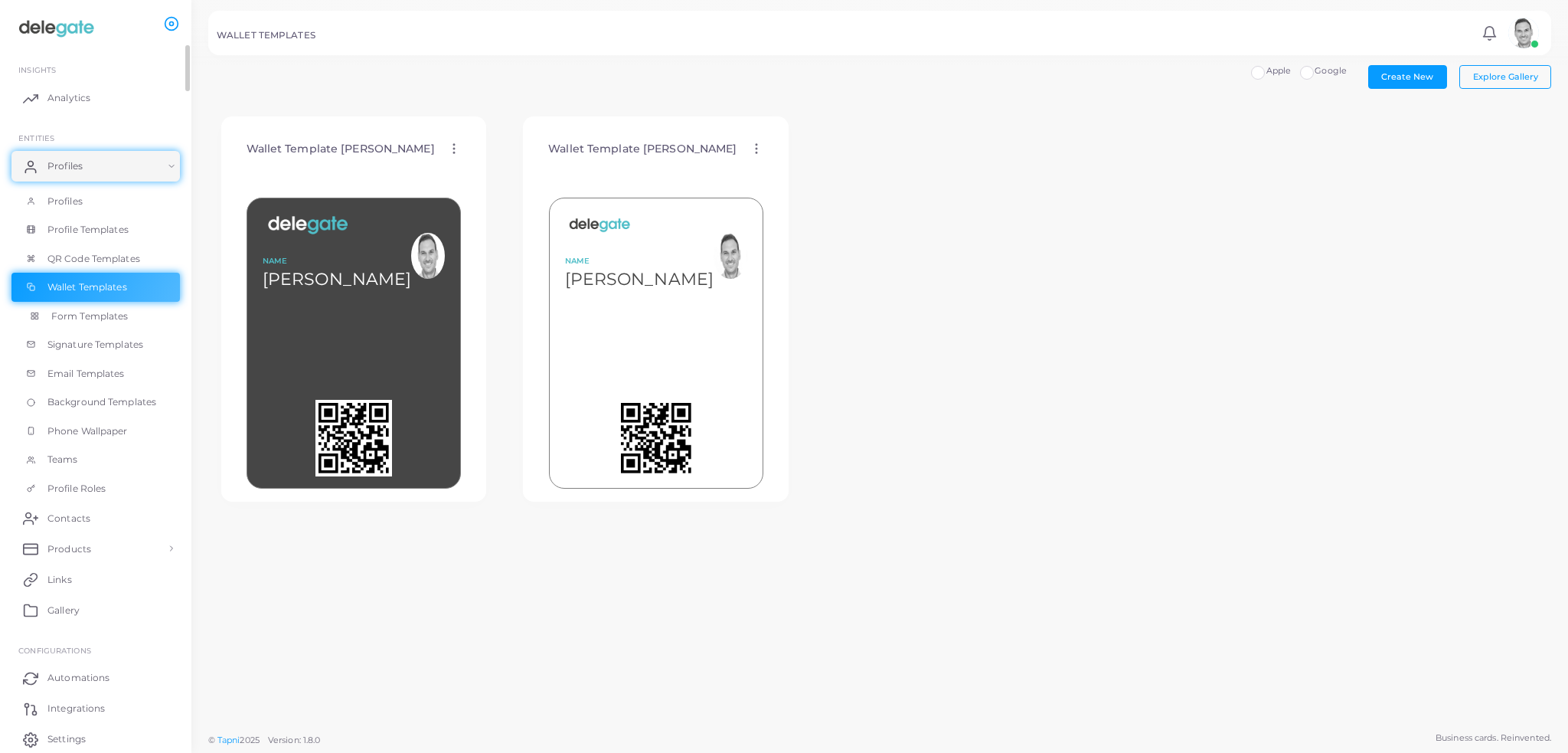
click at [94, 319] on span "Form Templates" at bounding box center [90, 316] width 77 height 14
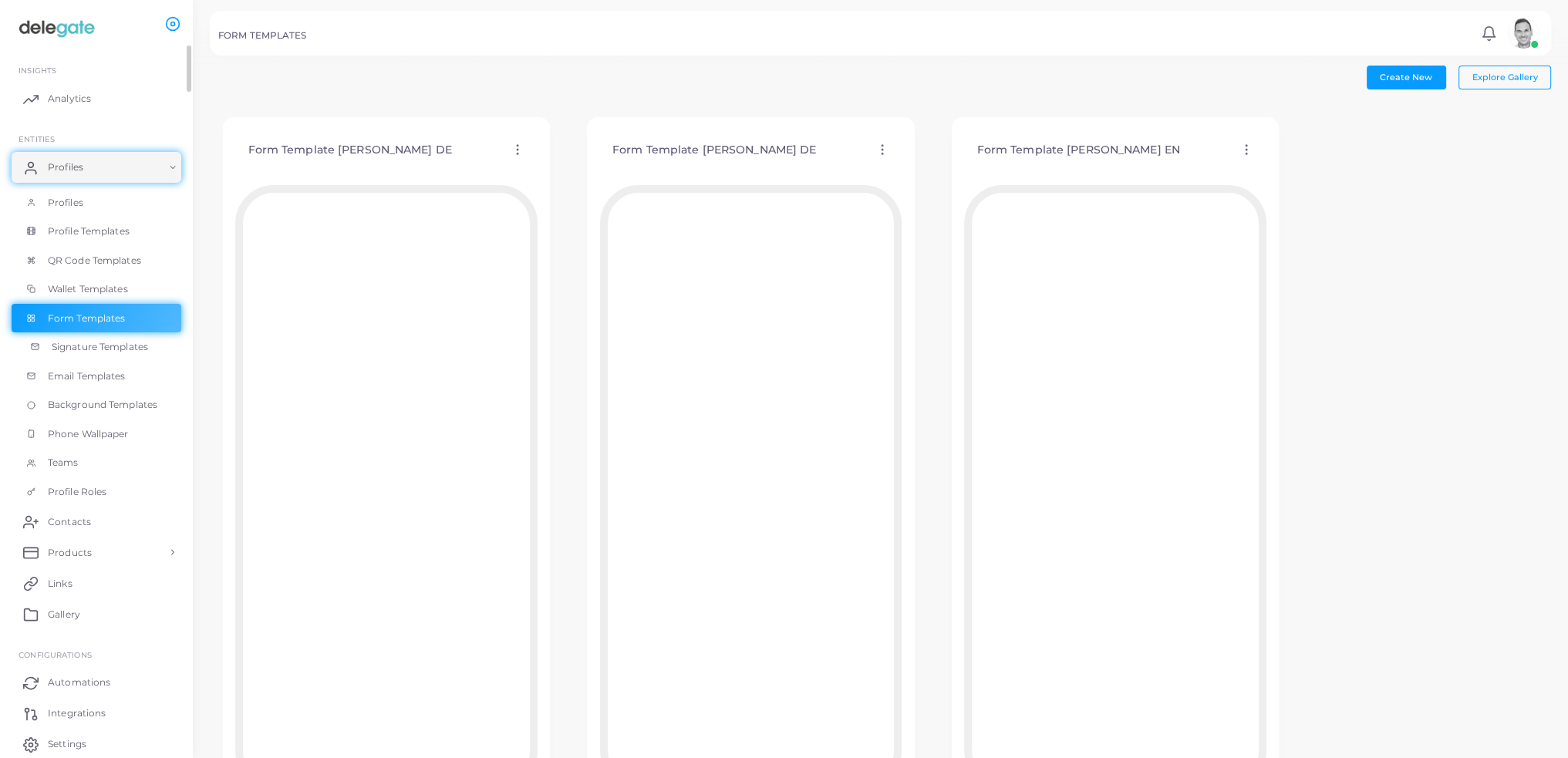
click at [101, 346] on span "Signature Templates" at bounding box center [100, 346] width 97 height 14
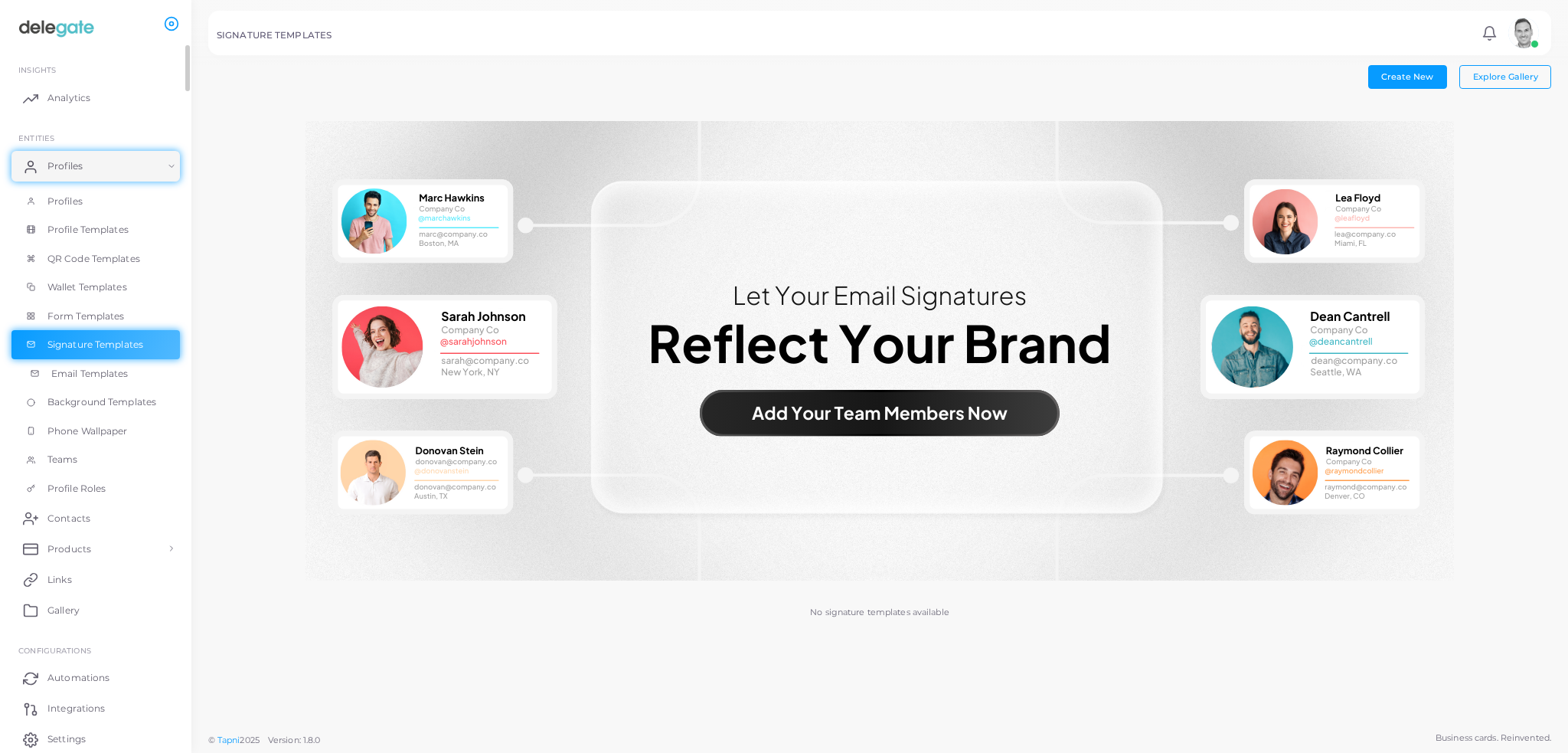
click at [89, 376] on span "Email Templates" at bounding box center [90, 373] width 77 height 14
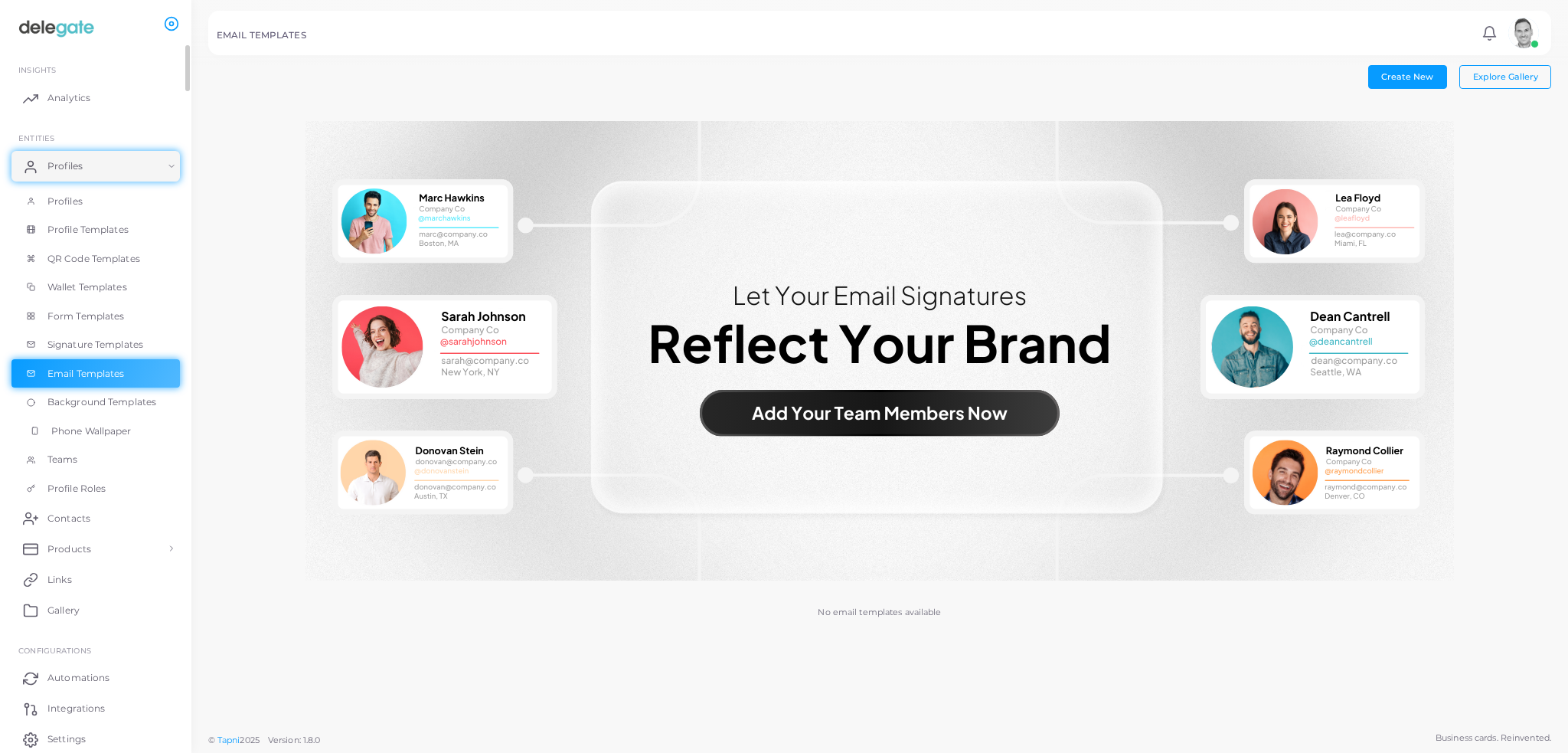
click at [92, 422] on link "Phone Wallpaper" at bounding box center [95, 431] width 168 height 29
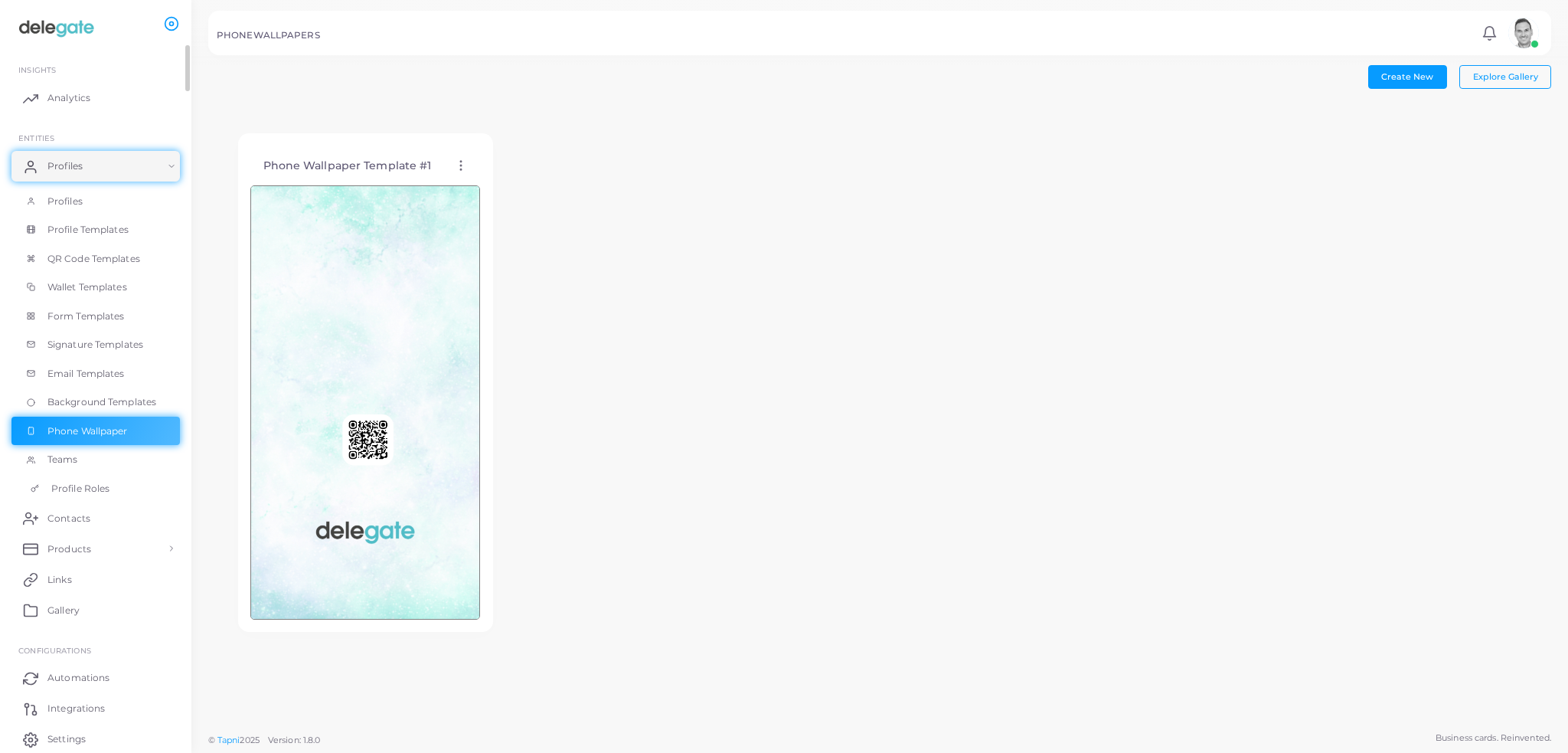
click at [87, 477] on link "Profile Roles" at bounding box center [95, 488] width 168 height 29
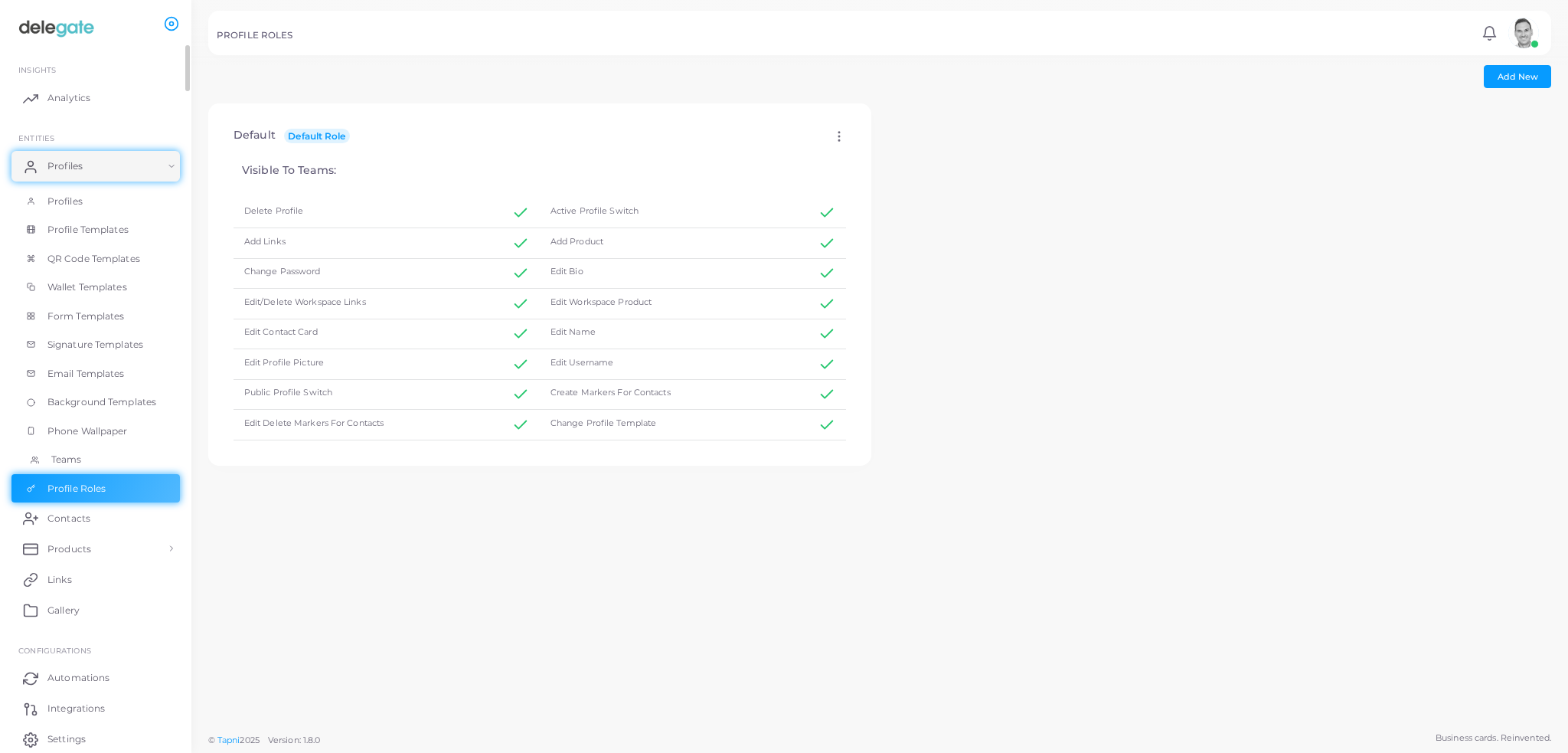
click at [86, 465] on link "Teams" at bounding box center [95, 459] width 168 height 29
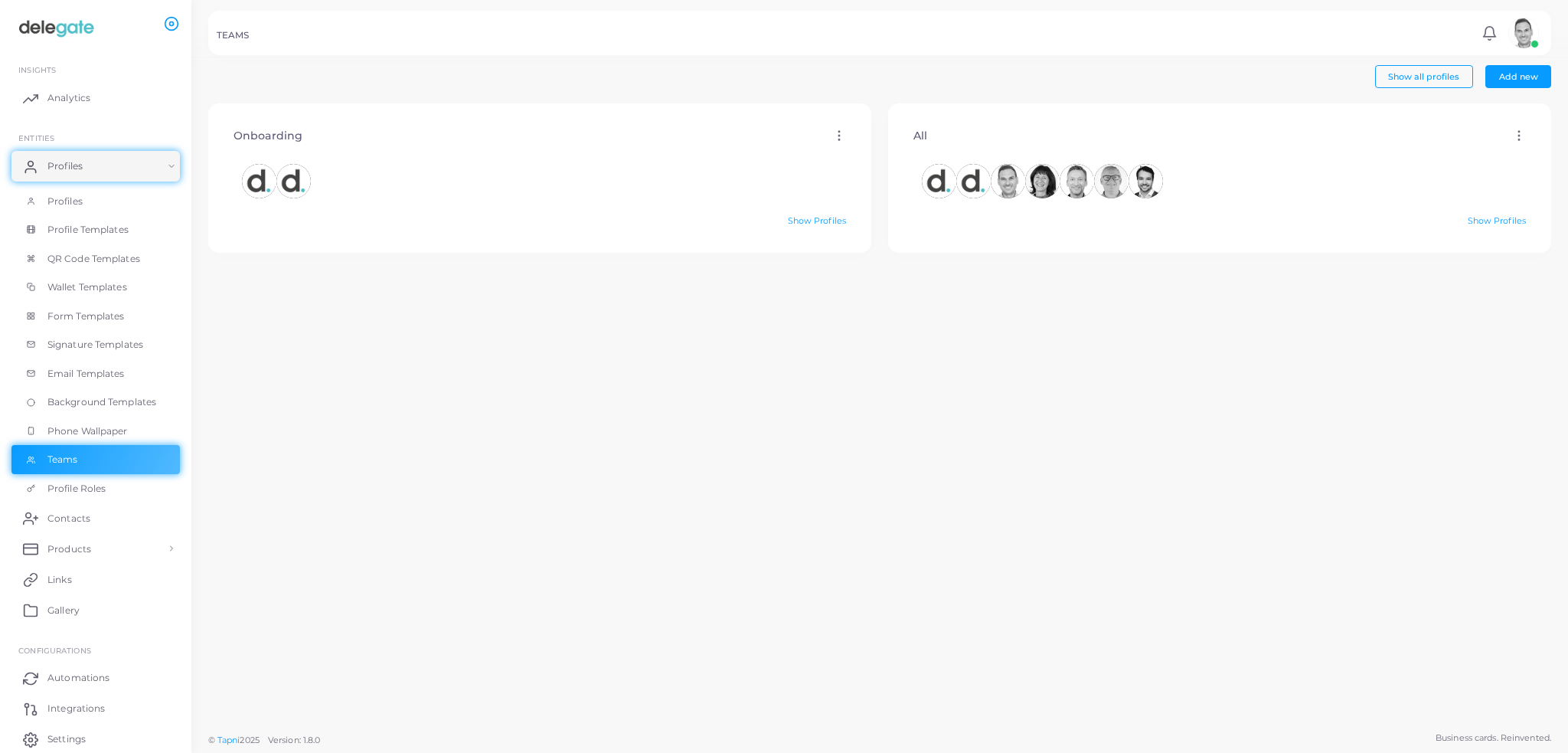
click at [1524, 21] on img at bounding box center [1524, 33] width 31 height 31
click at [1482, 80] on li "[PERSON_NAME] ([PERSON_NAME][EMAIL_ADDRESS][PERSON_NAME][DOMAIN_NAME])" at bounding box center [1479, 105] width 125 height 75
click at [1350, 47] on div "TEAMS Notifications 0 New Mark All As Read [PERSON_NAME] ([PERSON_NAME][EMAIL_A…" at bounding box center [880, 33] width 1343 height 44
click at [1274, 134] on div "All Edit Delete" at bounding box center [1220, 136] width 638 height 39
click at [1261, 137] on div "All Edit Delete" at bounding box center [1220, 136] width 638 height 39
